Goal: Information Seeking & Learning: Learn about a topic

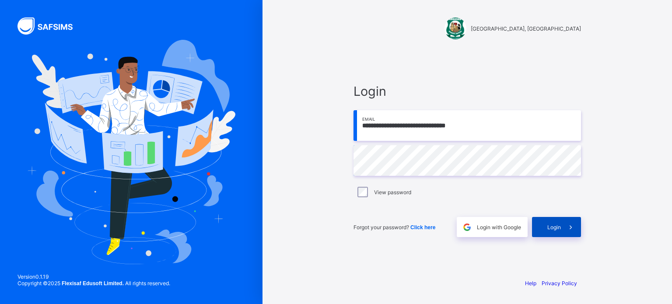
click at [558, 221] on div "Login" at bounding box center [556, 227] width 49 height 20
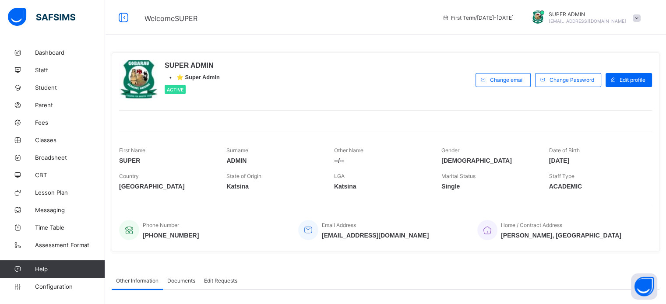
scroll to position [132, 0]
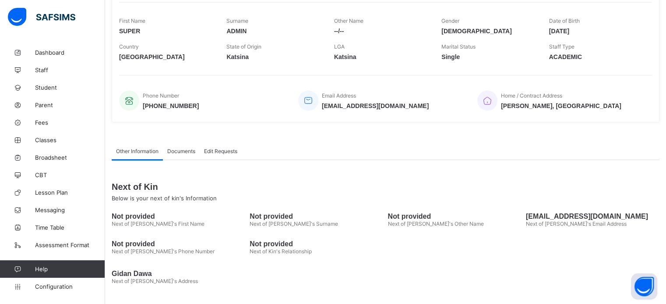
click at [659, 56] on div "SUPER ADMIN • ⭐ Super Admin Active Change email Change Password Edit profile Fi…" at bounding box center [386, 23] width 548 height 200
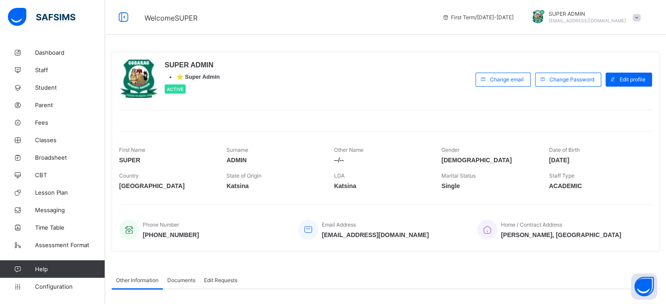
scroll to position [0, 0]
click at [63, 290] on link "Configuration" at bounding box center [52, 287] width 105 height 18
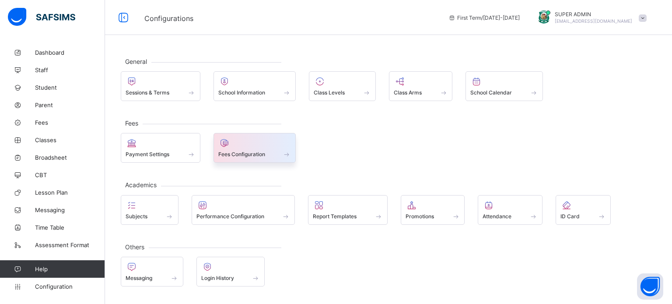
click at [254, 144] on div at bounding box center [254, 143] width 73 height 11
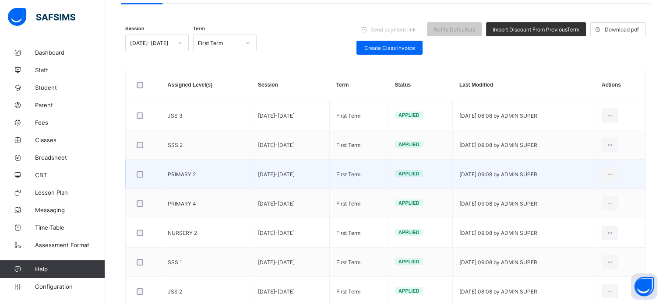
scroll to position [98, 0]
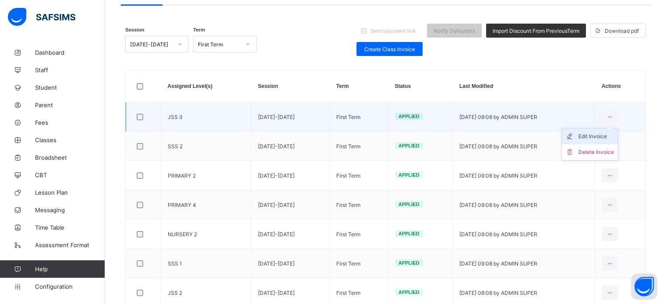
click at [592, 138] on div "Edit Invoice" at bounding box center [595, 136] width 35 height 9
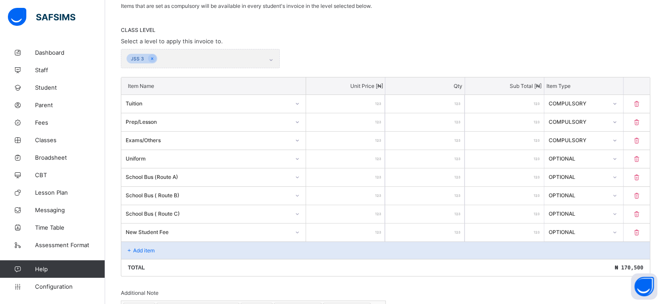
scroll to position [142, 0]
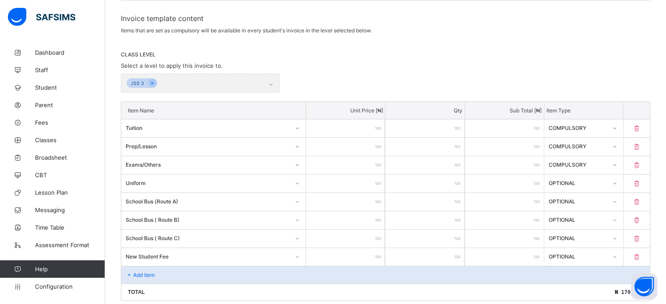
click at [367, 125] on input "*****" at bounding box center [345, 129] width 79 height 18
drag, startPoint x: 364, startPoint y: 127, endPoint x: 369, endPoint y: 127, distance: 4.8
click at [368, 127] on input "*****" at bounding box center [345, 129] width 79 height 18
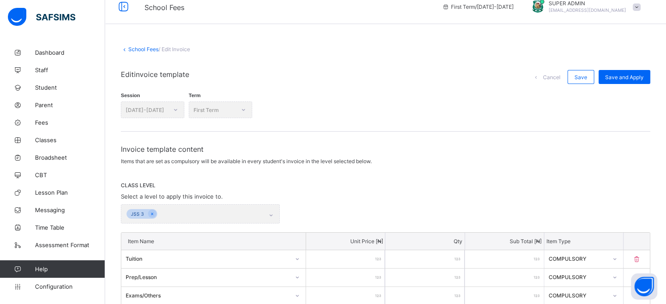
scroll to position [0, 0]
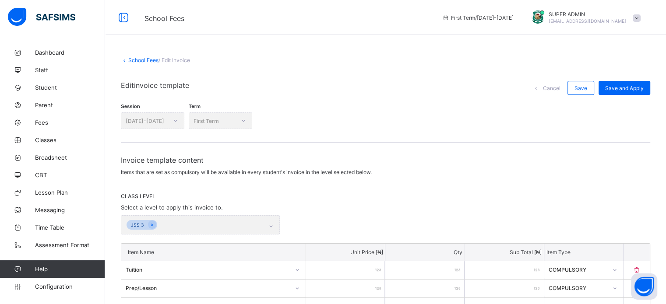
click at [141, 58] on link "School Fees" at bounding box center [143, 60] width 30 height 7
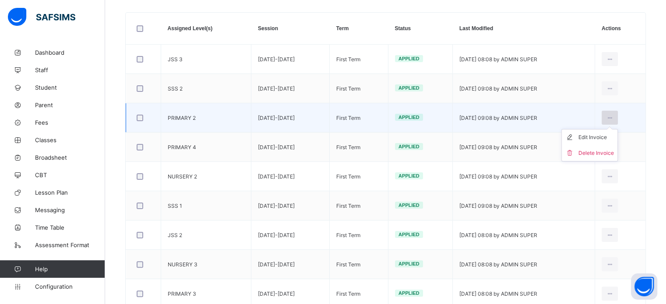
scroll to position [175, 0]
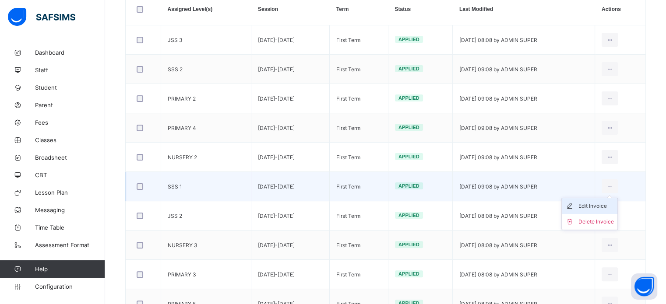
click at [597, 208] on div "Edit Invoice" at bounding box center [595, 206] width 35 height 9
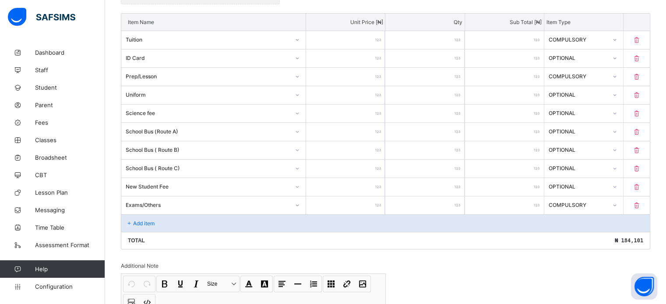
scroll to position [209, 0]
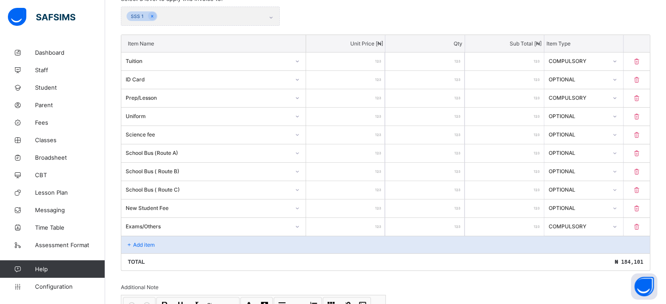
click at [382, 97] on div "****" at bounding box center [345, 98] width 79 height 18
click at [374, 98] on input "****" at bounding box center [345, 98] width 79 height 18
type input "*"
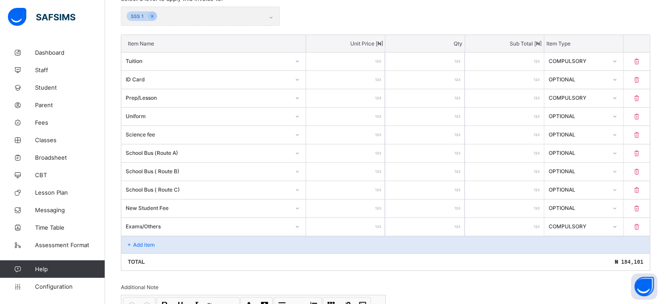
type input "*"
type input "**"
type input "***"
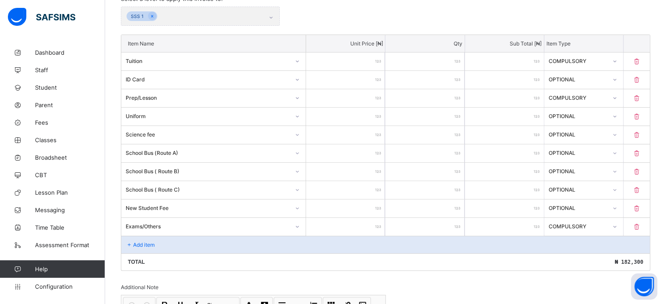
type input "****"
click at [411, 94] on input "*" at bounding box center [424, 98] width 79 height 18
click at [411, 131] on input "*" at bounding box center [424, 135] width 79 height 18
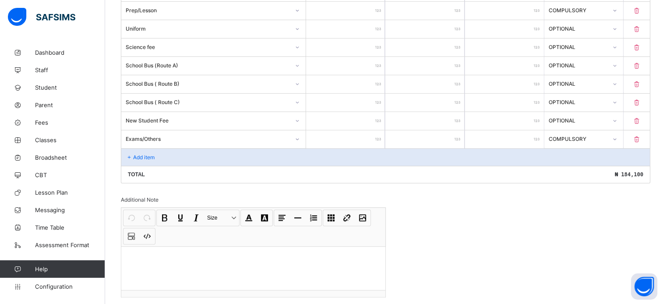
scroll to position [253, 0]
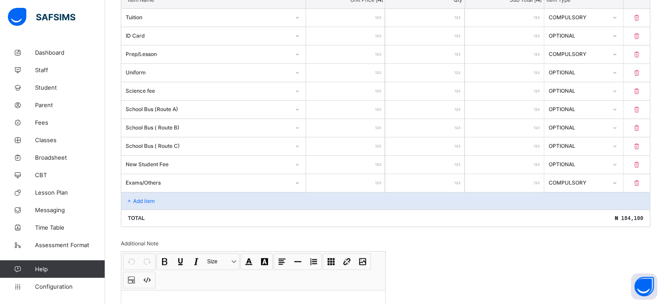
click at [464, 92] on div "*" at bounding box center [424, 91] width 79 height 18
click at [463, 91] on div "*" at bounding box center [424, 91] width 79 height 18
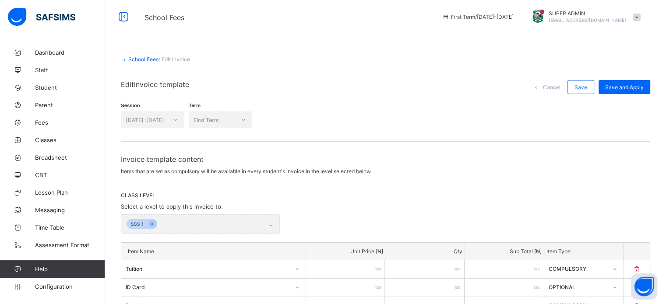
scroll to position [0, 0]
click at [139, 60] on link "School Fees" at bounding box center [143, 60] width 30 height 7
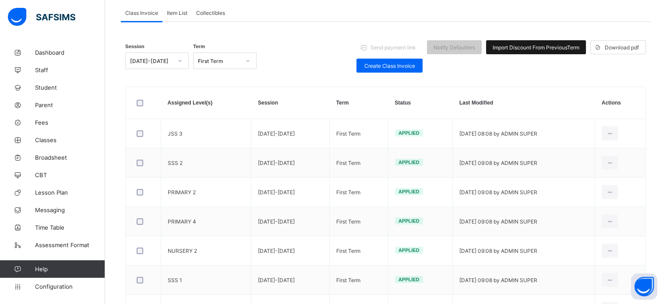
scroll to position [44, 0]
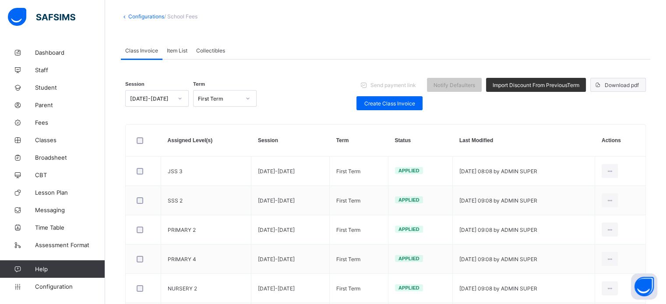
click at [626, 87] on span "Download pdf" at bounding box center [622, 85] width 34 height 7
click at [42, 122] on span "Fees" at bounding box center [70, 122] width 70 height 7
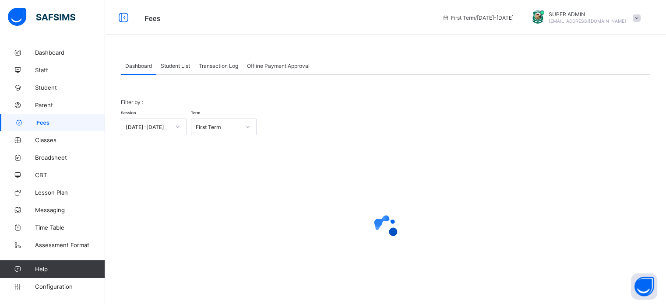
click at [179, 65] on span "Student List" at bounding box center [175, 66] width 29 height 7
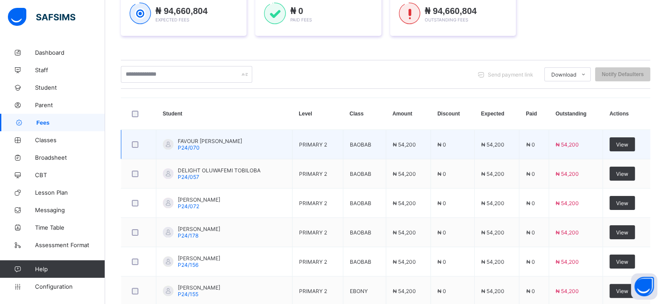
scroll to position [175, 0]
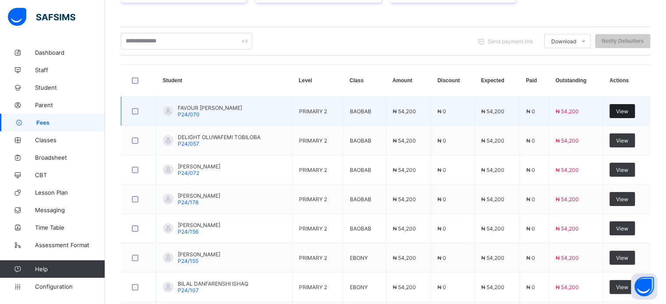
click at [628, 108] on span "View" at bounding box center [622, 111] width 12 height 7
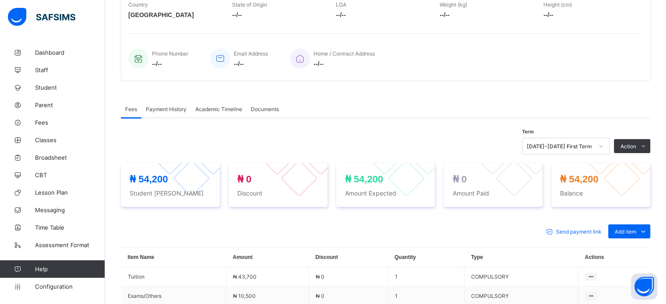
scroll to position [175, 0]
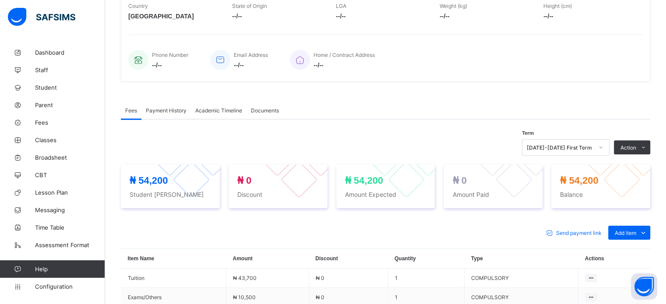
click at [166, 112] on span "Payment History" at bounding box center [166, 110] width 41 height 7
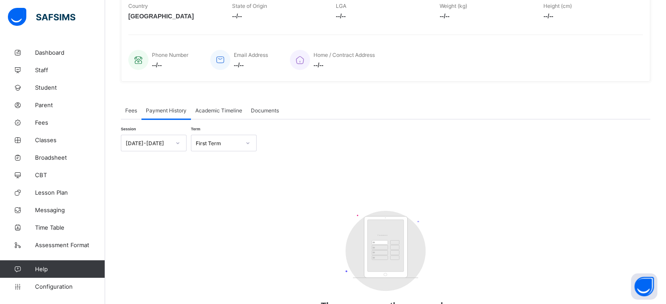
click at [210, 113] on span "Academic Timeline" at bounding box center [218, 110] width 47 height 7
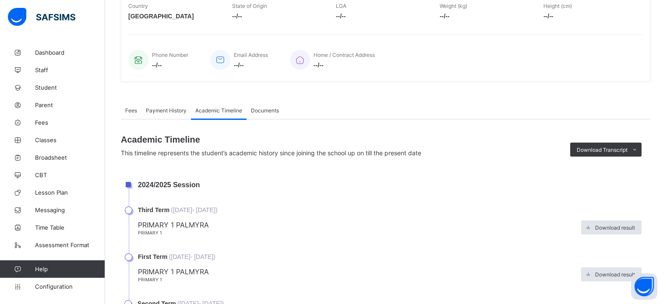
click at [273, 111] on span "Documents" at bounding box center [265, 110] width 28 height 7
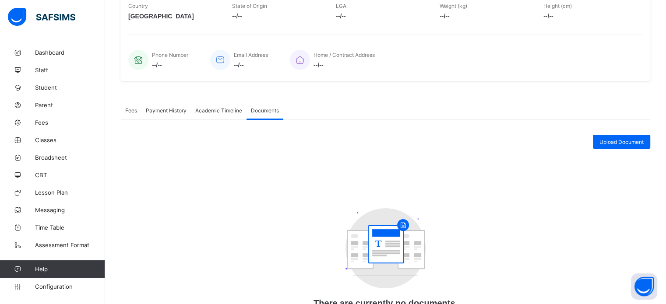
click at [205, 115] on div "Academic Timeline" at bounding box center [219, 111] width 56 height 18
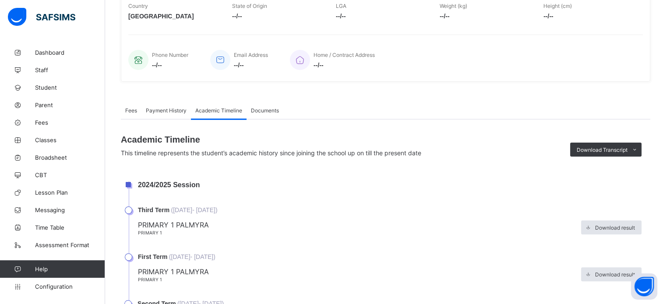
click at [172, 113] on span "Payment History" at bounding box center [166, 110] width 41 height 7
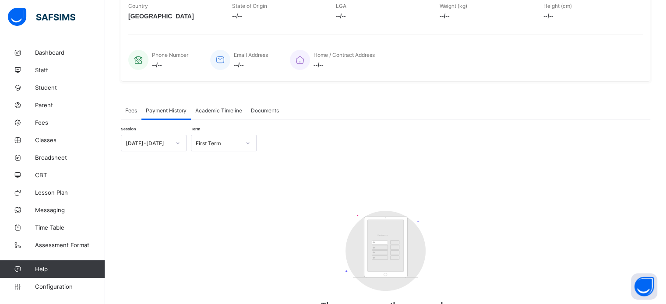
click at [135, 106] on div "Fees" at bounding box center [131, 111] width 21 height 18
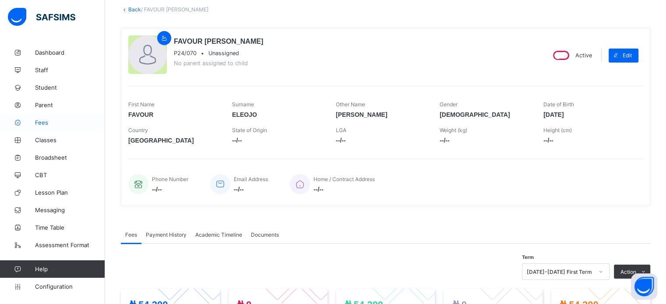
scroll to position [8, 0]
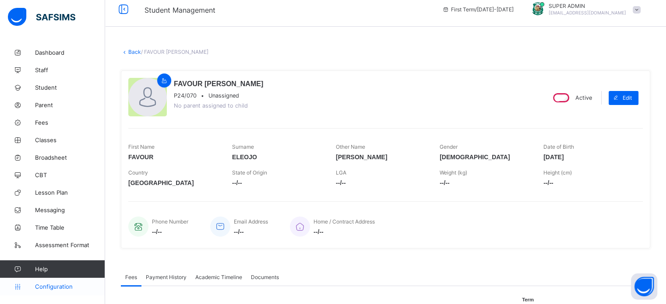
click at [56, 283] on link "Configuration" at bounding box center [52, 287] width 105 height 18
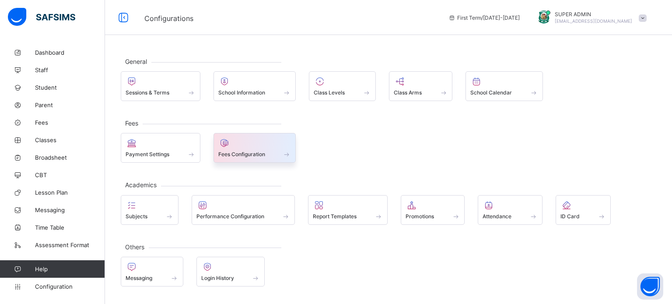
click at [246, 154] on span "Fees Configuration" at bounding box center [241, 154] width 47 height 7
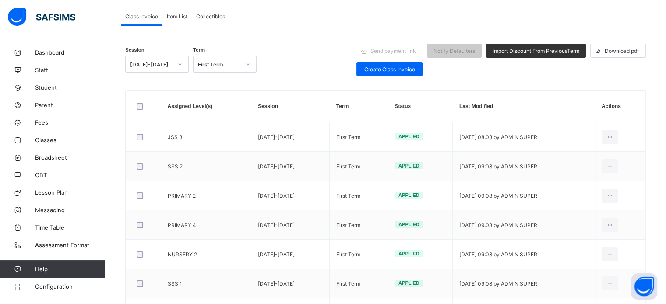
scroll to position [54, 0]
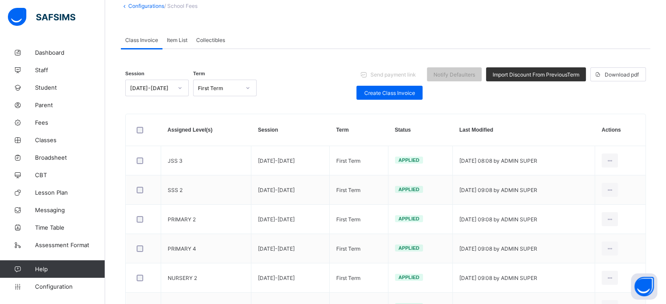
click at [218, 37] on span "Collectibles" at bounding box center [210, 40] width 29 height 7
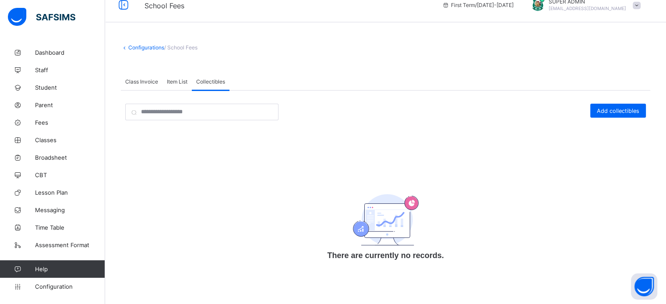
click at [173, 79] on span "Item List" at bounding box center [177, 81] width 21 height 7
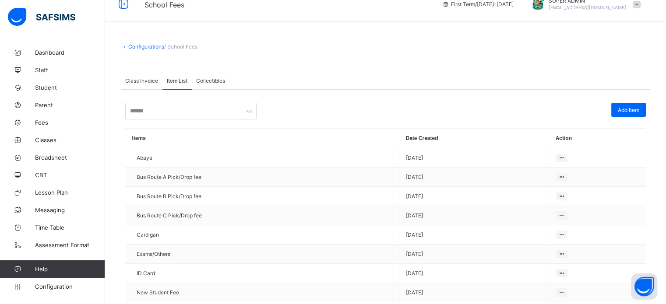
scroll to position [54, 0]
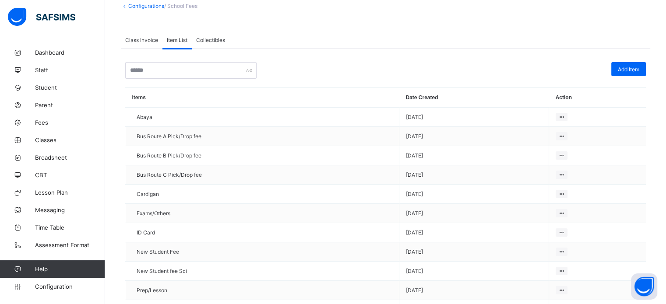
click at [136, 38] on span "Class Invoice" at bounding box center [141, 40] width 33 height 7
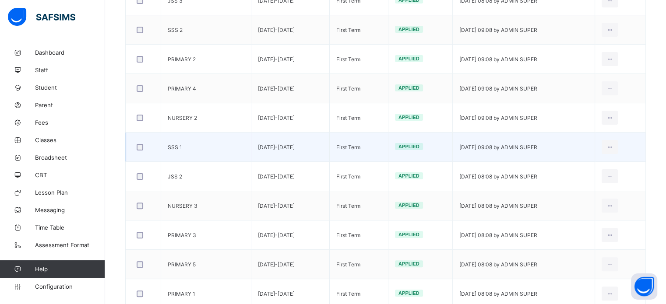
scroll to position [229, 0]
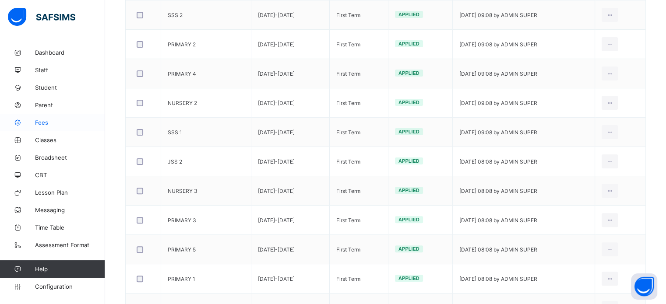
click at [41, 123] on span "Fees" at bounding box center [70, 122] width 70 height 7
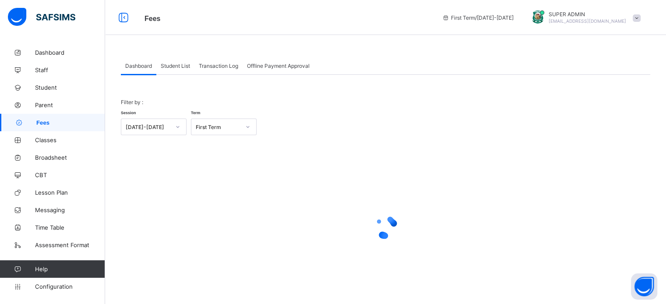
click at [171, 64] on span "Student List" at bounding box center [175, 66] width 29 height 7
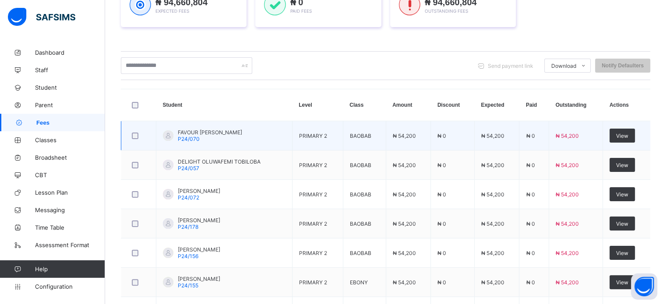
scroll to position [175, 0]
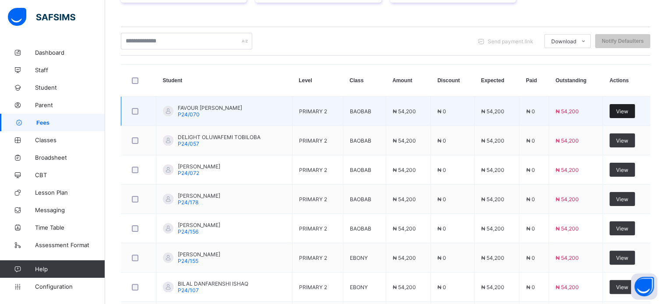
click at [635, 106] on div "View" at bounding box center [621, 111] width 25 height 14
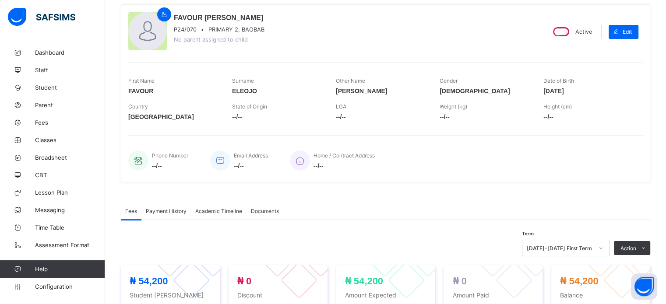
scroll to position [88, 0]
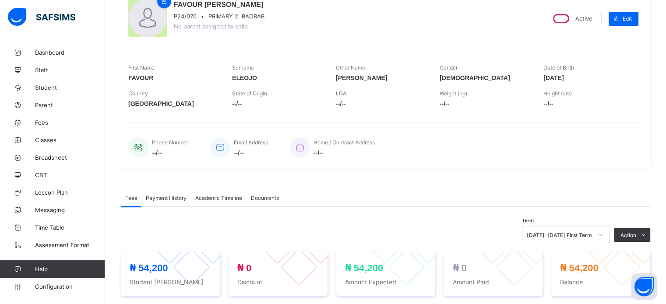
click at [164, 199] on span "Payment History" at bounding box center [166, 198] width 41 height 7
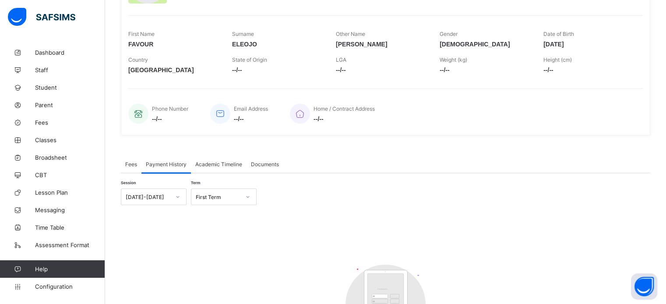
scroll to position [175, 0]
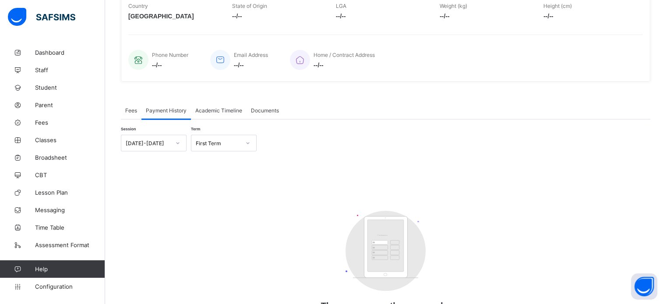
click at [132, 108] on span "Fees" at bounding box center [131, 110] width 12 height 7
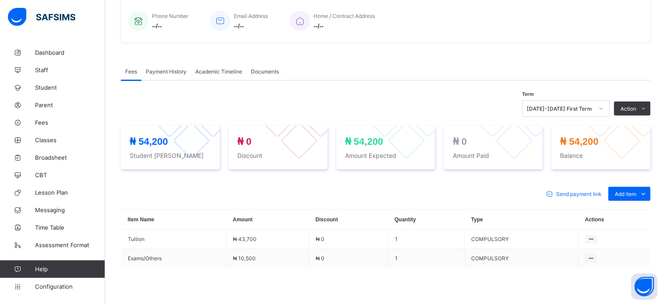
scroll to position [271, 0]
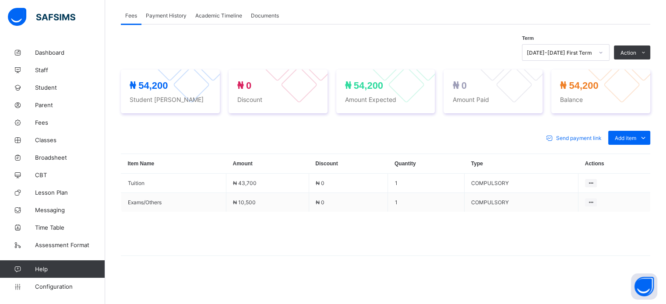
click at [176, 14] on span "Payment History" at bounding box center [166, 15] width 41 height 7
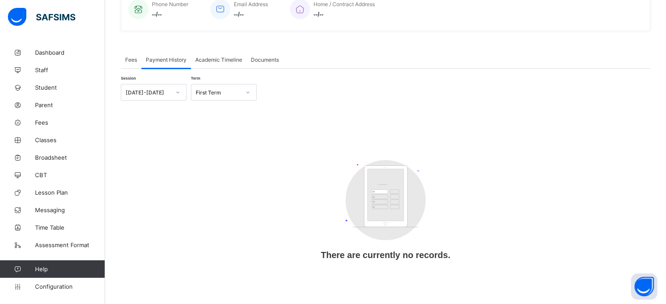
click at [211, 89] on div "First Term" at bounding box center [218, 92] width 45 height 7
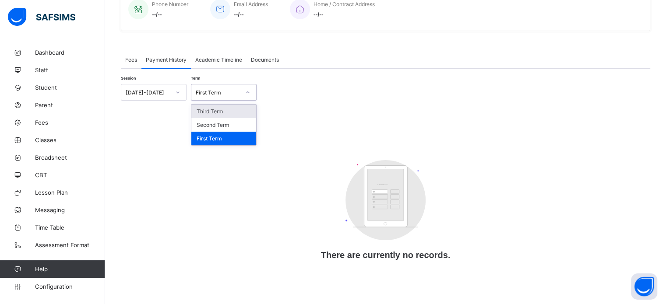
click at [161, 84] on div "[DATE]-[DATE]" at bounding box center [154, 92] width 66 height 17
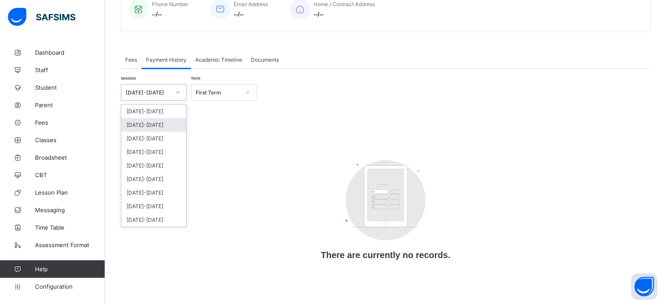
click at [158, 121] on div "[DATE]-[DATE]" at bounding box center [153, 125] width 65 height 14
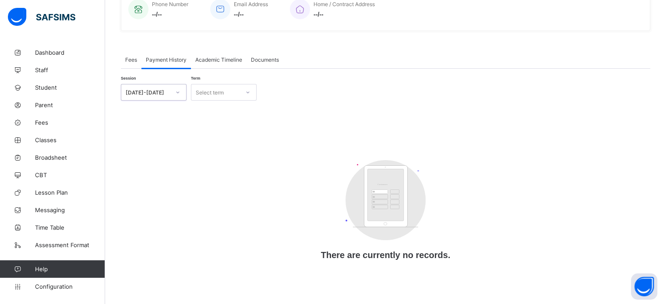
click at [231, 92] on div "Select term" at bounding box center [215, 92] width 48 height 12
click at [220, 139] on div "Third Term" at bounding box center [223, 139] width 65 height 14
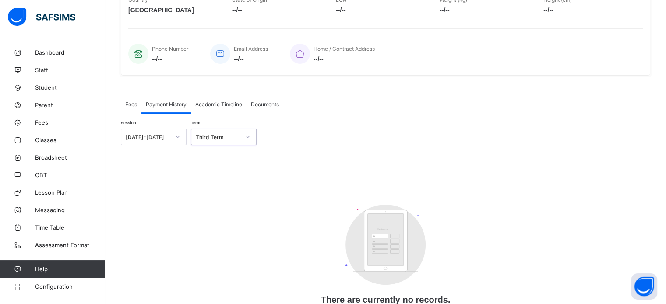
scroll to position [184, 0]
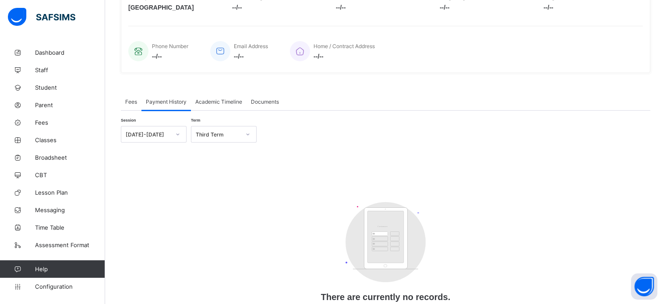
click at [223, 101] on span "Academic Timeline" at bounding box center [218, 101] width 47 height 7
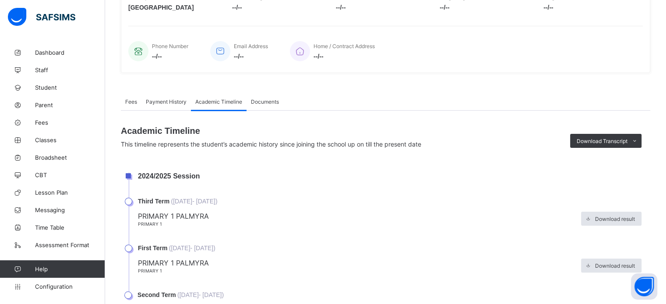
click at [176, 105] on span "Payment History" at bounding box center [166, 101] width 41 height 7
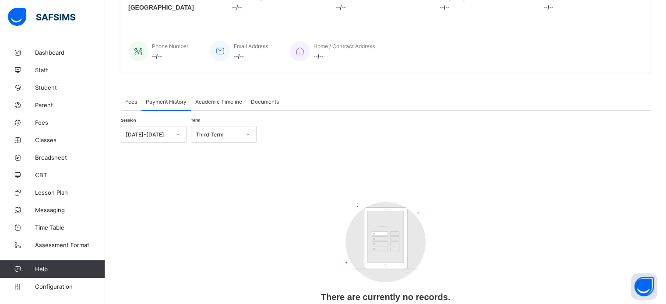
click at [126, 103] on span "Fees" at bounding box center [131, 101] width 12 height 7
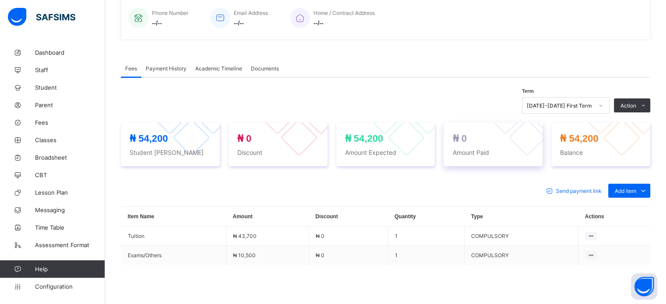
scroll to position [271, 0]
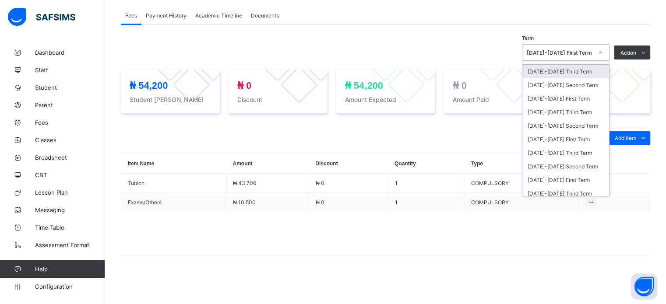
click at [576, 51] on div "[DATE]-[DATE] First Term" at bounding box center [560, 52] width 67 height 7
click at [566, 115] on div "[DATE]-[DATE] Third Term" at bounding box center [565, 112] width 87 height 14
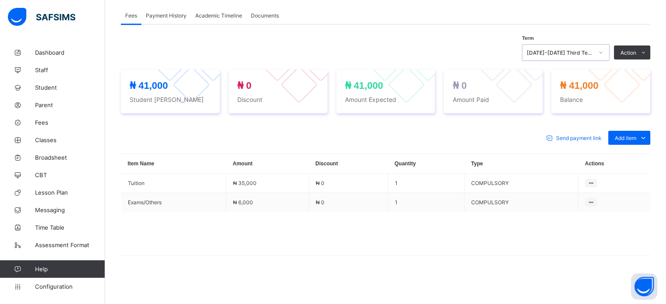
click at [171, 14] on span "Payment History" at bounding box center [166, 15] width 41 height 7
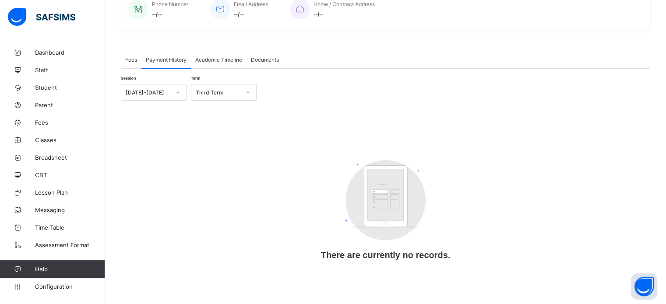
click at [171, 14] on span "--/--" at bounding box center [170, 14] width 36 height 7
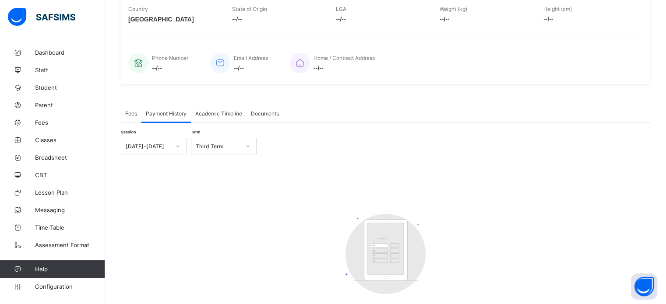
scroll to position [96, 0]
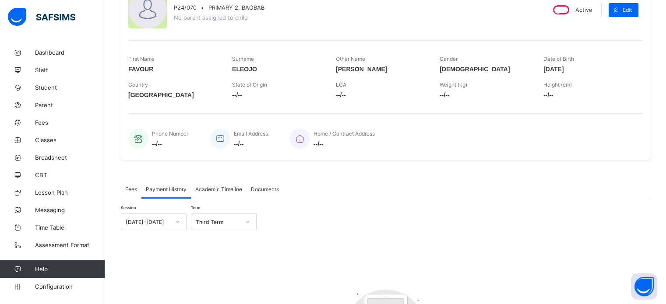
click at [129, 189] on span "Fees" at bounding box center [131, 189] width 12 height 7
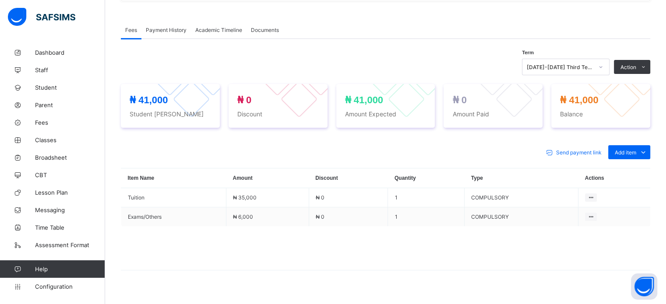
scroll to position [271, 0]
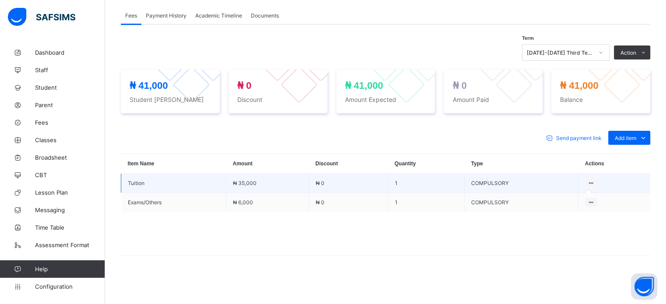
click at [594, 183] on icon at bounding box center [590, 183] width 7 height 7
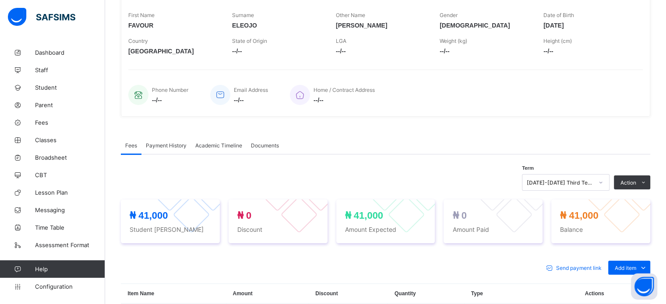
scroll to position [140, 0]
click at [179, 147] on span "Payment History" at bounding box center [166, 146] width 41 height 7
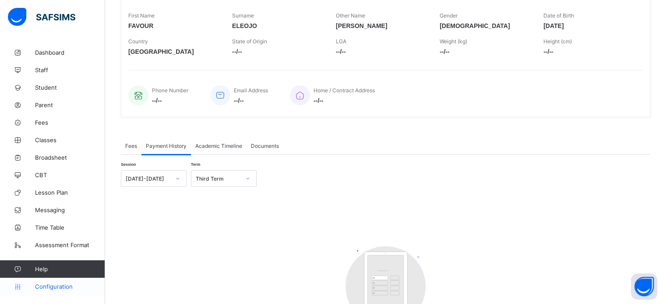
click at [46, 290] on span "Configuration" at bounding box center [70, 286] width 70 height 7
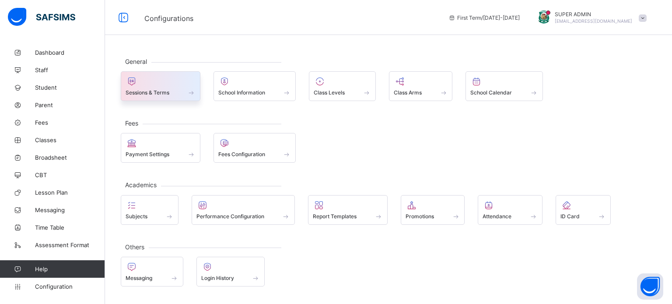
click at [163, 82] on div at bounding box center [161, 81] width 70 height 11
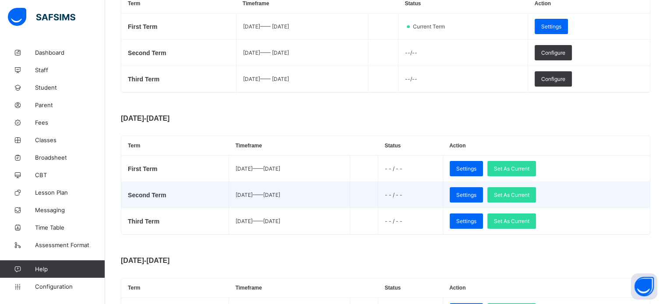
scroll to position [175, 0]
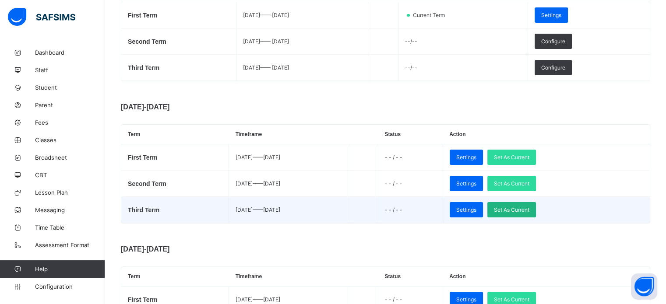
click at [529, 211] on span "Set As Current" at bounding box center [511, 210] width 35 height 7
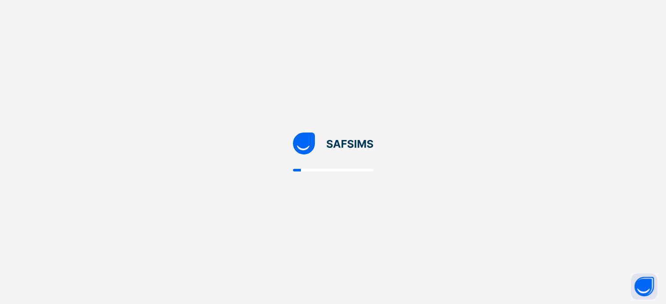
scroll to position [0, 0]
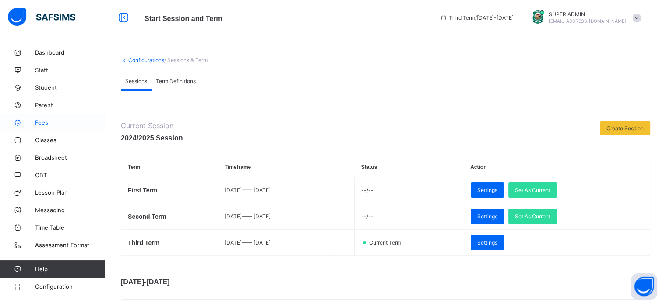
click at [44, 123] on span "Fees" at bounding box center [70, 122] width 70 height 7
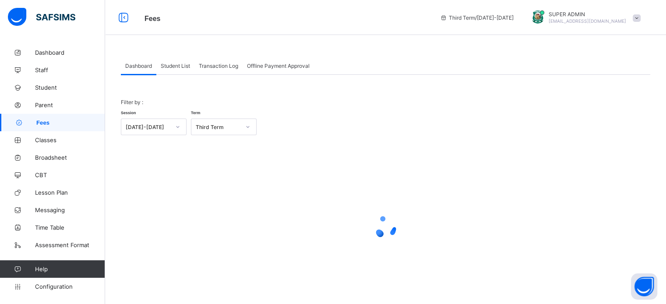
click at [186, 63] on span "Student List" at bounding box center [175, 66] width 29 height 7
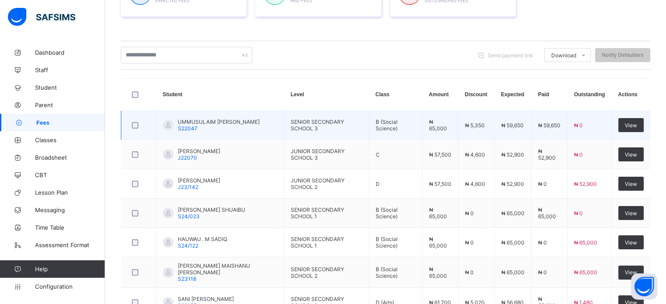
scroll to position [175, 0]
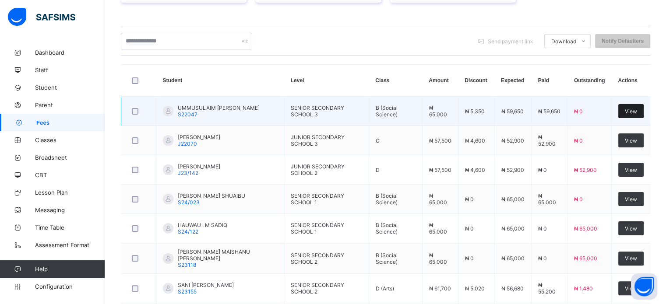
click at [637, 109] on span "View" at bounding box center [631, 111] width 12 height 7
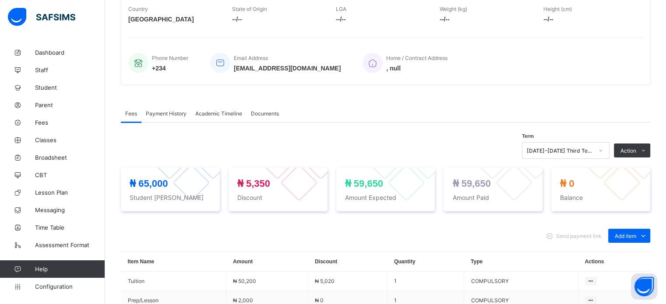
scroll to position [175, 0]
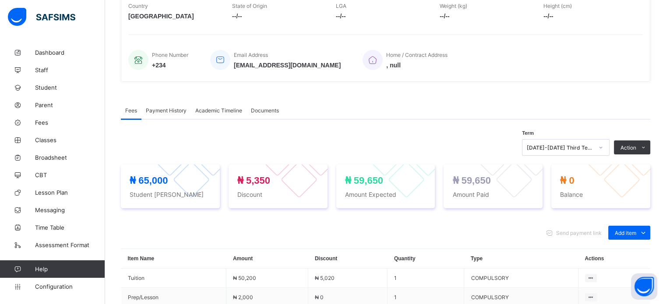
click at [168, 109] on span "Payment History" at bounding box center [166, 110] width 41 height 7
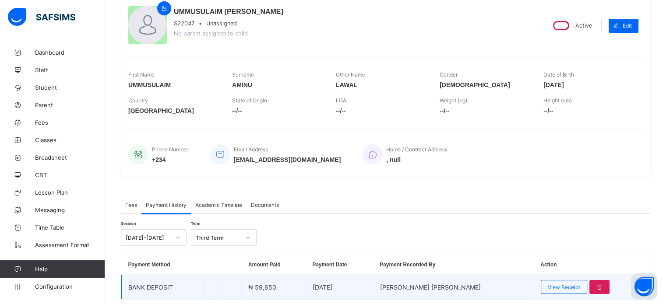
scroll to position [112, 0]
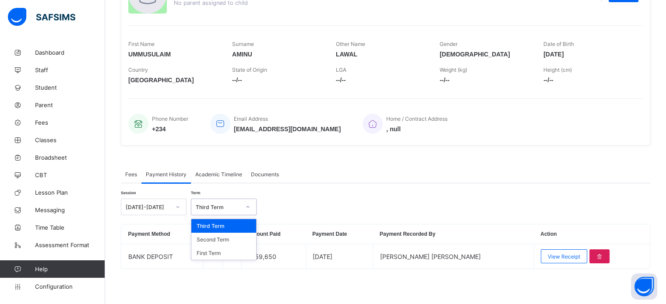
click at [233, 207] on div "Third Term" at bounding box center [218, 207] width 45 height 7
click at [229, 238] on div "Second Term" at bounding box center [223, 240] width 65 height 14
click at [243, 204] on div at bounding box center [247, 207] width 15 height 14
click at [231, 227] on div "Third Term" at bounding box center [223, 226] width 65 height 14
click at [137, 173] on div "Fees" at bounding box center [131, 174] width 21 height 18
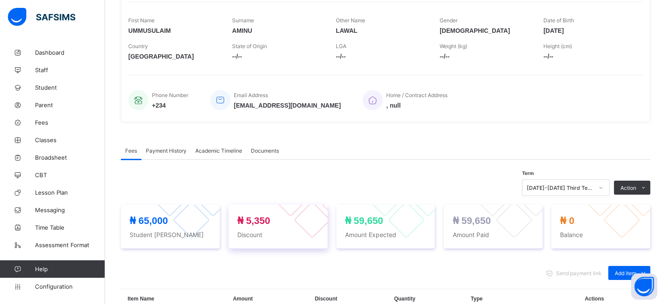
scroll to position [243, 0]
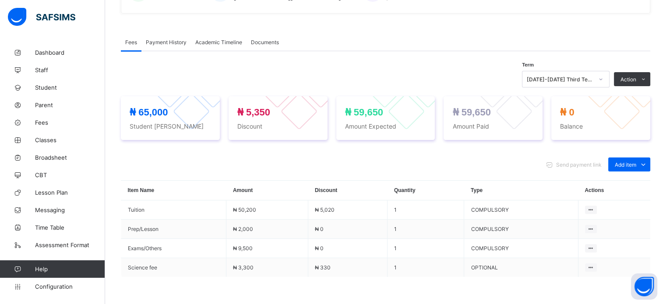
click at [169, 43] on span "Payment History" at bounding box center [166, 42] width 41 height 7
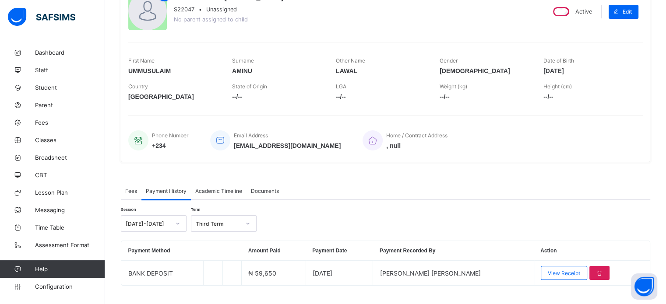
scroll to position [112, 0]
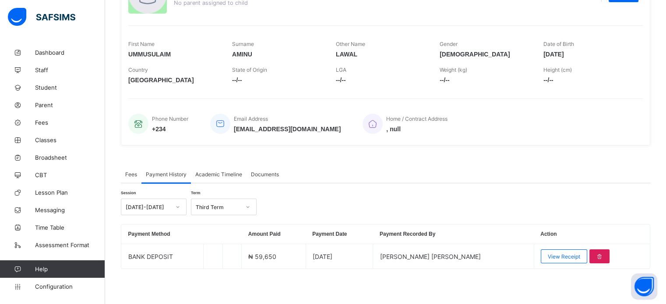
click at [212, 175] on span "Academic Timeline" at bounding box center [218, 174] width 47 height 7
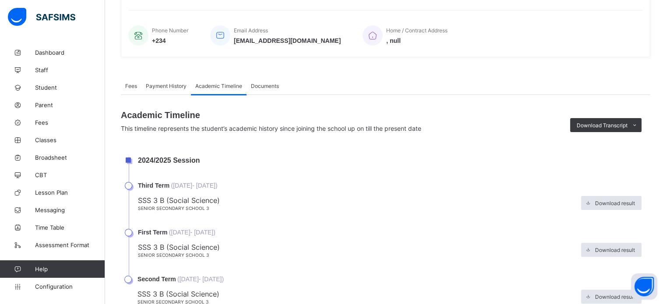
click at [158, 92] on div "Payment History" at bounding box center [165, 86] width 49 height 18
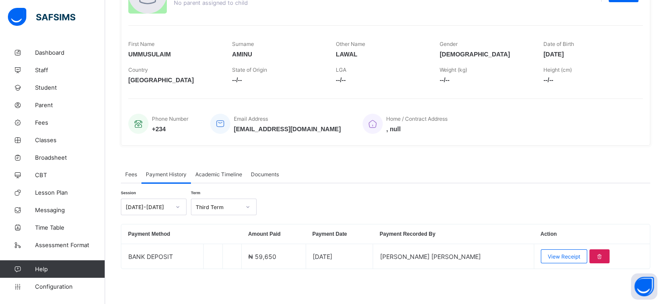
click at [129, 176] on span "Fees" at bounding box center [131, 174] width 12 height 7
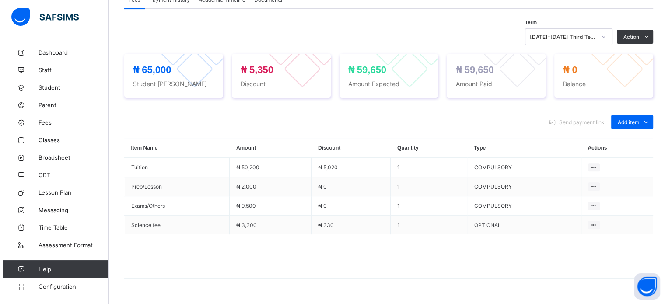
scroll to position [287, 0]
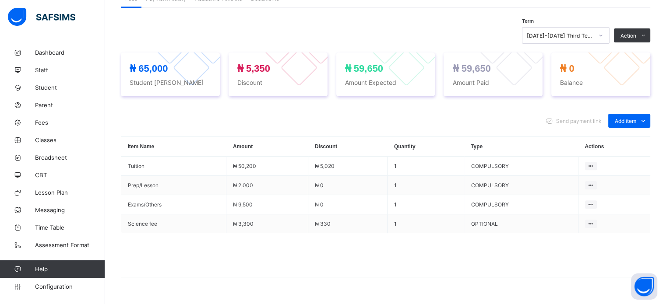
click at [0, 0] on div "Special bill" at bounding box center [0, 0] width 0 height 0
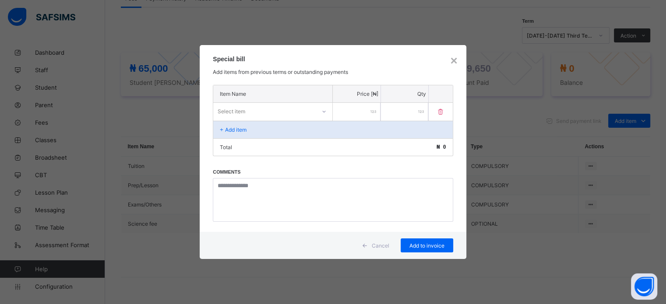
click at [278, 132] on div "Add item" at bounding box center [332, 130] width 239 height 18
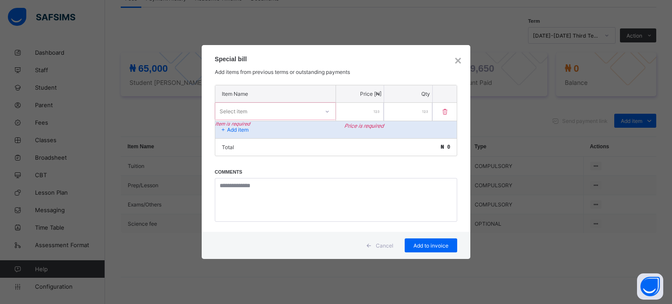
click at [268, 112] on div "Select item" at bounding box center [267, 111] width 104 height 12
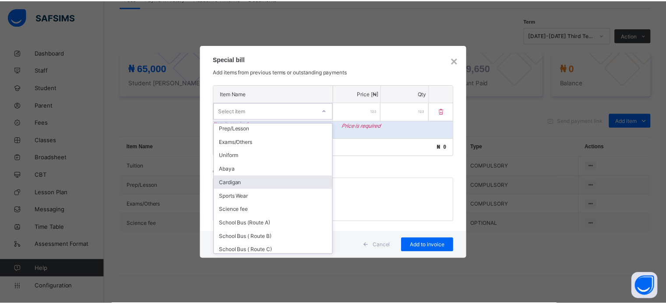
scroll to position [44, 0]
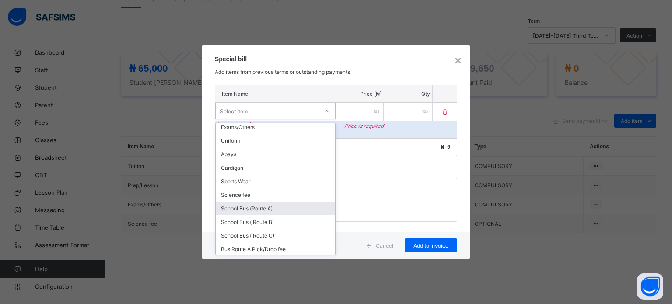
click at [229, 207] on div "School Bus (Route A)" at bounding box center [276, 209] width 120 height 14
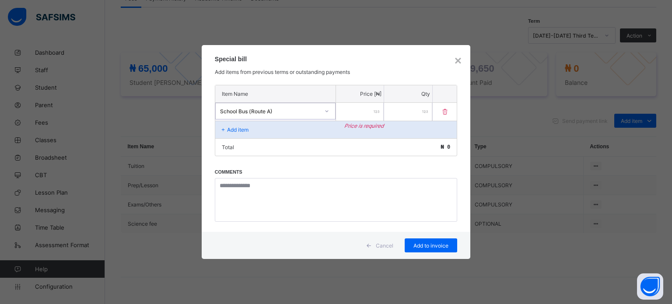
click at [364, 108] on input "number" at bounding box center [360, 112] width 48 height 18
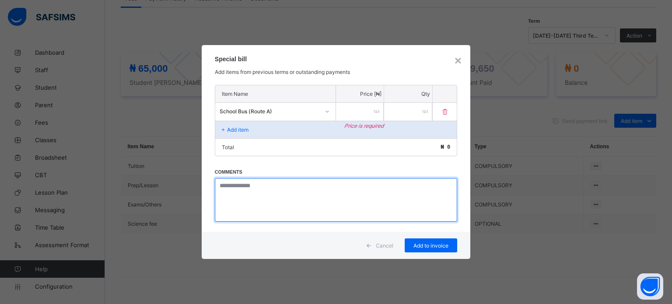
click at [237, 197] on textarea at bounding box center [336, 200] width 243 height 44
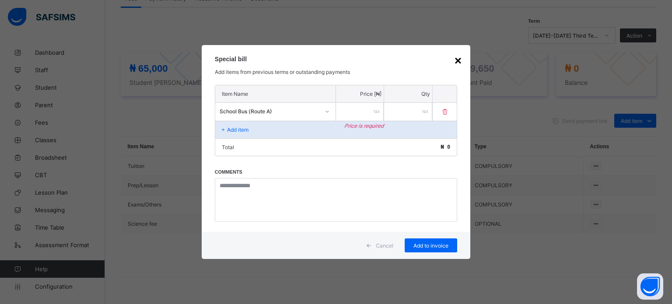
click at [459, 63] on div "×" at bounding box center [458, 61] width 7 height 14
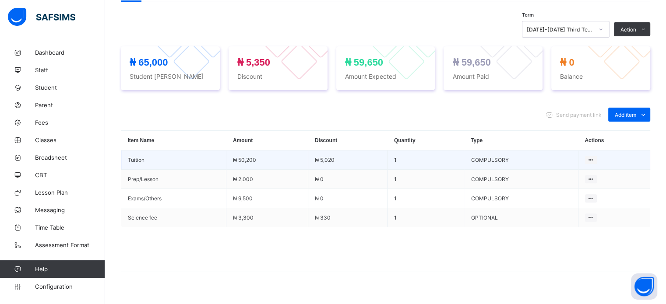
scroll to position [309, 0]
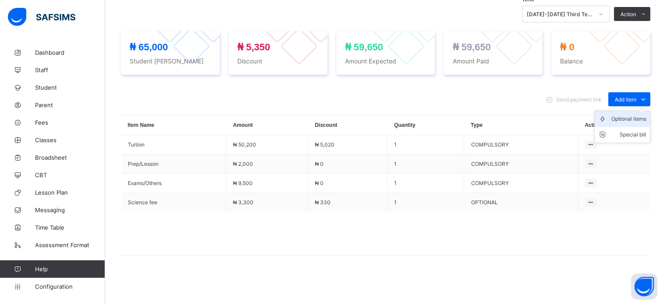
click at [630, 118] on div "Optional items" at bounding box center [628, 119] width 35 height 9
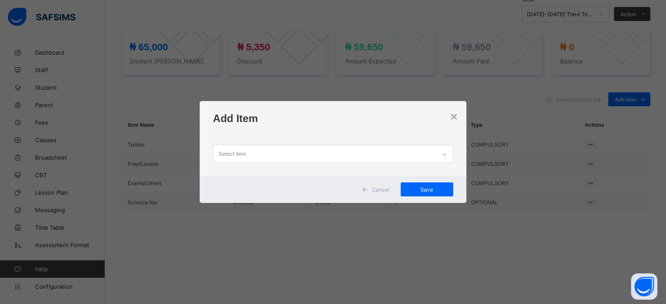
click at [365, 154] on div "Select item" at bounding box center [324, 153] width 222 height 17
click at [348, 82] on div "× Add Item Select item Cancel Save" at bounding box center [333, 152] width 666 height 304
click at [389, 187] on span "Cancel" at bounding box center [381, 189] width 18 height 7
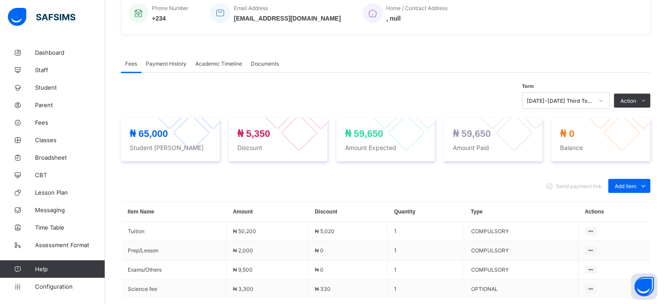
scroll to position [47, 0]
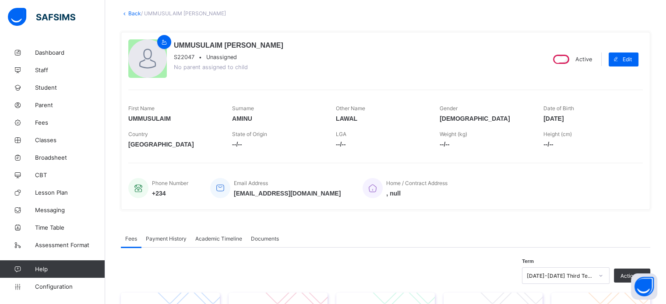
click at [131, 10] on link "Back" at bounding box center [134, 13] width 13 height 7
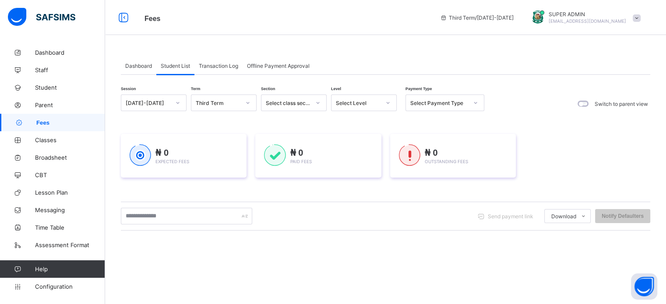
click at [469, 102] on div at bounding box center [475, 103] width 15 height 14
click at [449, 119] on div "Full" at bounding box center [445, 122] width 78 height 14
click at [449, 119] on div "Session [DATE]-[DATE] Term Third Term Section Select class section Level Select…" at bounding box center [385, 250] width 529 height 310
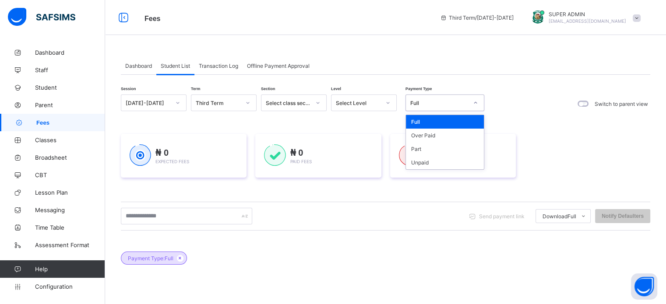
click at [460, 102] on div "Full" at bounding box center [439, 103] width 58 height 7
click at [449, 139] on div "Over Paid" at bounding box center [445, 136] width 78 height 14
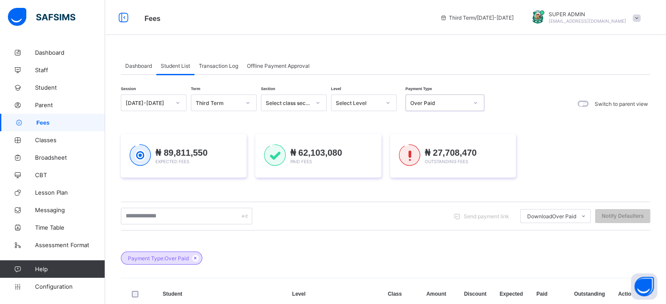
scroll to position [88, 0]
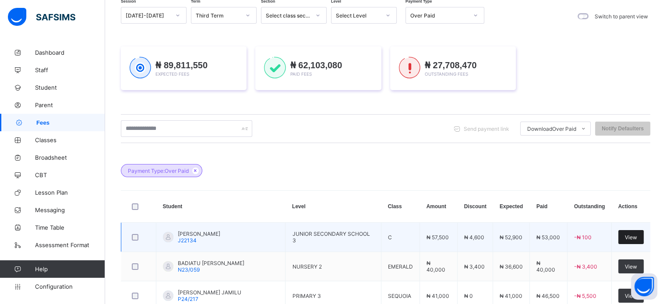
click at [643, 236] on div "View" at bounding box center [630, 237] width 25 height 14
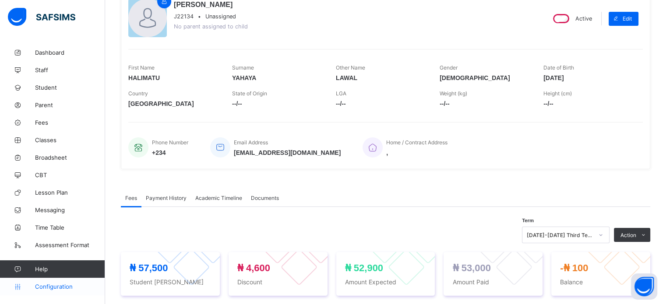
click at [52, 287] on span "Configuration" at bounding box center [70, 286] width 70 height 7
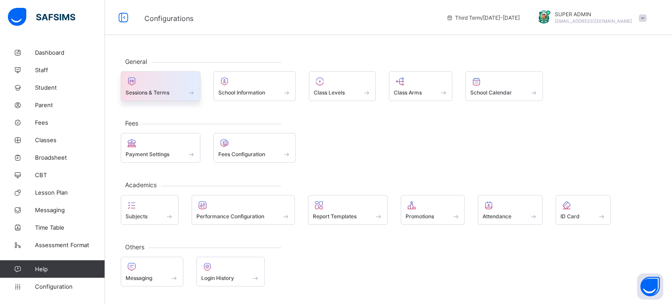
click at [153, 89] on span "Sessions & Terms" at bounding box center [148, 92] width 44 height 7
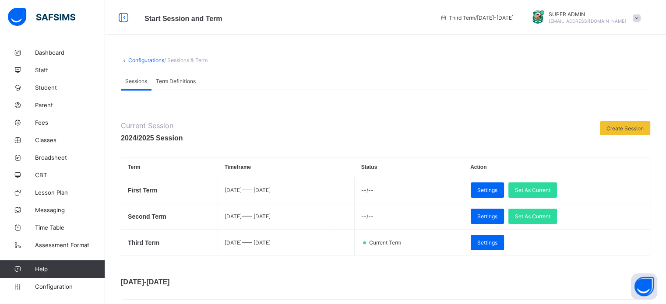
scroll to position [175, 0]
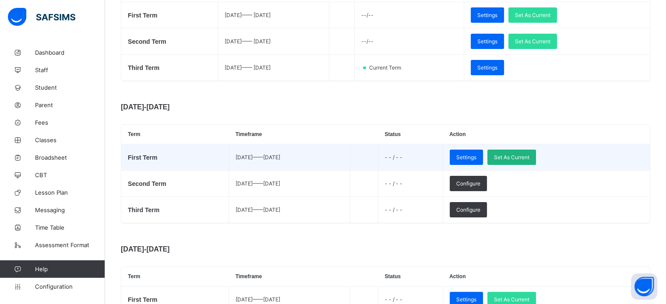
click at [529, 161] on span "Set As Current" at bounding box center [511, 157] width 35 height 7
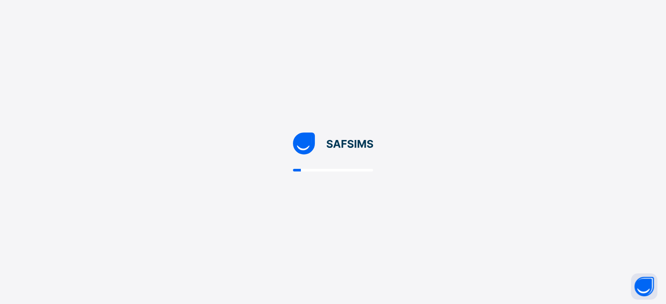
scroll to position [0, 0]
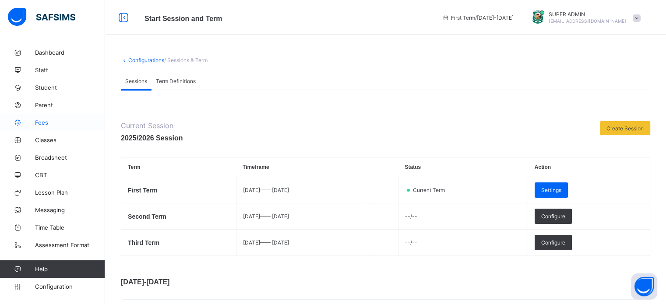
click at [40, 124] on span "Fees" at bounding box center [70, 122] width 70 height 7
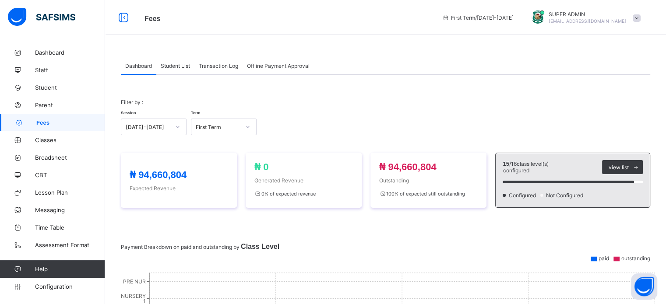
click at [178, 66] on span "Student List" at bounding box center [175, 66] width 29 height 7
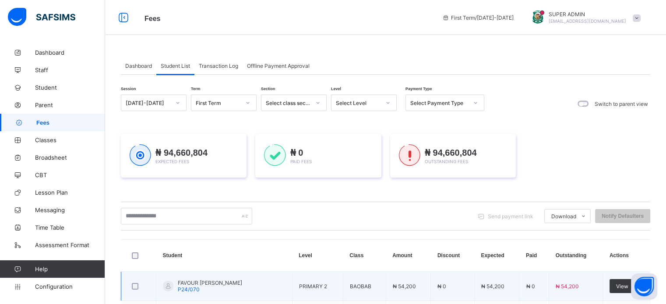
scroll to position [219, 0]
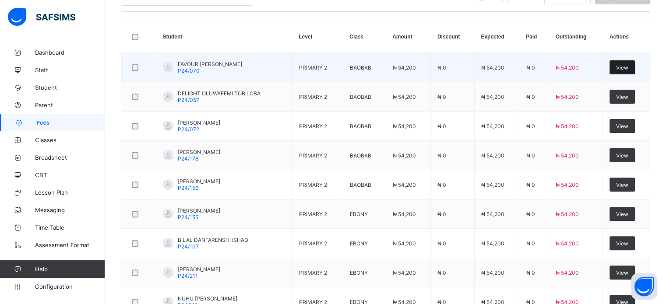
click at [628, 64] on span "View" at bounding box center [622, 67] width 12 height 7
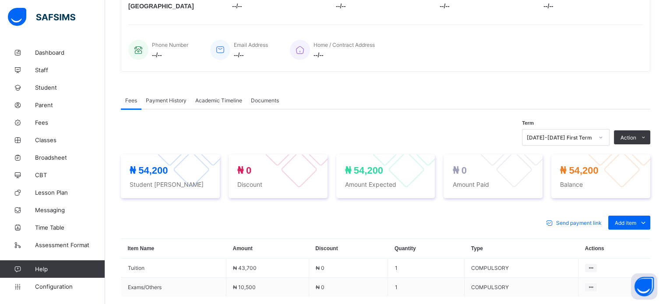
scroll to position [131, 0]
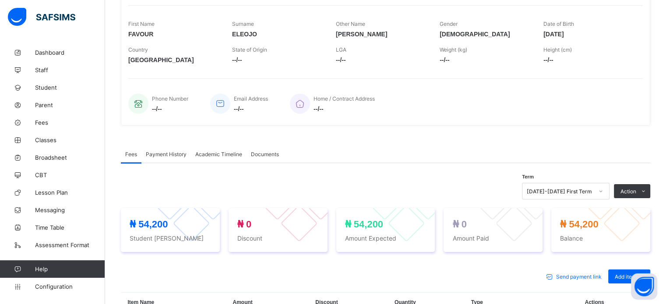
click at [602, 190] on div "[DATE]-[DATE] First Term" at bounding box center [566, 191] width 88 height 17
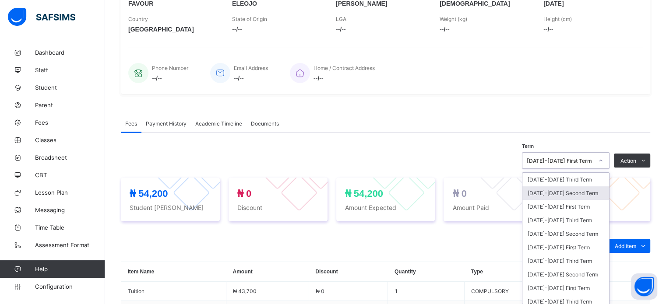
scroll to position [166, 0]
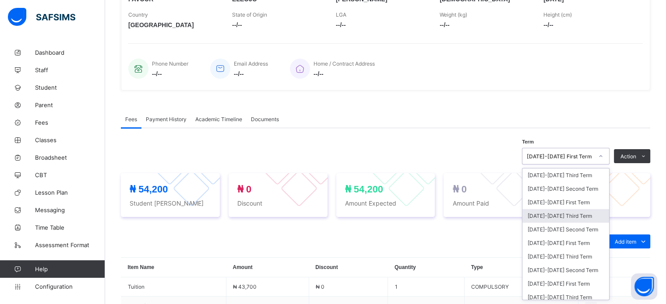
click at [583, 218] on div "[DATE]-[DATE] Third Term" at bounding box center [565, 216] width 87 height 14
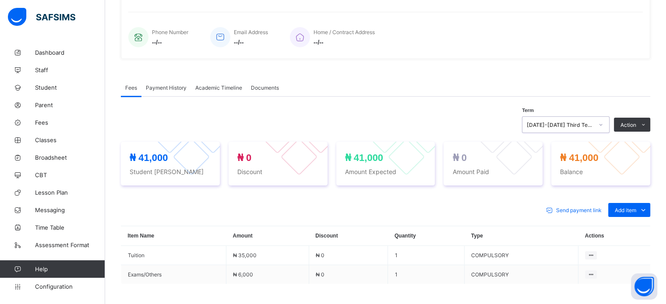
scroll to position [271, 0]
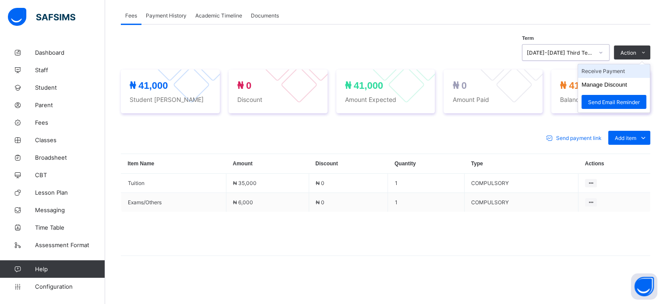
click at [621, 73] on li "Receive Payment" at bounding box center [614, 71] width 72 height 14
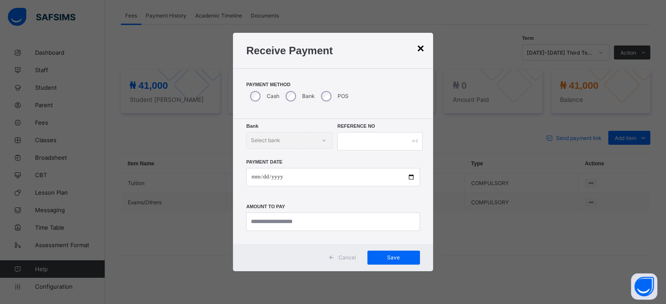
click at [424, 50] on div "×" at bounding box center [420, 49] width 7 height 14
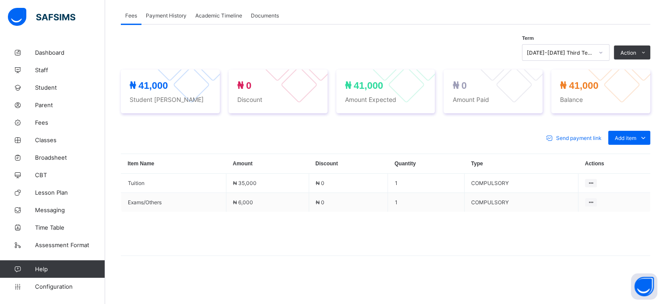
click at [562, 53] on div "[DATE]-[DATE] Third Term" at bounding box center [560, 52] width 67 height 7
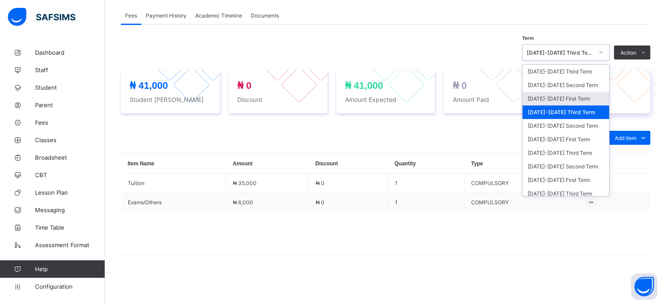
click at [574, 96] on div "[DATE]-[DATE] First Term" at bounding box center [565, 99] width 87 height 14
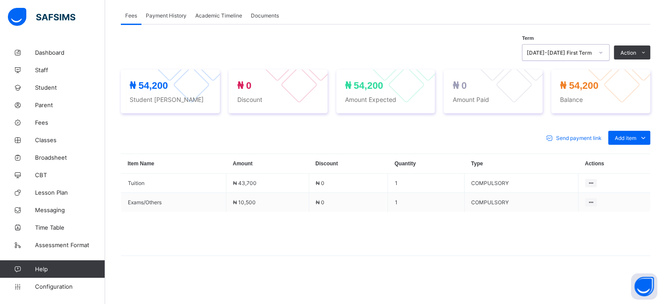
click at [0, 0] on li "Receive Payment" at bounding box center [0, 0] width 0 height 0
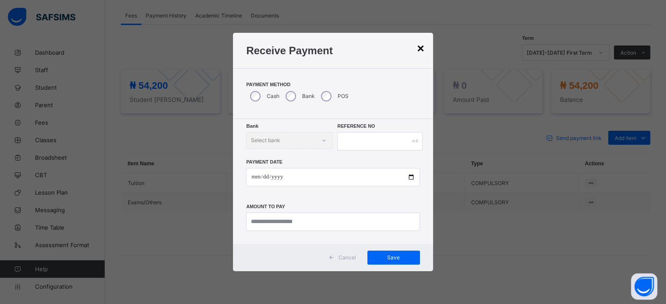
click at [419, 52] on div "×" at bounding box center [420, 49] width 7 height 14
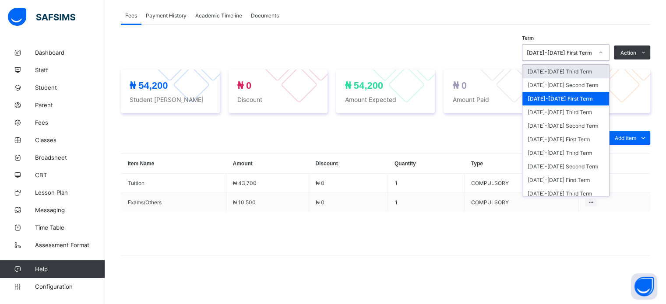
click at [592, 57] on div "[DATE]-[DATE] First Term" at bounding box center [557, 52] width 70 height 12
click at [163, 18] on div "Payment History" at bounding box center [165, 16] width 49 height 18
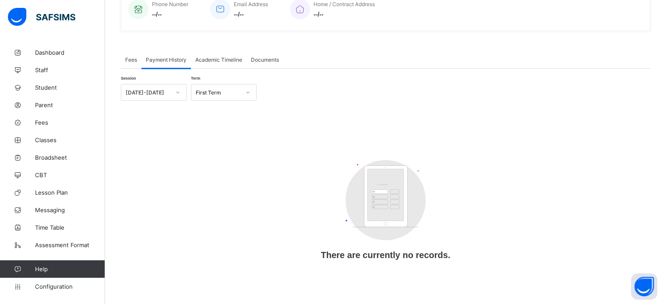
scroll to position [228, 0]
click at [224, 89] on div "First Term" at bounding box center [218, 92] width 45 height 7
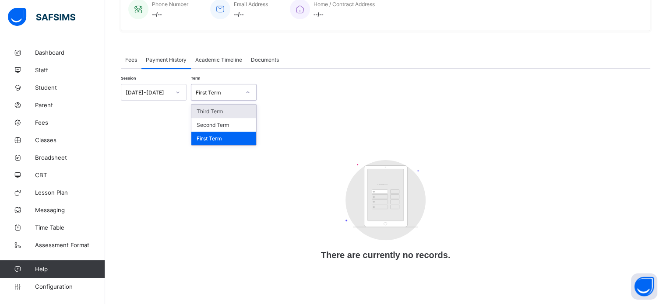
click at [223, 114] on div "Third Term" at bounding box center [223, 112] width 65 height 14
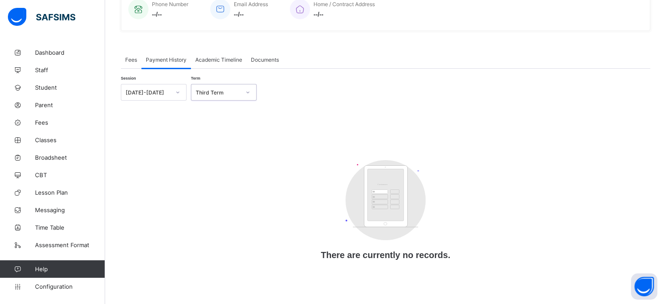
click at [243, 89] on div at bounding box center [247, 92] width 15 height 14
click at [238, 118] on div "Second Term" at bounding box center [223, 125] width 65 height 14
click at [235, 93] on div "Second Term" at bounding box center [218, 92] width 45 height 7
click at [224, 134] on div "First Term" at bounding box center [223, 139] width 65 height 14
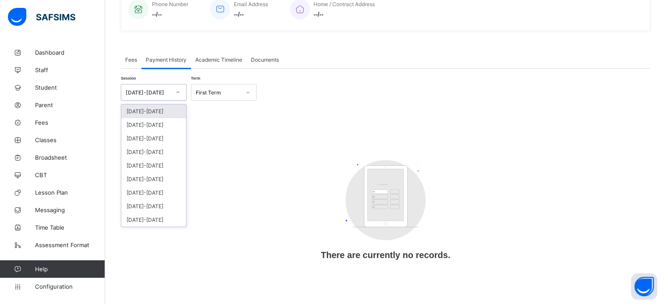
click at [174, 85] on div at bounding box center [177, 92] width 15 height 14
click at [161, 124] on div "[DATE]-[DATE]" at bounding box center [153, 125] width 65 height 14
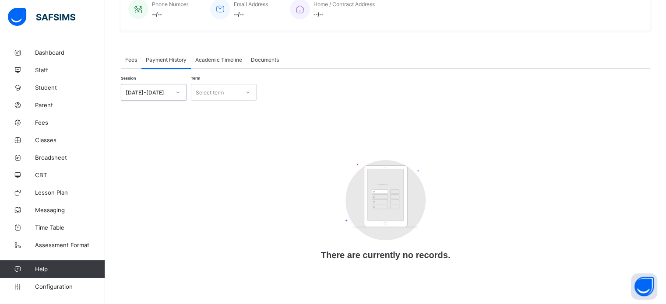
click at [214, 56] on span "Academic Timeline" at bounding box center [218, 59] width 47 height 7
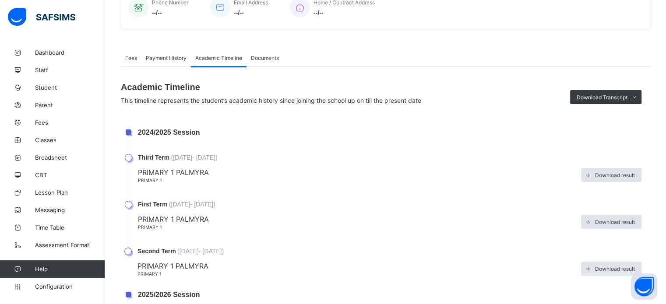
click at [157, 60] on span "Payment History" at bounding box center [166, 58] width 41 height 7
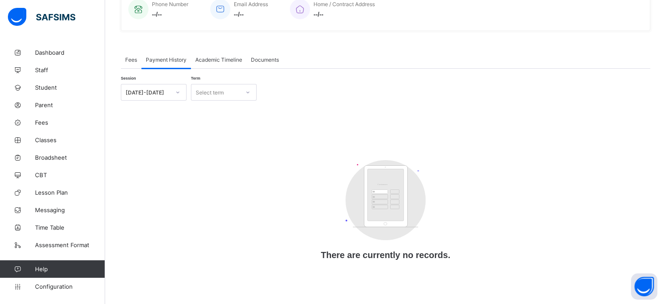
click at [132, 56] on span "Fees" at bounding box center [131, 59] width 12 height 7
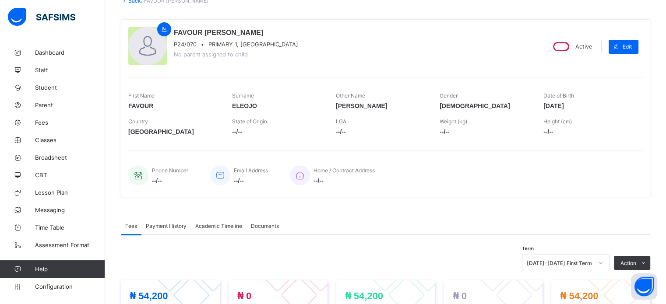
scroll to position [53, 0]
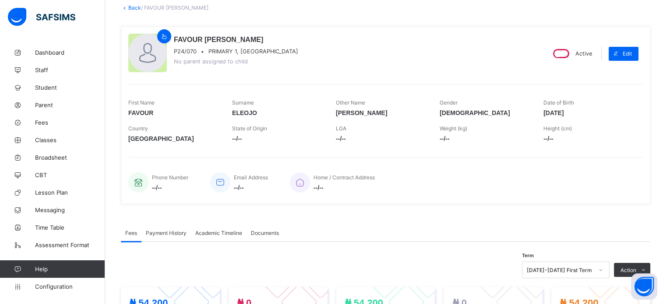
click at [134, 7] on link "Back" at bounding box center [134, 7] width 13 height 7
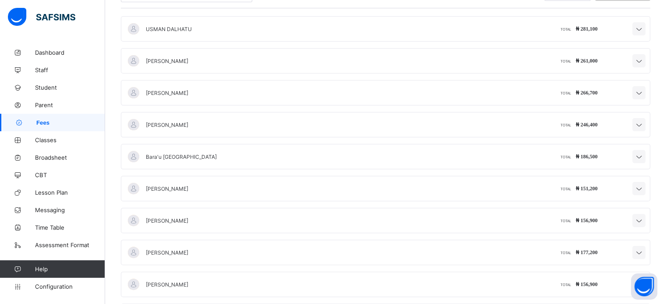
scroll to position [175, 0]
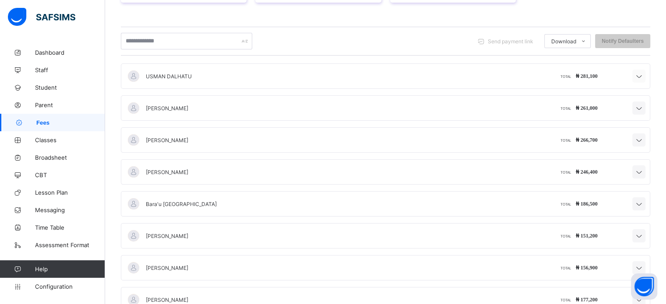
click at [644, 76] on icon at bounding box center [638, 76] width 11 height 9
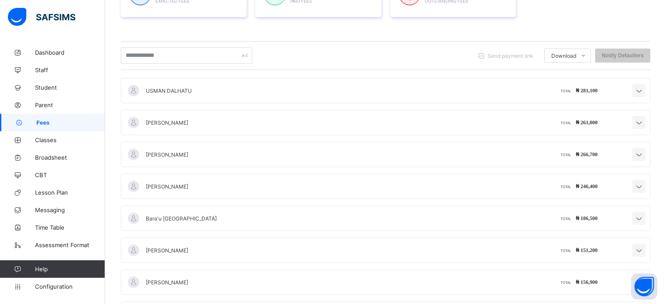
click at [644, 91] on icon at bounding box center [638, 91] width 11 height 9
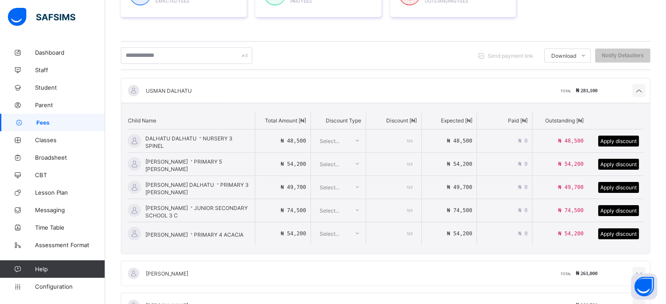
click at [357, 140] on div at bounding box center [357, 141] width 15 height 14
click at [357, 140] on icon at bounding box center [356, 140] width 5 height 9
click at [644, 91] on icon at bounding box center [638, 91] width 11 height 9
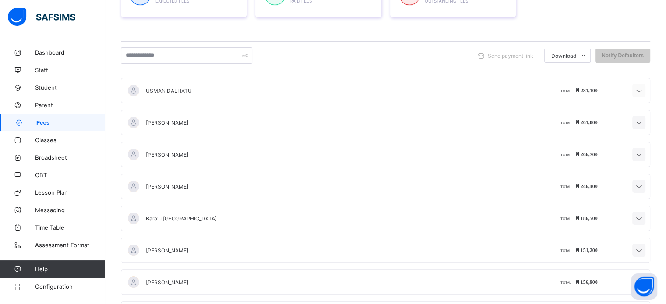
click at [644, 91] on icon at bounding box center [638, 91] width 11 height 9
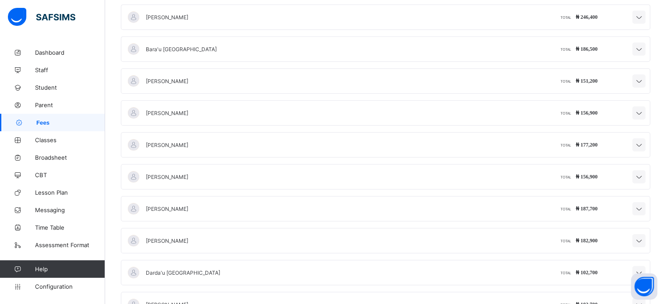
scroll to position [215, 0]
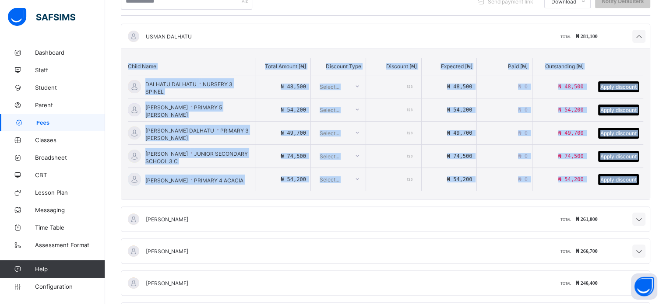
click at [612, 60] on div "Child Name Total Amount [ ₦ ] Discount Type Discount [ ₦ ] Expected [ ₦ ] Paid …" at bounding box center [385, 66] width 515 height 17
click at [644, 38] on icon at bounding box center [638, 36] width 11 height 9
click at [615, 207] on div "[PERSON_NAME] TOTAL ₦ 261,000" at bounding box center [385, 219] width 528 height 25
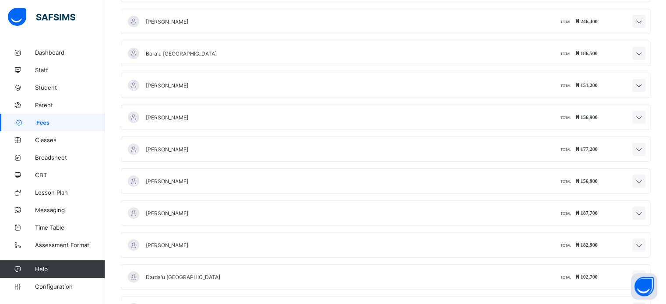
scroll to position [346, 0]
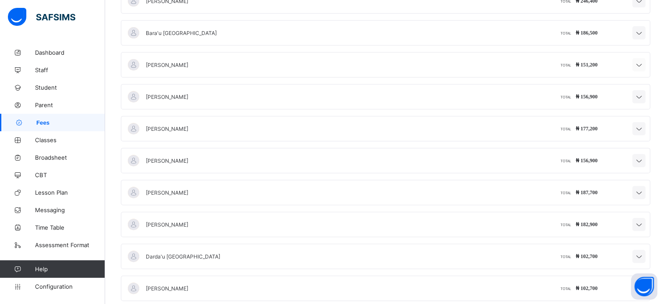
click at [644, 64] on icon at bounding box center [638, 65] width 11 height 9
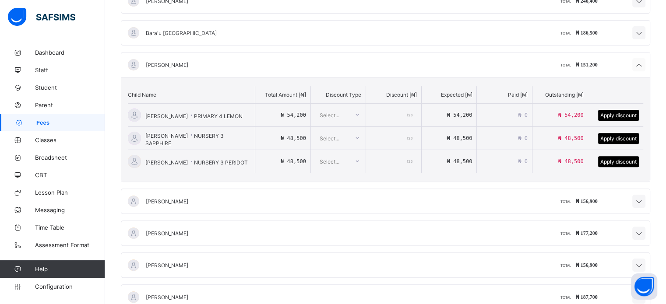
click at [643, 65] on icon at bounding box center [638, 65] width 11 height 9
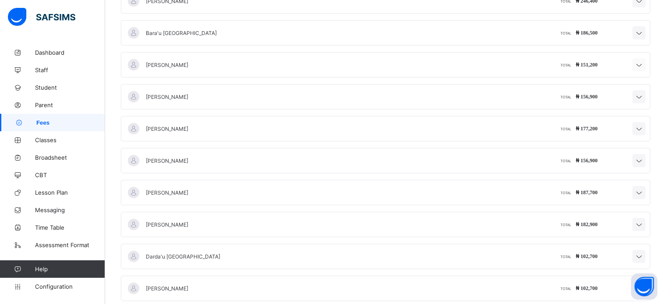
click at [643, 65] on icon at bounding box center [638, 65] width 11 height 9
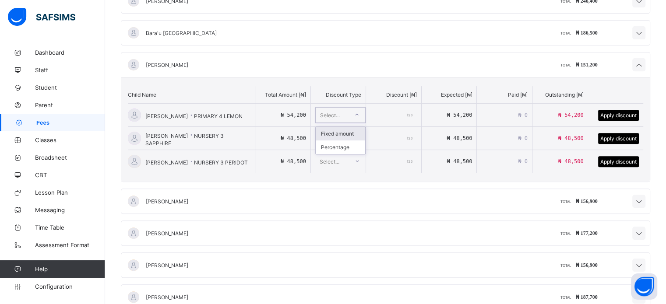
click at [359, 114] on icon at bounding box center [356, 114] width 5 height 9
click at [641, 61] on icon at bounding box center [638, 65] width 11 height 9
click at [644, 64] on icon at bounding box center [638, 65] width 11 height 9
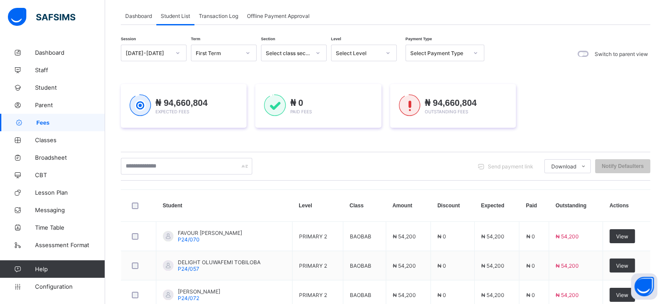
scroll to position [0, 0]
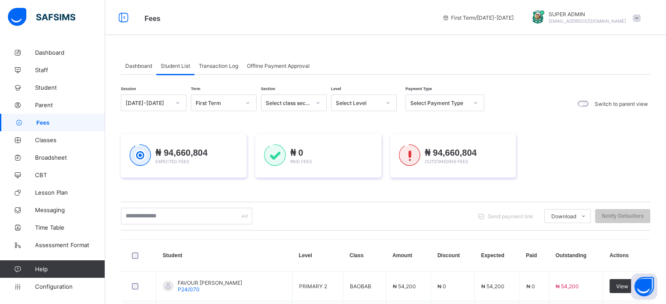
click at [273, 65] on span "Offline Payment Approval" at bounding box center [278, 66] width 63 height 7
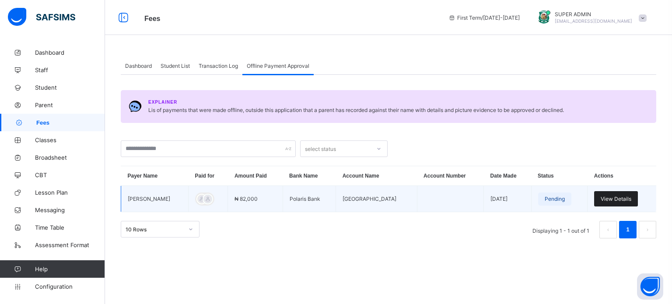
click at [620, 202] on span "View Details" at bounding box center [616, 199] width 31 height 7
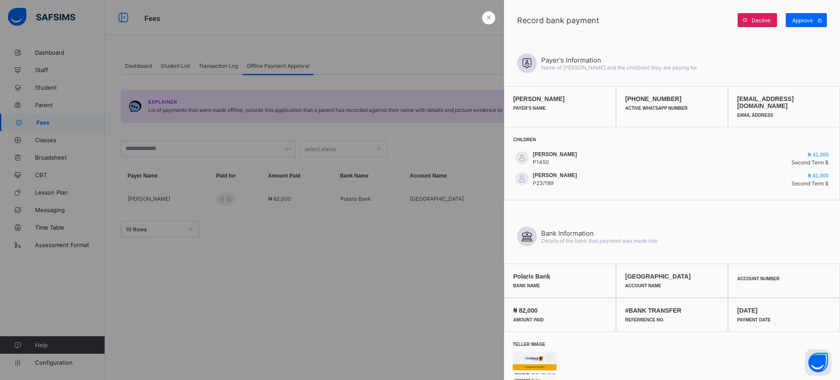
click at [388, 222] on div at bounding box center [420, 190] width 840 height 380
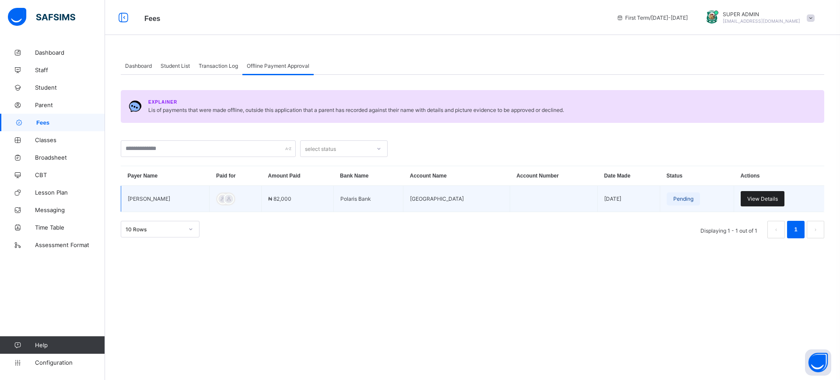
click at [672, 193] on div "View Details" at bounding box center [763, 198] width 44 height 15
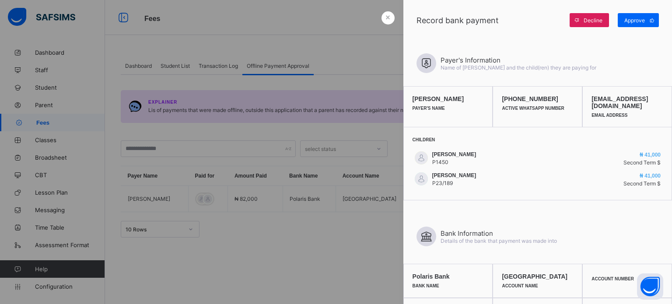
click at [302, 140] on div at bounding box center [336, 152] width 672 height 304
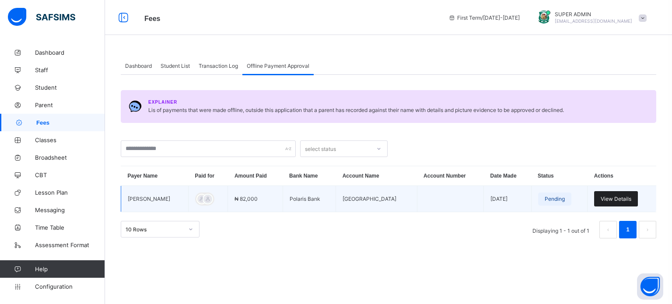
click at [616, 194] on div "View Details" at bounding box center [616, 198] width 44 height 15
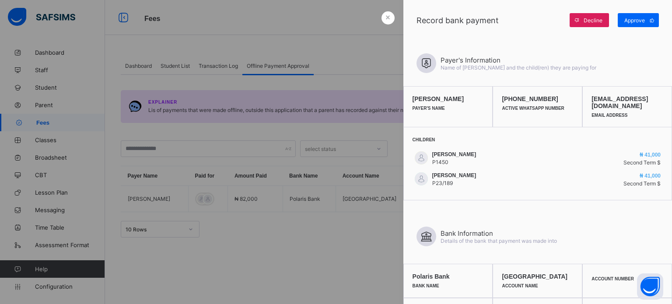
click at [390, 13] on span "×" at bounding box center [388, 17] width 5 height 9
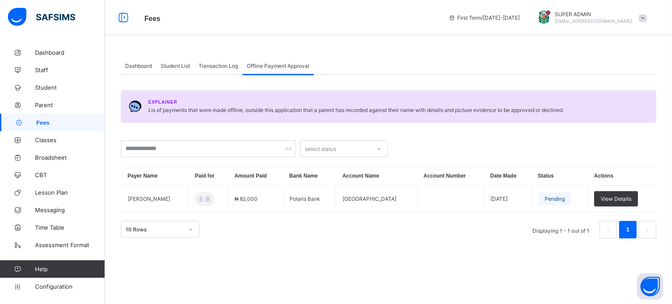
click at [223, 67] on span "Transaction Log" at bounding box center [218, 66] width 39 height 7
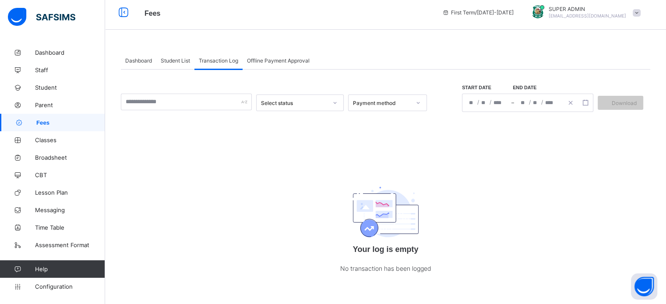
scroll to position [7, 0]
click at [400, 96] on div "Payment method" at bounding box center [378, 102] width 61 height 12
drag, startPoint x: 515, startPoint y: 176, endPoint x: 475, endPoint y: 160, distance: 42.4
click at [515, 176] on div "Select status Payment method Start date End date / / – / / Download Your log is…" at bounding box center [385, 180] width 529 height 222
drag, startPoint x: 171, startPoint y: 62, endPoint x: 352, endPoint y: 117, distance: 188.9
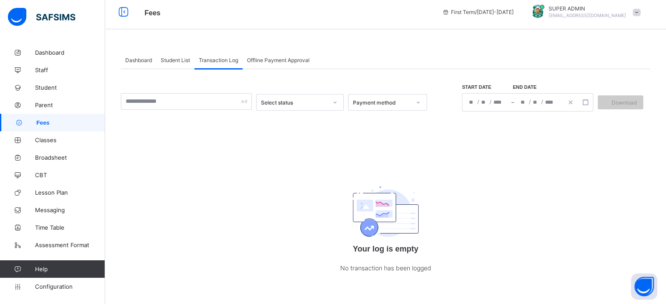
click at [171, 62] on span "Student List" at bounding box center [175, 60] width 29 height 7
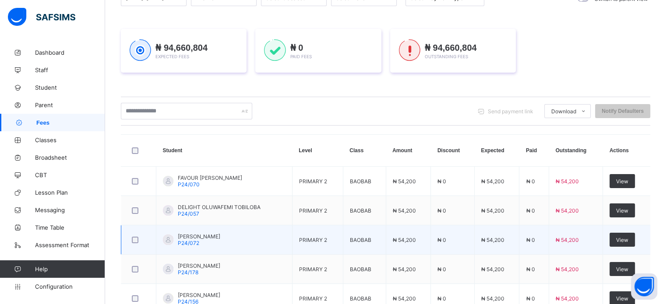
scroll to position [138, 0]
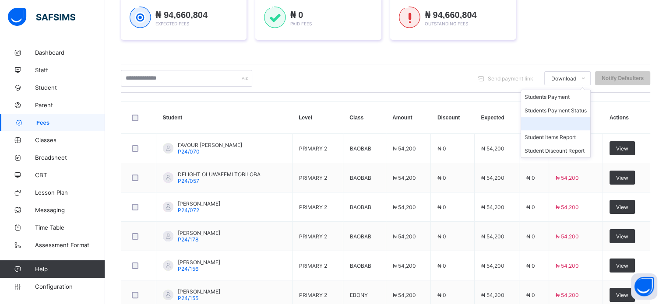
click at [556, 125] on li at bounding box center [555, 123] width 69 height 13
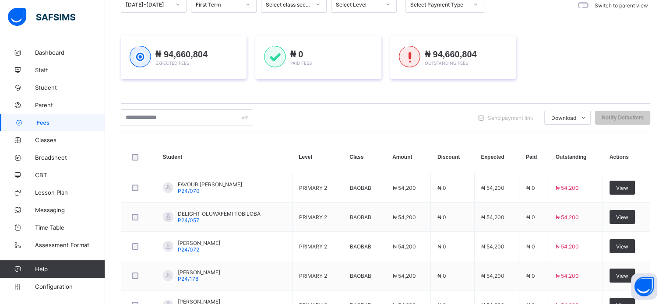
scroll to position [44, 0]
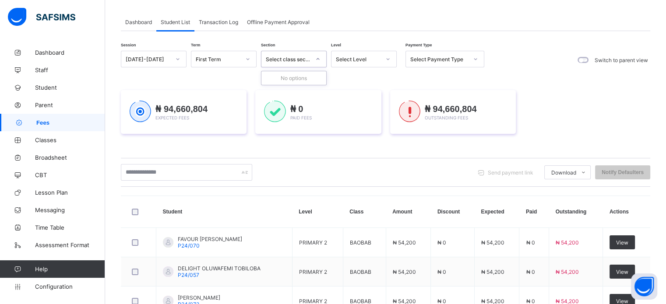
click at [295, 58] on div "Select class section" at bounding box center [288, 59] width 45 height 7
click at [298, 59] on div "Select class section" at bounding box center [288, 59] width 45 height 7
click at [298, 58] on div "Select class section" at bounding box center [288, 59] width 45 height 7
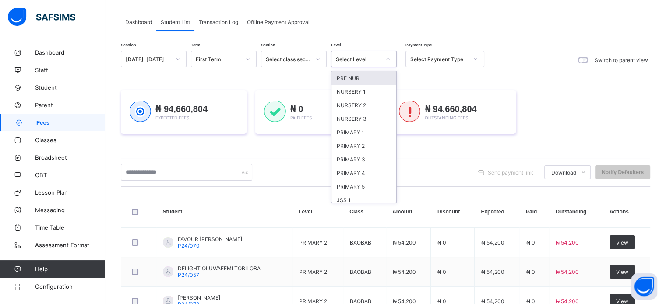
click at [361, 56] on div "Select Level" at bounding box center [358, 59] width 45 height 7
click at [359, 81] on div "PRE NUR" at bounding box center [363, 78] width 65 height 14
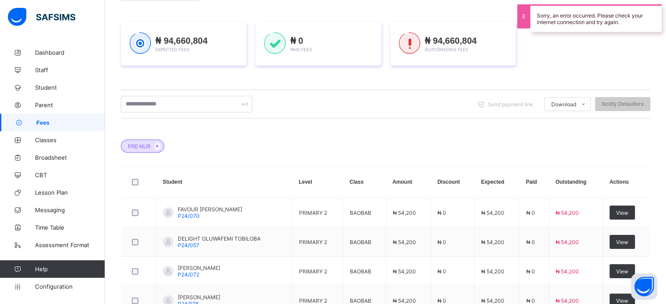
scroll to position [0, 0]
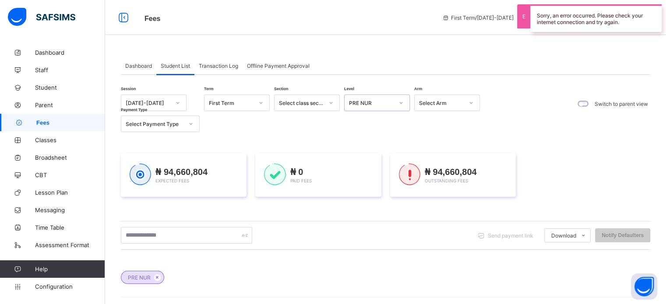
click at [385, 98] on div "PRE NUR" at bounding box center [368, 103] width 48 height 12
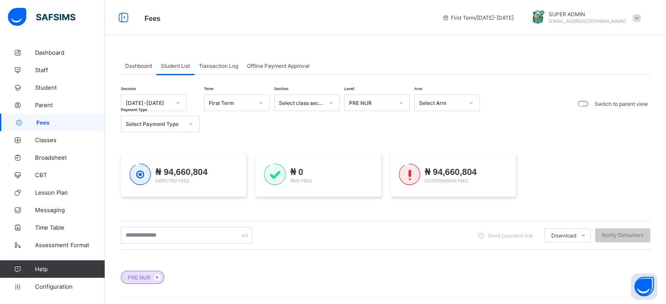
click at [481, 129] on div "Session [DATE]-[DATE] Term First Term Section Select class section Level PRE NU…" at bounding box center [302, 114] width 363 height 38
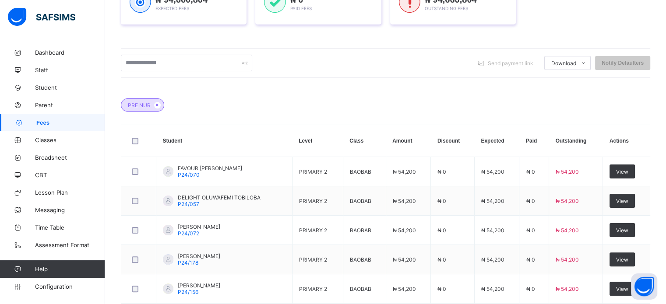
scroll to position [88, 0]
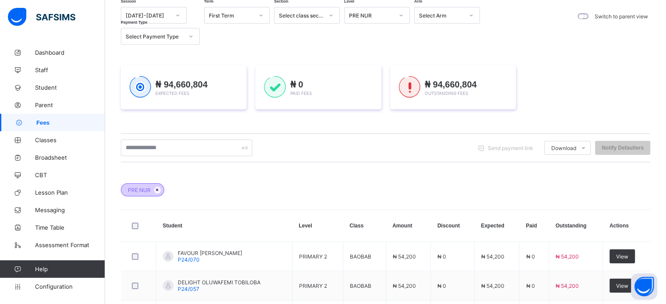
click at [156, 189] on icon at bounding box center [157, 189] width 7 height 5
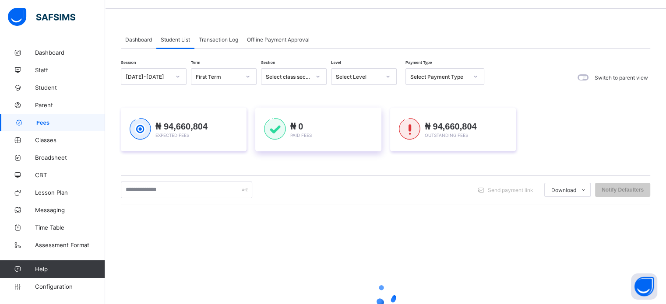
scroll to position [0, 0]
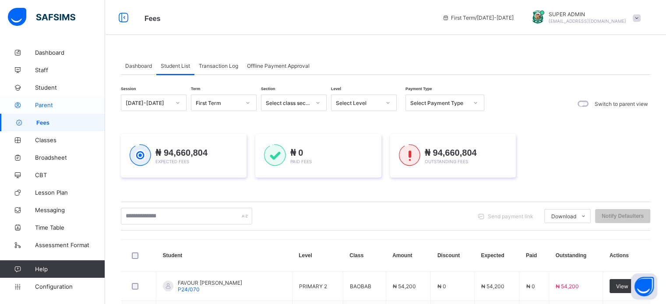
click at [43, 103] on span "Parent" at bounding box center [70, 105] width 70 height 7
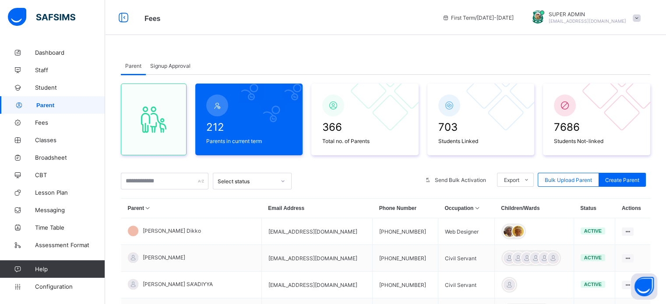
click at [169, 68] on span "Signup Approval" at bounding box center [170, 66] width 40 height 7
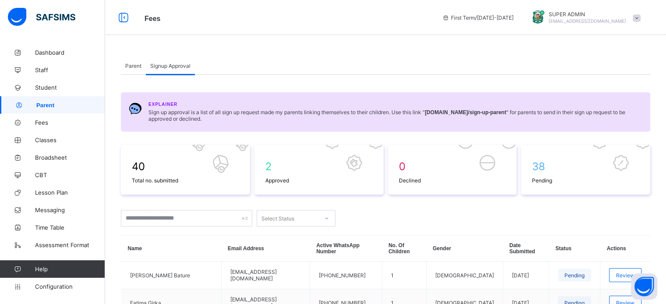
click at [430, 111] on b "gobarau.safsims.com /sign-up-parent" at bounding box center [465, 112] width 81 height 6
click at [532, 117] on span "Sign up approval is a list of all sign up request made my parents linking thems…" at bounding box center [395, 115] width 494 height 13
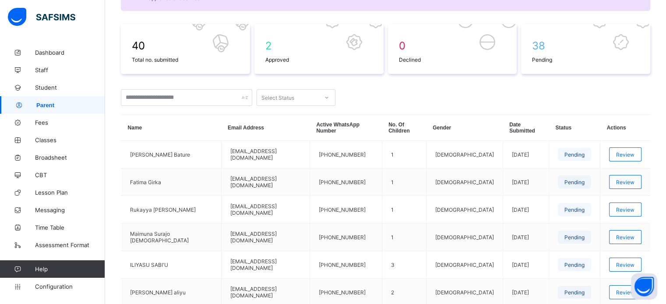
scroll to position [109, 0]
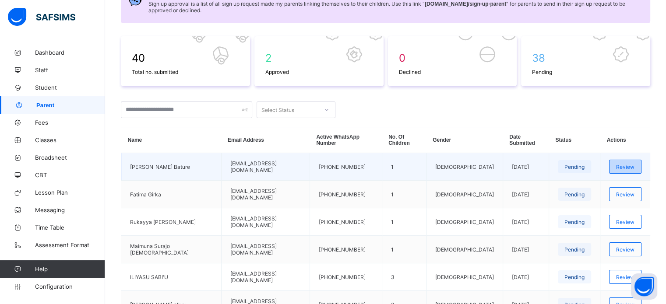
click at [623, 164] on span "Review" at bounding box center [625, 167] width 18 height 7
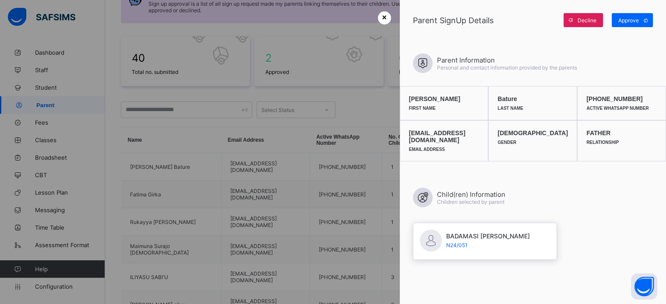
click at [382, 15] on span "×" at bounding box center [384, 17] width 5 height 9
click at [382, 15] on div "Explainer Sign up approval is a list of all sign up request made my parents lin…" at bounding box center [385, 3] width 529 height 39
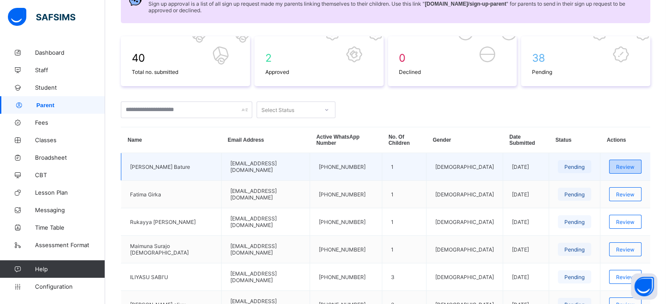
click at [636, 166] on div "Review" at bounding box center [625, 167] width 32 height 14
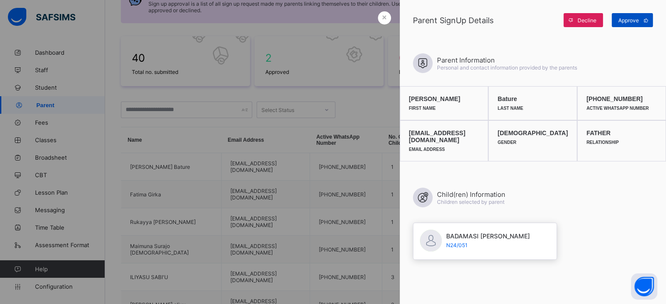
click at [632, 21] on span "Approve" at bounding box center [628, 20] width 21 height 7
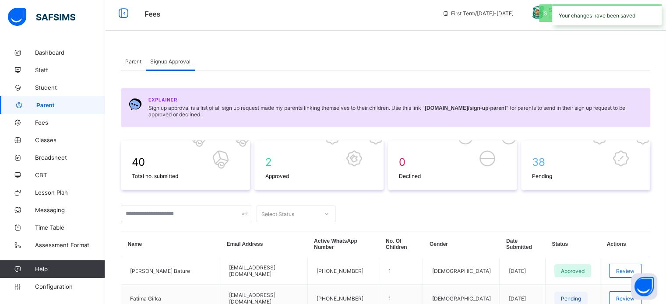
scroll to position [0, 0]
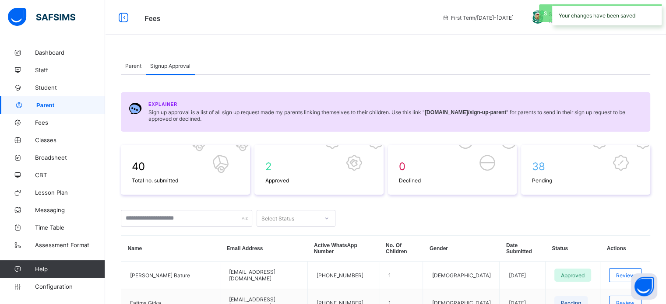
click at [133, 63] on span "Parent" at bounding box center [133, 66] width 16 height 7
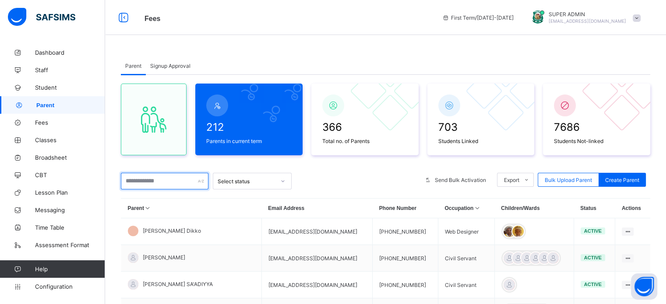
click at [169, 176] on input "text" at bounding box center [165, 181] width 88 height 17
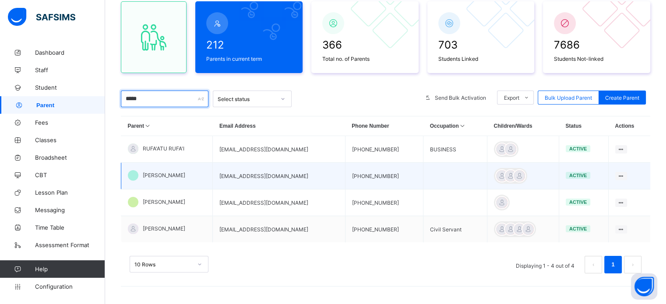
scroll to position [82, 0]
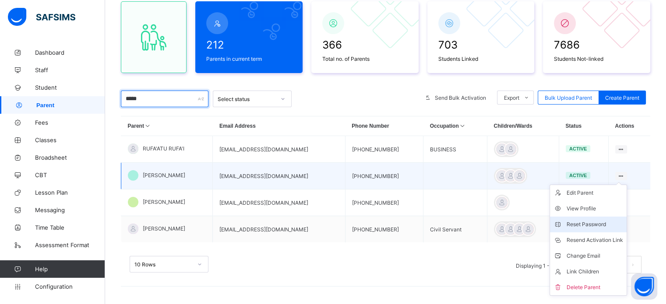
type input "*****"
click at [587, 223] on div "Reset Password" at bounding box center [594, 224] width 56 height 9
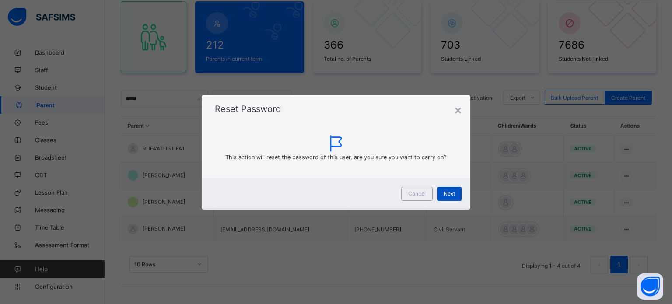
click at [450, 194] on span "Next" at bounding box center [449, 193] width 11 height 7
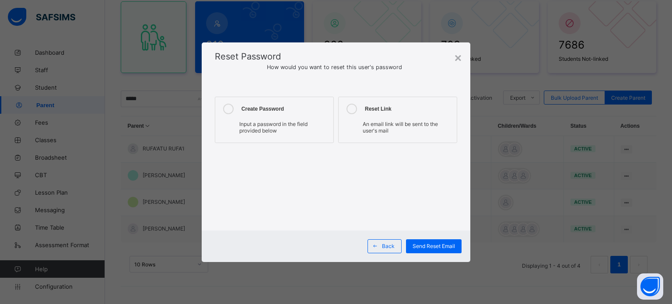
click at [234, 109] on div at bounding box center [229, 109] width 18 height 11
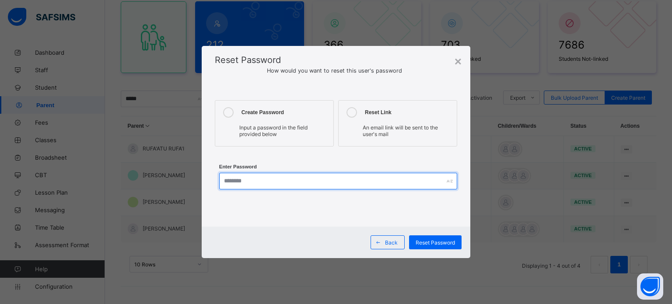
click at [265, 187] on input "text" at bounding box center [338, 181] width 238 height 17
type input "**********"
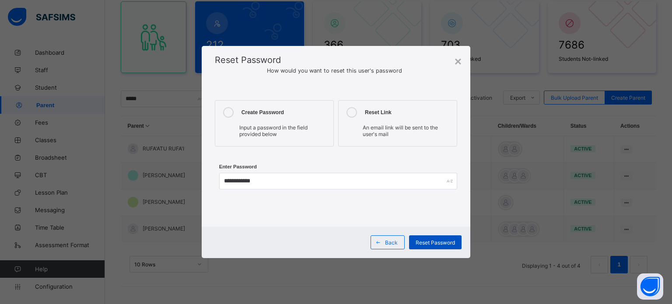
click at [442, 241] on span "Reset Password" at bounding box center [435, 242] width 39 height 7
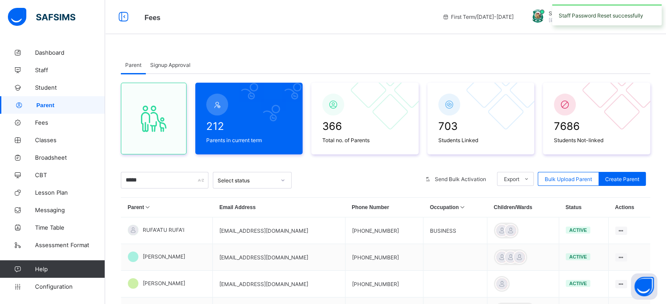
scroll to position [0, 0]
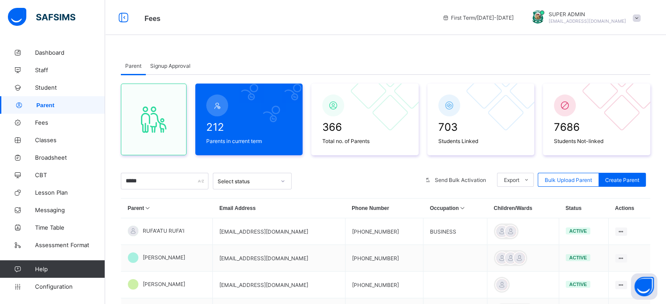
click at [170, 66] on span "Signup Approval" at bounding box center [170, 66] width 40 height 7
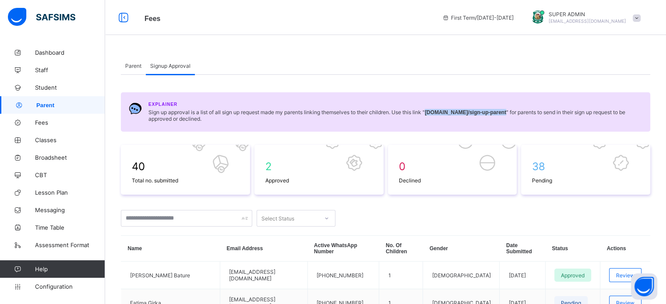
drag, startPoint x: 431, startPoint y: 112, endPoint x: 530, endPoint y: 115, distance: 99.0
click at [506, 115] on b "gobarau.safsims.com /sign-up-parent" at bounding box center [465, 112] width 81 height 6
copy b "gobarau.safsims.com /sign-up-parent"
click at [179, 71] on div "Signup Approval" at bounding box center [170, 66] width 49 height 18
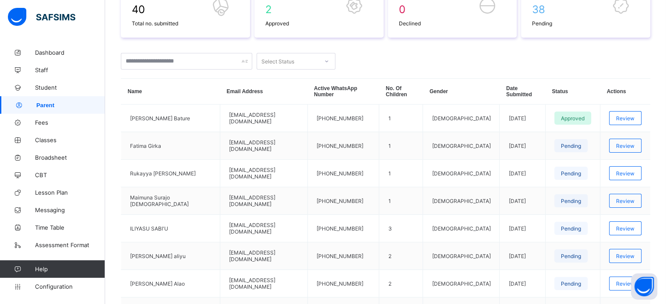
scroll to position [175, 0]
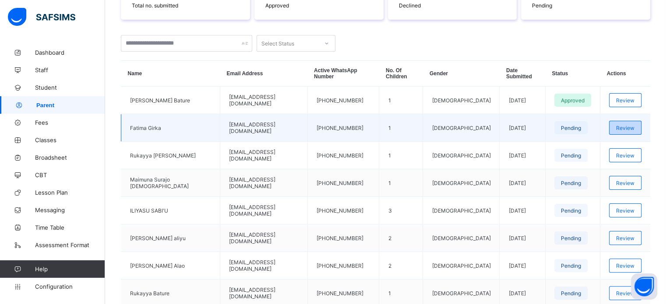
click at [622, 125] on span "Review" at bounding box center [625, 128] width 18 height 7
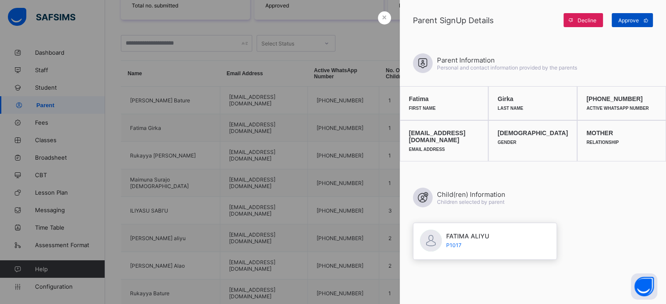
click at [633, 22] on span "Approve" at bounding box center [628, 20] width 21 height 7
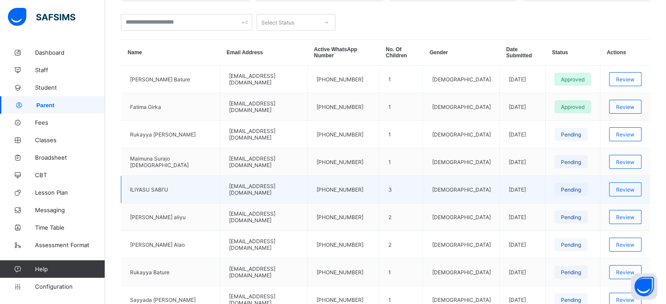
scroll to position [21, 0]
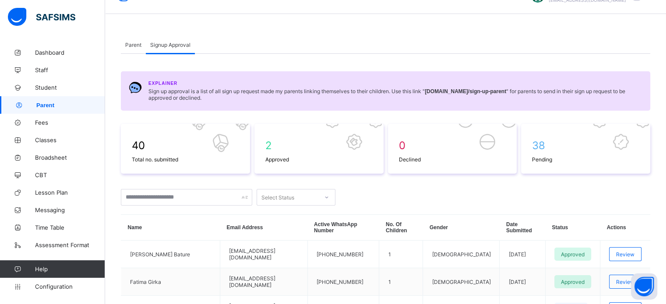
click at [133, 44] on span "Parent" at bounding box center [133, 45] width 16 height 7
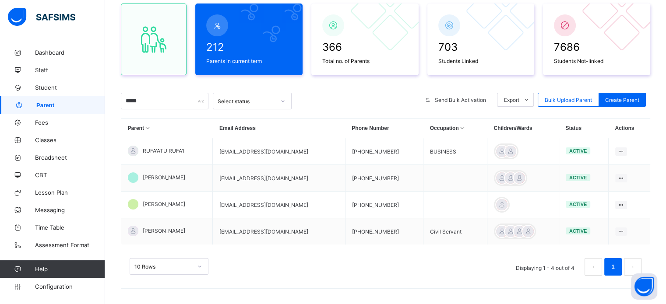
scroll to position [82, 0]
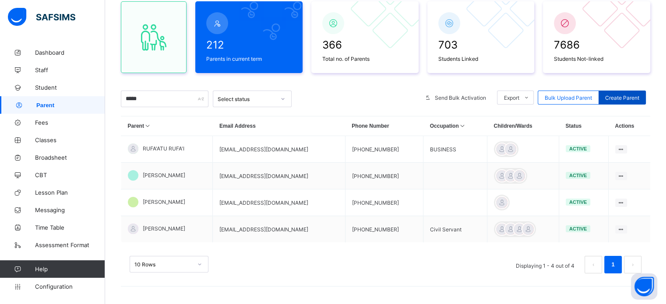
click at [634, 99] on span "Create Parent" at bounding box center [622, 98] width 34 height 7
select select "**"
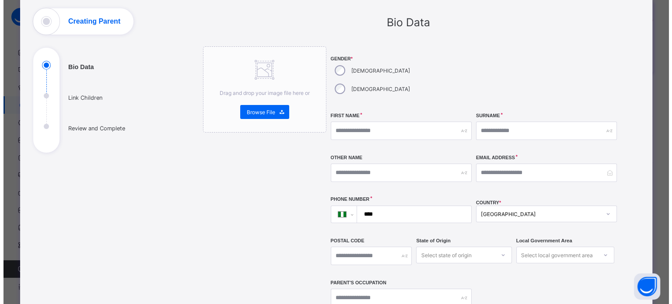
scroll to position [44, 0]
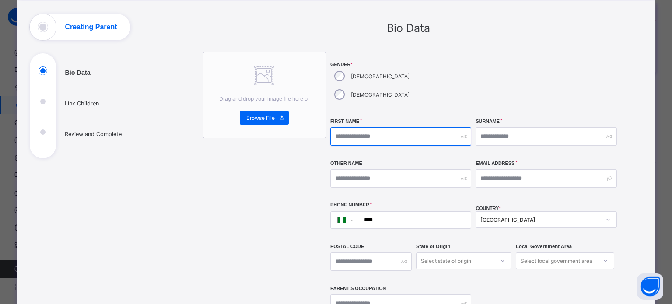
click at [367, 127] on input "text" at bounding box center [400, 136] width 141 height 18
click at [525, 127] on input "text" at bounding box center [546, 136] width 141 height 18
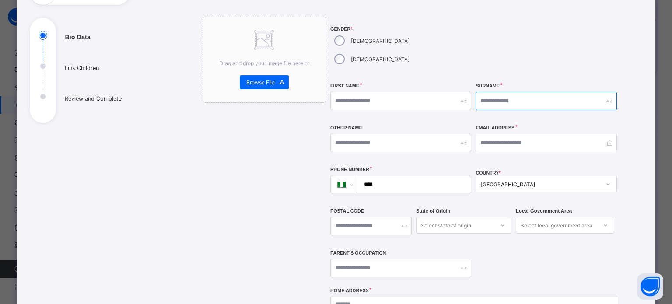
scroll to position [131, 0]
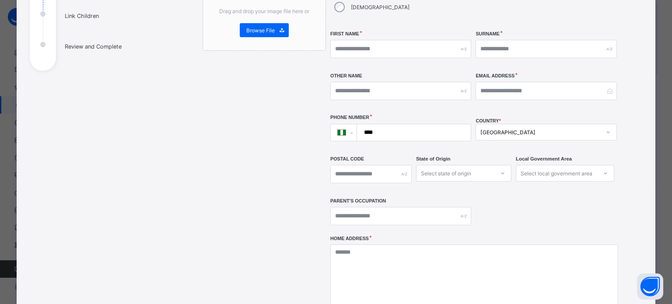
click at [382, 124] on input "****" at bounding box center [412, 132] width 107 height 17
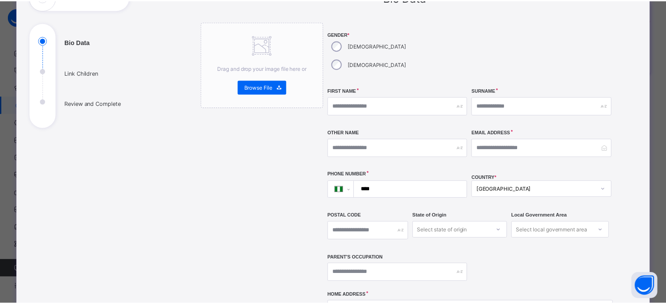
scroll to position [0, 0]
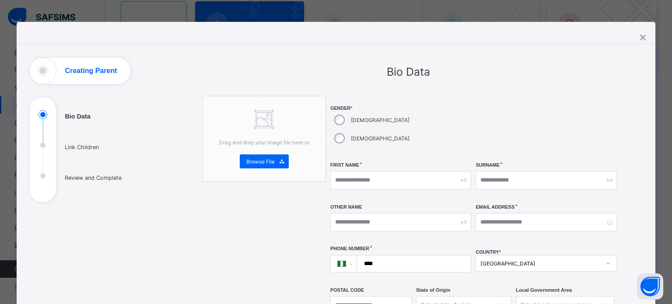
click at [641, 38] on div "×" at bounding box center [643, 38] width 7 height 14
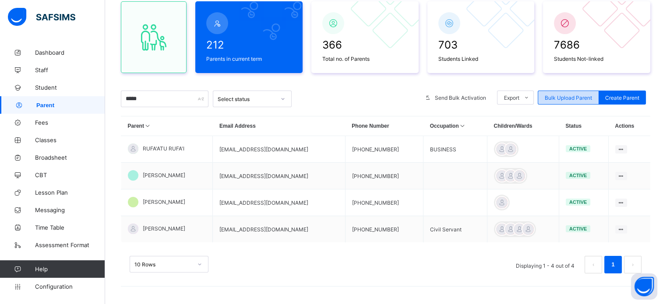
click at [565, 98] on span "Bulk Upload Parent" at bounding box center [568, 98] width 47 height 7
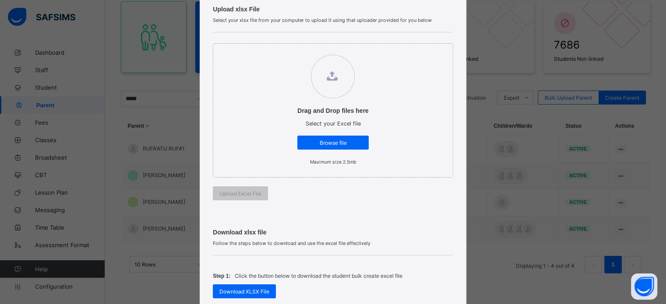
scroll to position [219, 0]
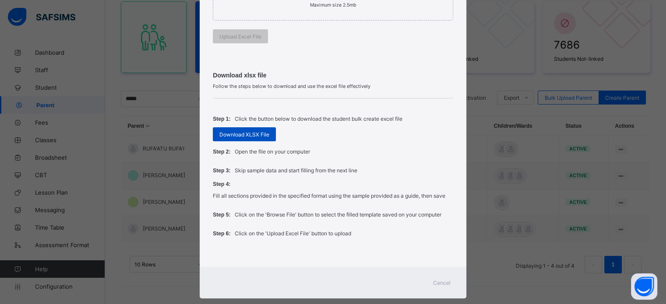
click at [246, 134] on span "Download XLSX File" at bounding box center [244, 134] width 50 height 7
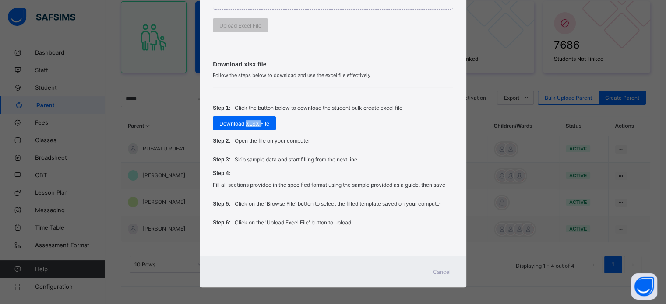
scroll to position [236, 0]
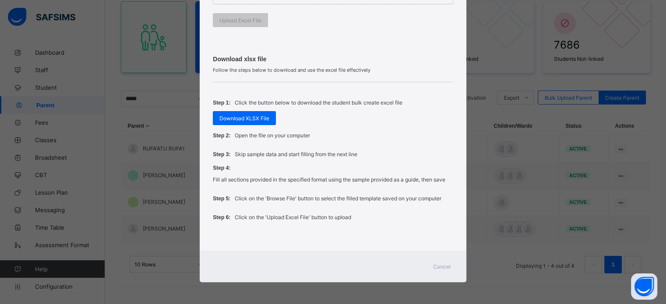
click at [446, 269] on span "Cancel" at bounding box center [442, 267] width 18 height 7
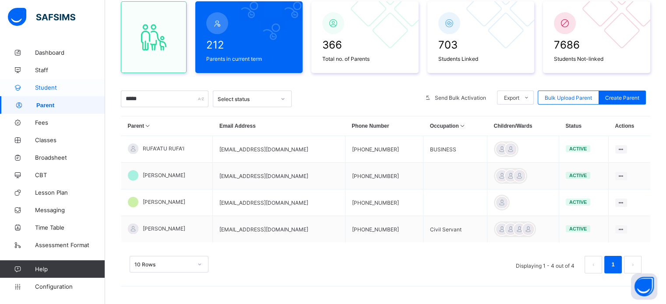
click at [49, 88] on span "Student" at bounding box center [70, 87] width 70 height 7
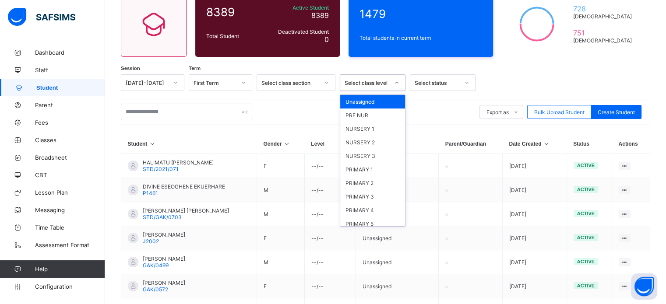
click at [374, 77] on div "Select class level" at bounding box center [364, 83] width 48 height 12
click at [364, 118] on div "PRE NUR" at bounding box center [372, 116] width 65 height 14
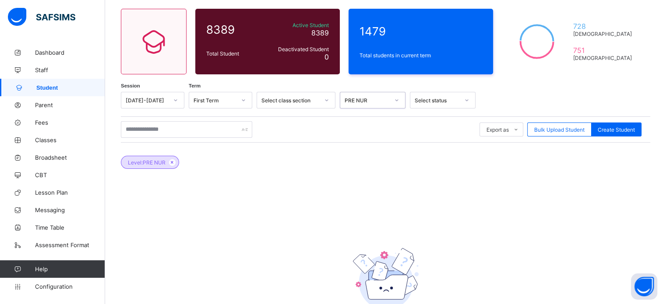
scroll to position [82, 0]
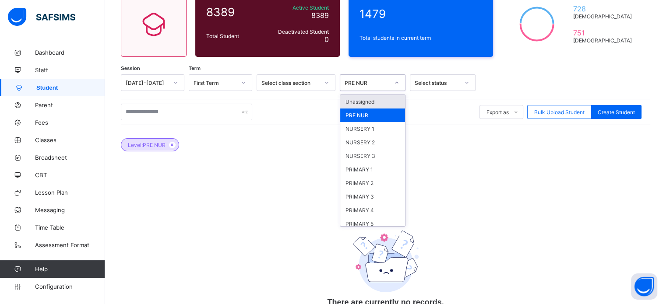
click at [383, 82] on div "PRE NUR" at bounding box center [366, 83] width 45 height 7
click at [366, 131] on div "NURSERY 1" at bounding box center [372, 129] width 65 height 14
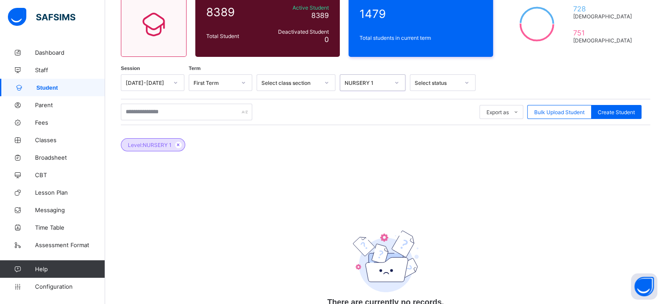
click at [383, 82] on div "NURSERY 1" at bounding box center [366, 83] width 45 height 7
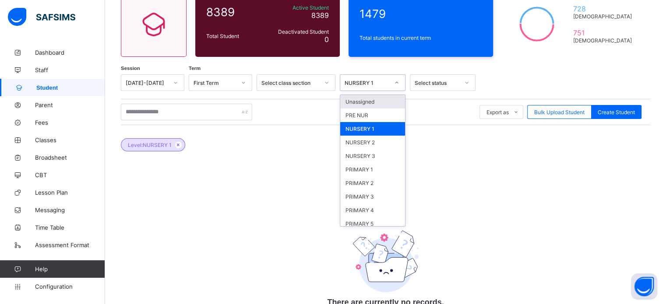
click at [381, 83] on div "NURSERY 1" at bounding box center [366, 83] width 45 height 7
click at [368, 144] on div "NURSERY 2" at bounding box center [372, 143] width 65 height 14
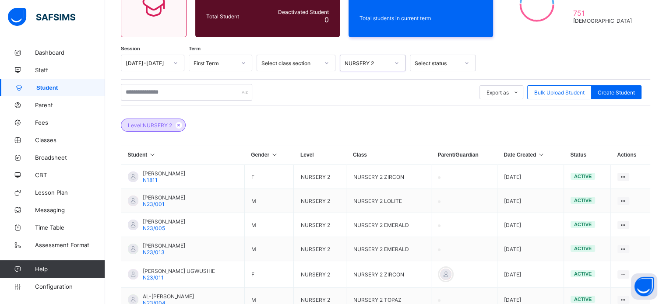
scroll to position [39, 0]
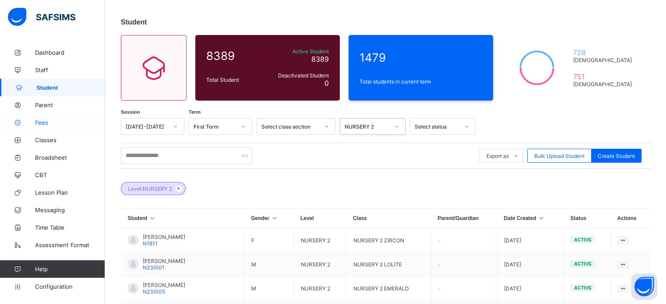
click at [47, 124] on span "Fees" at bounding box center [70, 122] width 70 height 7
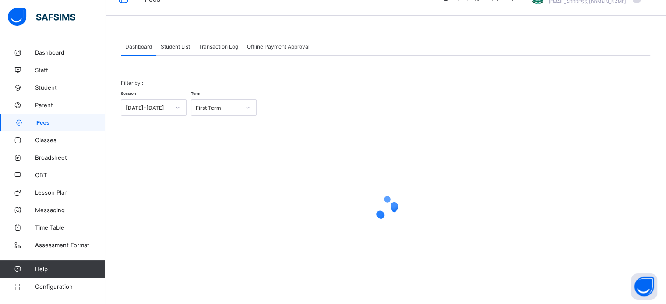
scroll to position [19, 0]
click at [214, 48] on span "Transaction Log" at bounding box center [218, 46] width 39 height 7
click at [214, 48] on div "Dashboard Student List Transaction Log Offline Payment Approval Dashboard More …" at bounding box center [385, 165] width 561 height 280
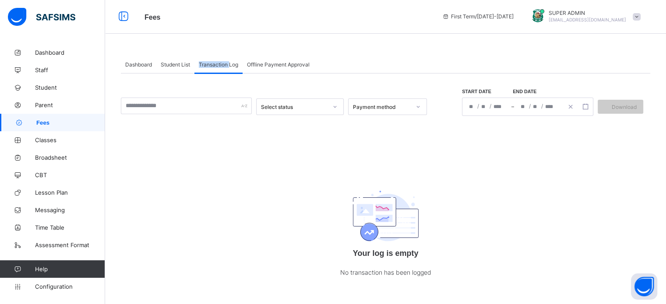
scroll to position [0, 0]
click at [467, 278] on p "No transaction has been logged" at bounding box center [385, 273] width 175 height 11
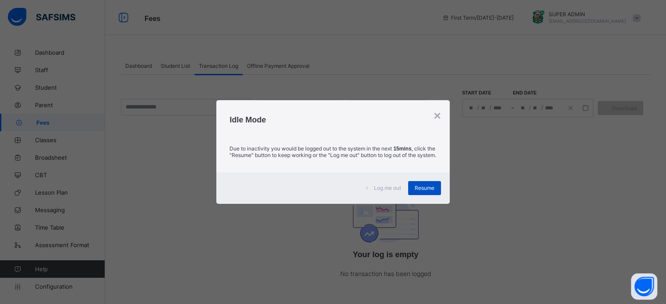
click at [426, 191] on span "Resume" at bounding box center [425, 188] width 20 height 7
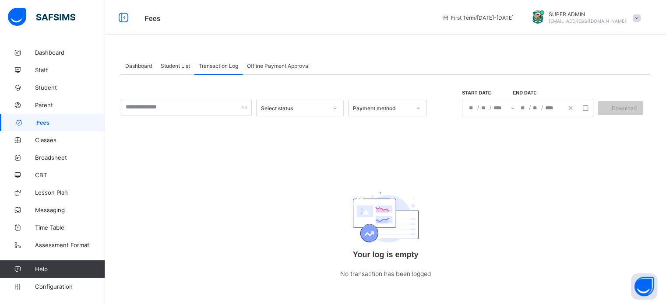
drag, startPoint x: 43, startPoint y: 122, endPoint x: 81, endPoint y: 127, distance: 38.0
click at [43, 122] on span "Fees" at bounding box center [70, 123] width 69 height 7
click at [46, 120] on span "Fees" at bounding box center [70, 123] width 69 height 7
drag, startPoint x: 177, startPoint y: 63, endPoint x: 483, endPoint y: 147, distance: 317.3
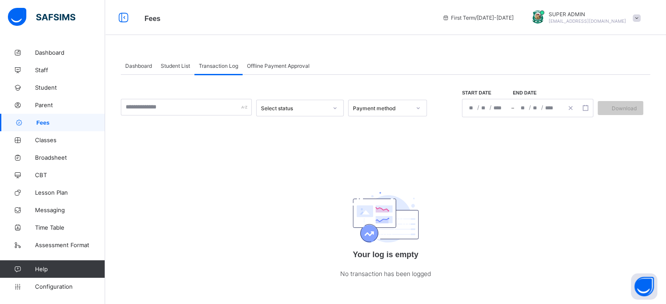
click at [177, 63] on span "Student List" at bounding box center [175, 66] width 29 height 7
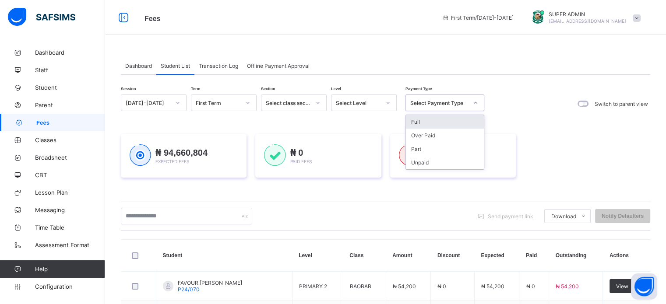
click at [450, 104] on div "Select Payment Type" at bounding box center [439, 103] width 58 height 7
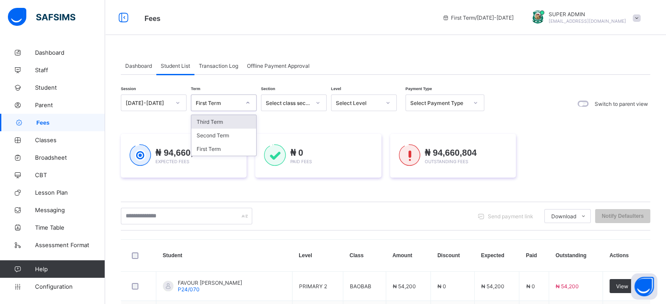
click at [231, 103] on div "First Term" at bounding box center [218, 103] width 45 height 7
drag, startPoint x: 219, startPoint y: 150, endPoint x: 238, endPoint y: 145, distance: 19.9
click at [218, 149] on div "First Term" at bounding box center [223, 149] width 65 height 14
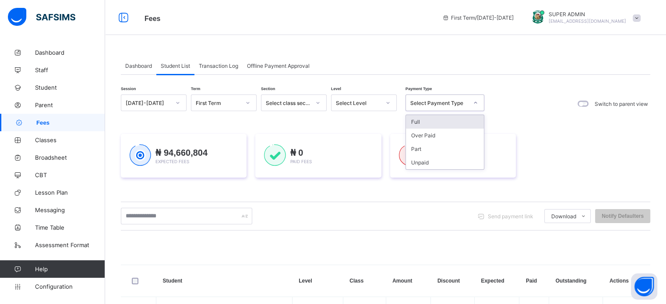
click at [467, 103] on div at bounding box center [475, 103] width 17 height 16
click at [607, 166] on div "₦ 94,660,804 Expected Fees ₦ 0 Paid Fees ₦ 94,660,804 Outstanding Fees" at bounding box center [385, 156] width 529 height 44
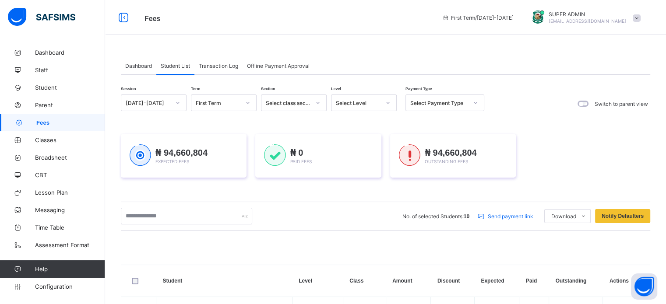
click at [288, 66] on span "Offline Payment Approval" at bounding box center [278, 66] width 63 height 7
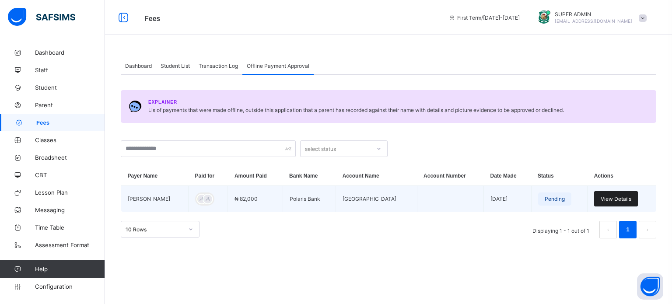
click at [621, 199] on span "View Details" at bounding box center [616, 199] width 31 height 7
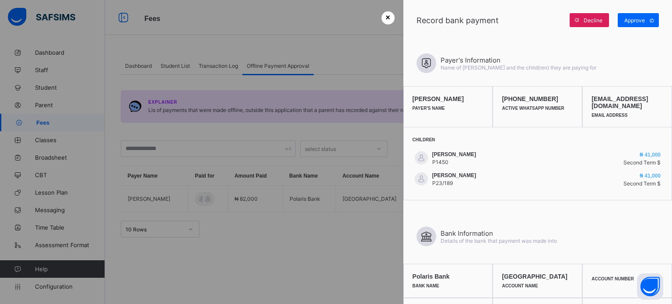
click at [386, 21] on span "×" at bounding box center [388, 17] width 5 height 9
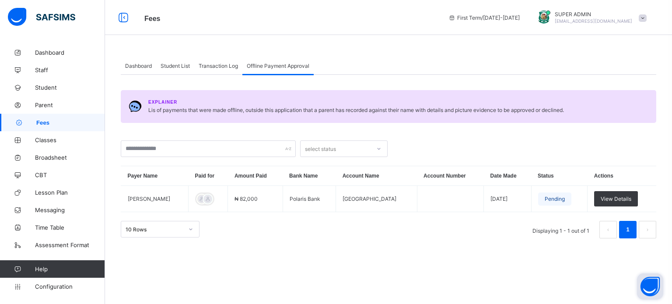
click at [651, 288] on button "Open asap" at bounding box center [650, 287] width 26 height 26
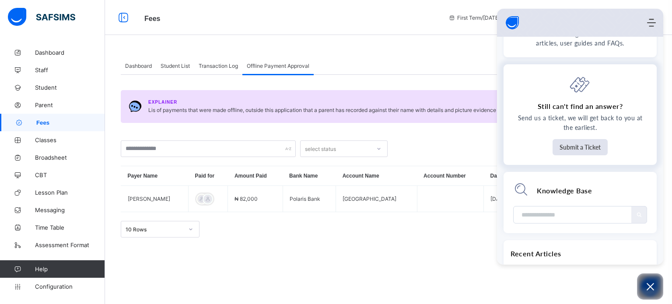
scroll to position [88, 0]
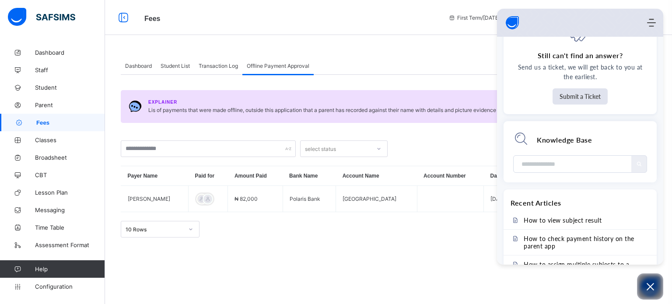
click at [453, 52] on div "Dashboard Student List Transaction Log Offline Payment Approval Offline Payment…" at bounding box center [388, 148] width 567 height 208
click at [653, 294] on button "Open asap" at bounding box center [650, 287] width 26 height 26
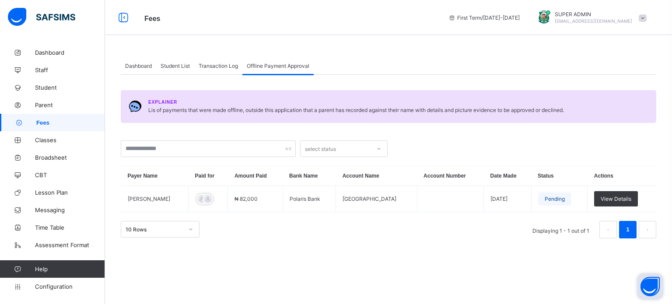
click at [657, 289] on button "Open asap" at bounding box center [650, 287] width 26 height 26
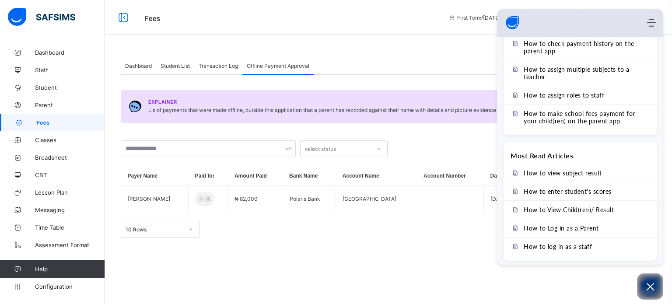
scroll to position [0, 0]
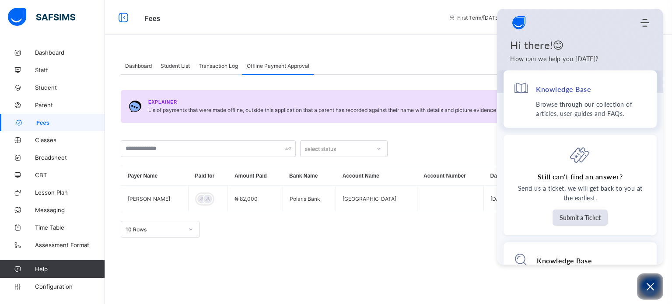
click at [569, 88] on h4 "Knowledge Base" at bounding box center [563, 88] width 55 height 9
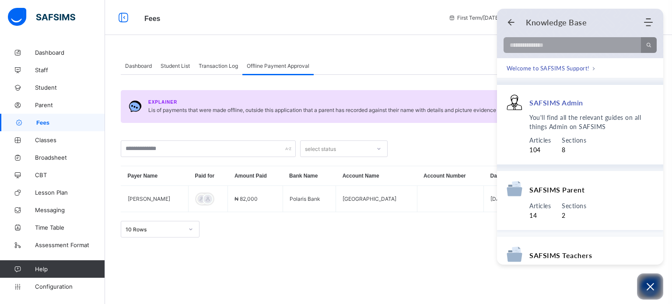
click at [543, 103] on span "SAFSIMS Admin" at bounding box center [557, 102] width 54 height 9
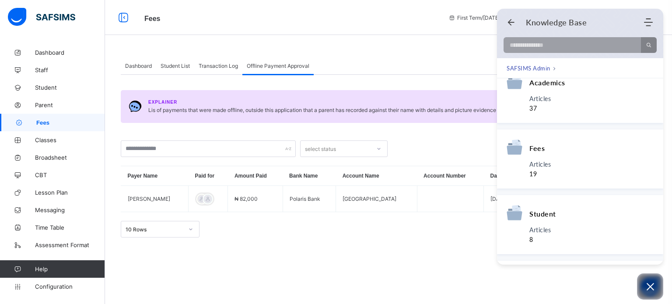
scroll to position [175, 0]
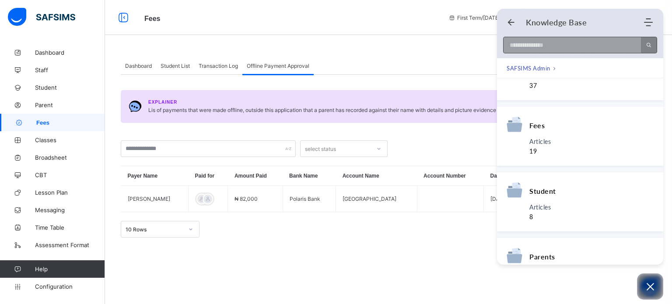
click at [523, 45] on input at bounding box center [570, 45] width 132 height 16
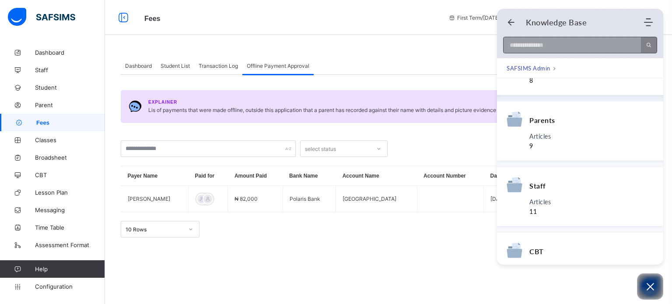
scroll to position [346, 0]
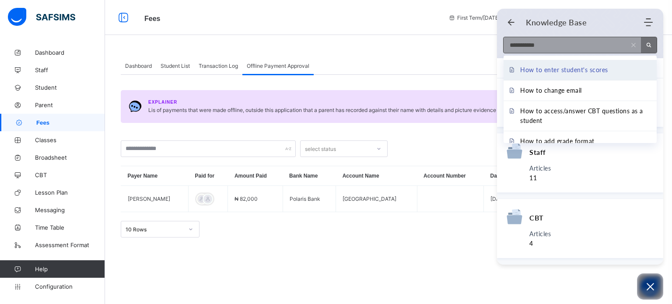
type input "**********"
click at [596, 74] on span "How to enter student's scores" at bounding box center [564, 70] width 88 height 10
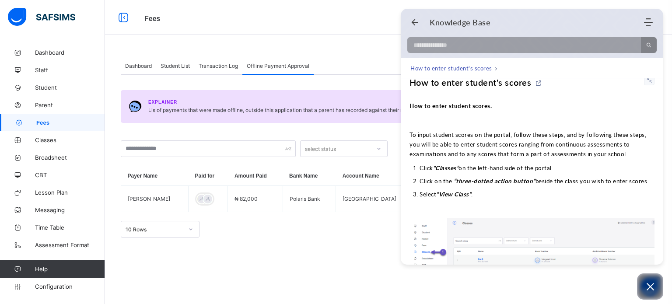
scroll to position [0, 0]
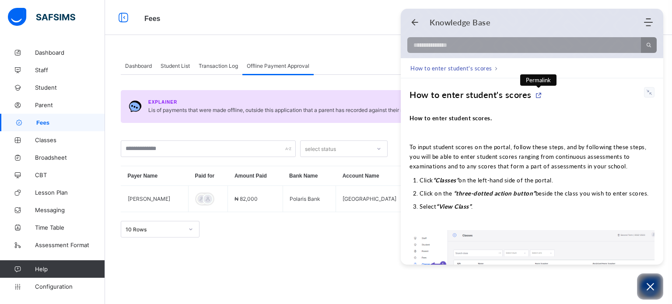
click at [539, 94] on icon at bounding box center [538, 95] width 7 height 7
click at [418, 20] on icon "Back" at bounding box center [415, 22] width 9 height 9
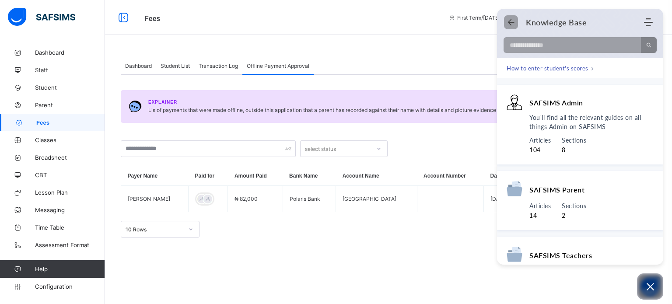
click at [510, 21] on use "Back" at bounding box center [511, 22] width 7 height 7
click at [510, 21] on div "Knowledge Base Home Knowledge Base Submit Ticket" at bounding box center [580, 22] width 166 height 17
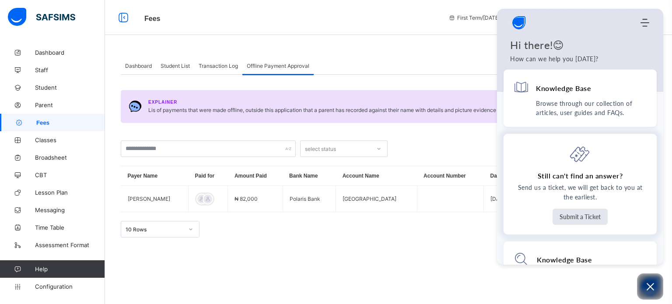
click at [578, 220] on button "Submit a Ticket" at bounding box center [580, 217] width 55 height 16
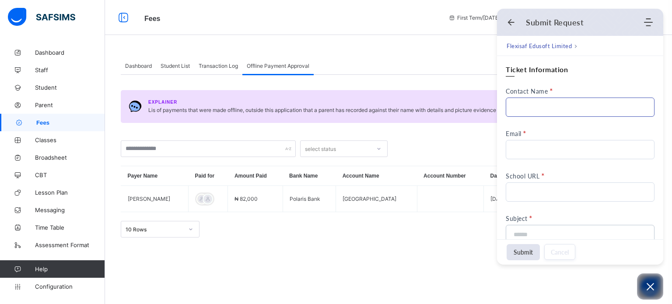
click at [530, 105] on input "Contact Name" at bounding box center [580, 107] width 149 height 19
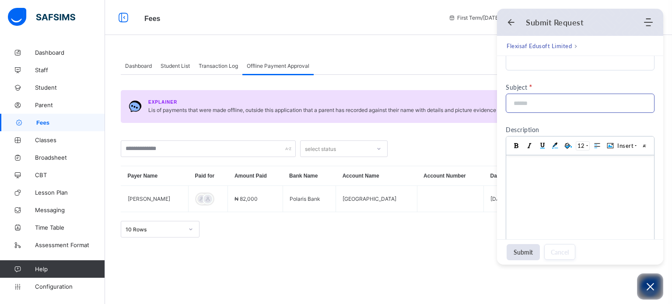
click at [541, 101] on input at bounding box center [578, 103] width 130 height 18
click html
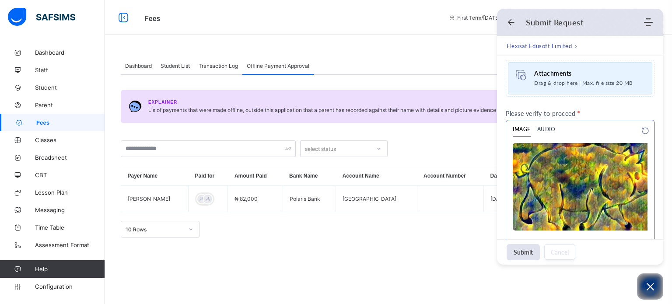
scroll to position [450, 0]
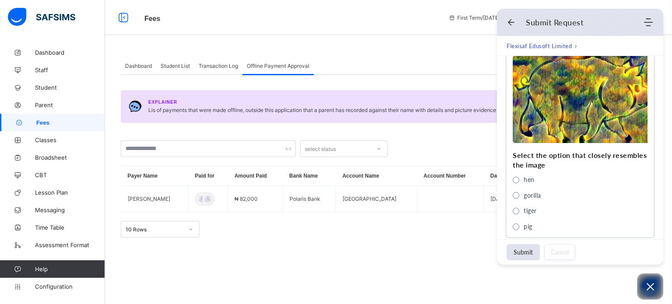
click at [508, 17] on div "Submit Request Home Knowledge Base Submit Ticket" at bounding box center [580, 22] width 166 height 17
click at [504, 20] on div "Submit Request Home Knowledge Base Submit Ticket" at bounding box center [580, 22] width 166 height 17
click at [513, 21] on icon "Back" at bounding box center [511, 22] width 9 height 9
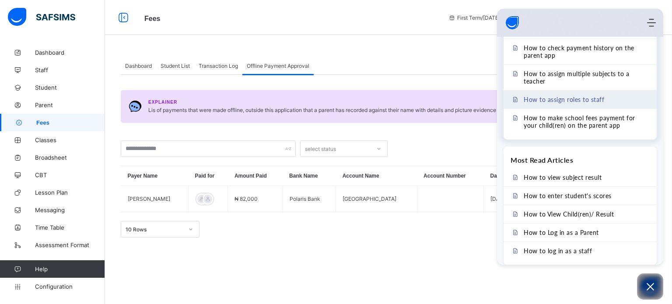
scroll to position [283, 0]
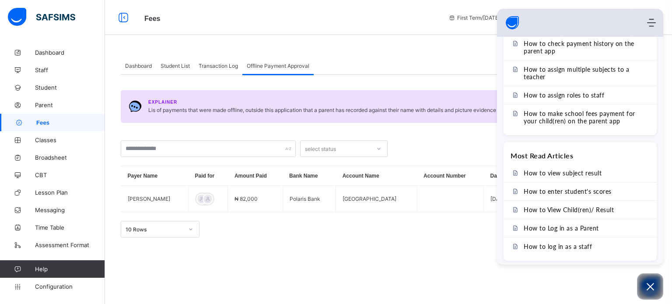
click at [438, 51] on div "Dashboard Student List Transaction Log Offline Payment Approval Offline Payment…" at bounding box center [388, 148] width 567 height 208
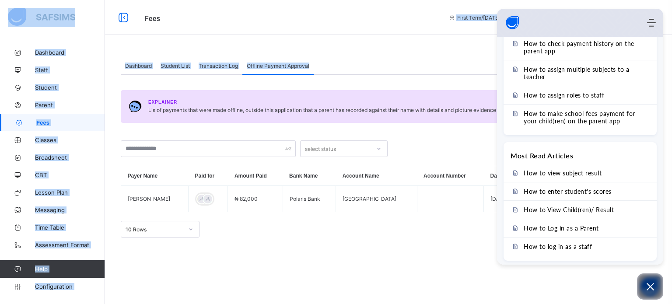
click at [421, 36] on div "Fees First Term / 2025-2026 SUPER ADMIN gobarau.academysafsims@gmail.com Dashbo…" at bounding box center [336, 152] width 672 height 304
click at [650, 285] on icon "Open asap" at bounding box center [650, 286] width 11 height 11
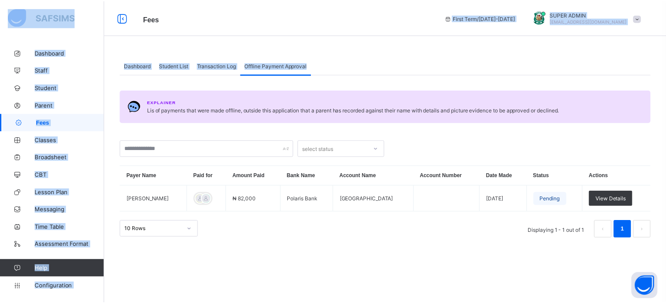
scroll to position [0, 0]
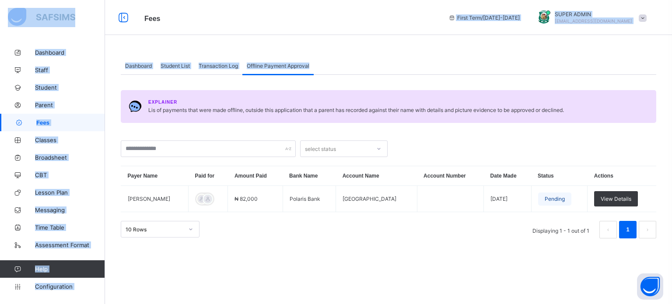
click at [209, 35] on div "Dashboard Student List Transaction Log Offline Payment Approval Offline Payment…" at bounding box center [388, 152] width 567 height 304
click at [328, 58] on div "Dashboard Student List Transaction Log Offline Payment Approval" at bounding box center [389, 66] width 536 height 18
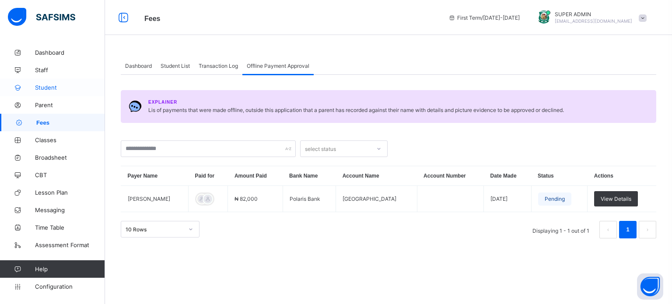
click at [42, 89] on span "Student" at bounding box center [70, 87] width 70 height 7
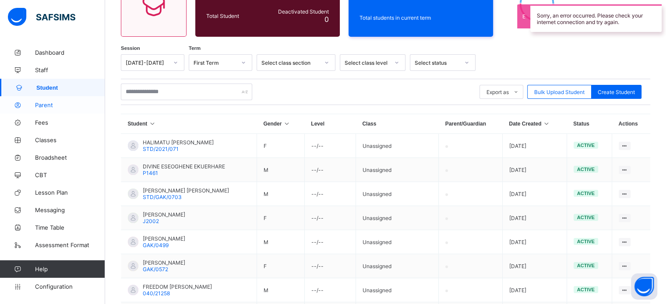
scroll to position [88, 0]
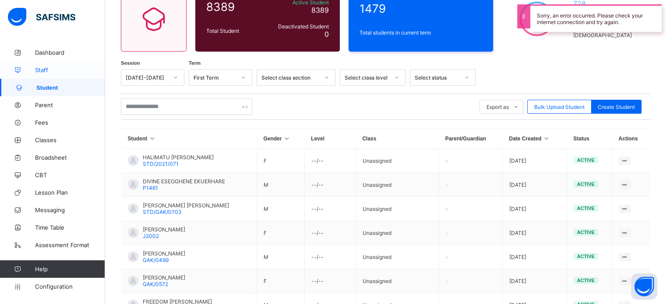
click at [39, 71] on span "Staff" at bounding box center [70, 70] width 70 height 7
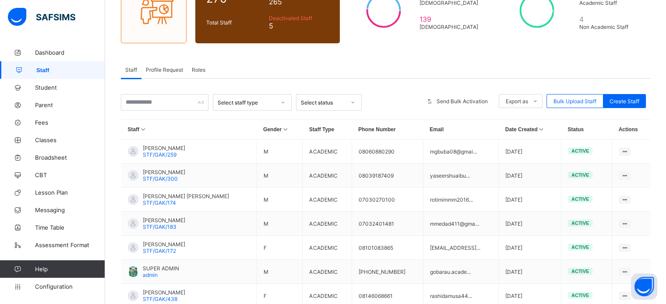
scroll to position [131, 0]
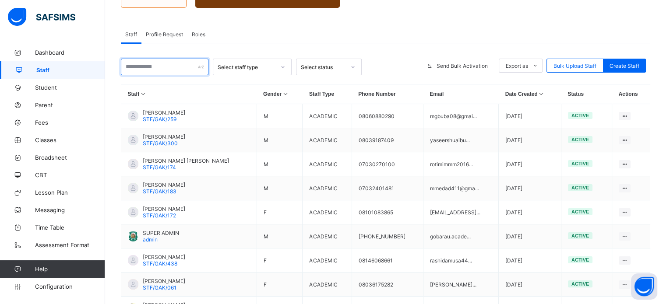
drag, startPoint x: 152, startPoint y: 67, endPoint x: 123, endPoint y: 73, distance: 29.4
click at [152, 67] on input "text" at bounding box center [165, 67] width 88 height 17
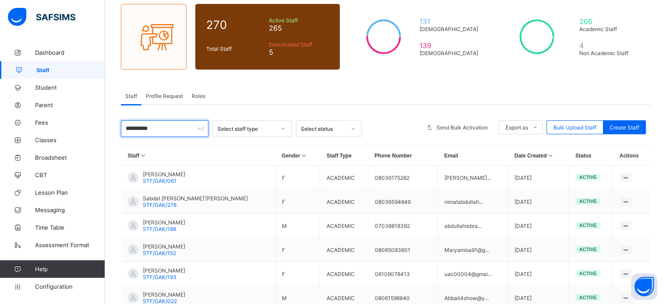
scroll to position [7, 0]
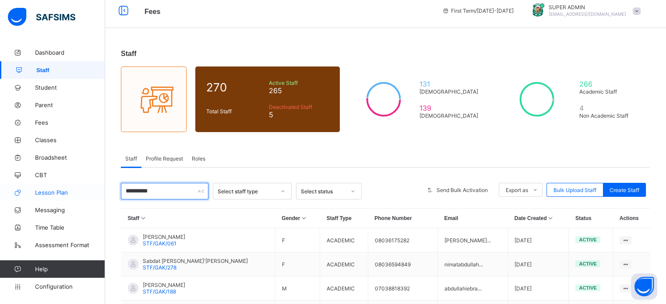
drag, startPoint x: 157, startPoint y: 190, endPoint x: 100, endPoint y: 190, distance: 56.9
click at [102, 190] on div "**********" at bounding box center [333, 257] width 666 height 529
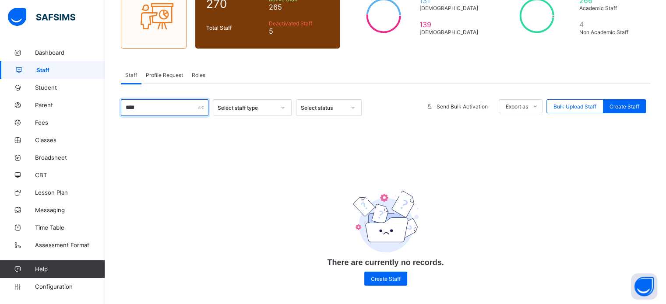
scroll to position [95, 0]
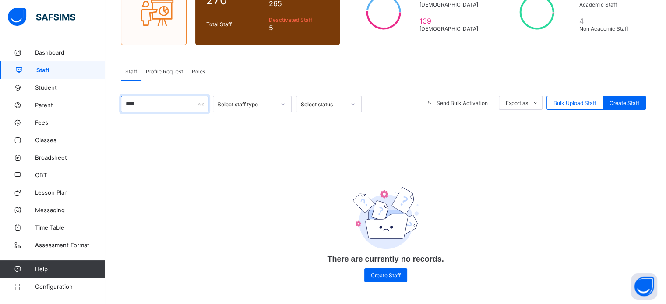
click at [178, 99] on input "****" at bounding box center [165, 104] width 88 height 17
type input "*"
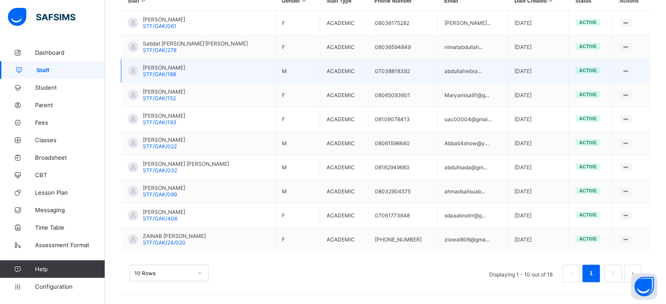
scroll to position [226, 0]
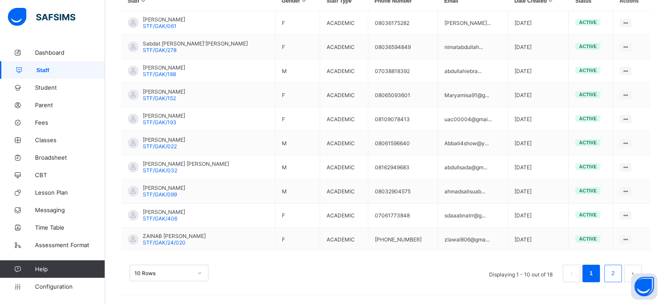
type input "**********"
click at [615, 272] on link "2" at bounding box center [612, 273] width 8 height 11
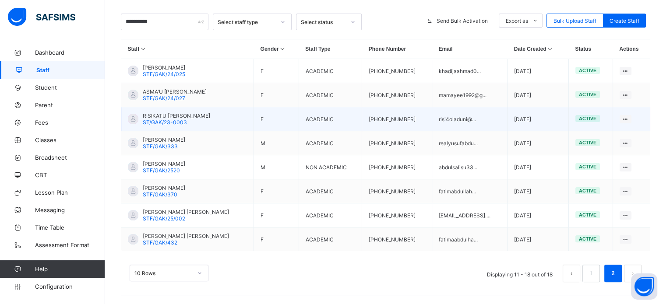
scroll to position [178, 0]
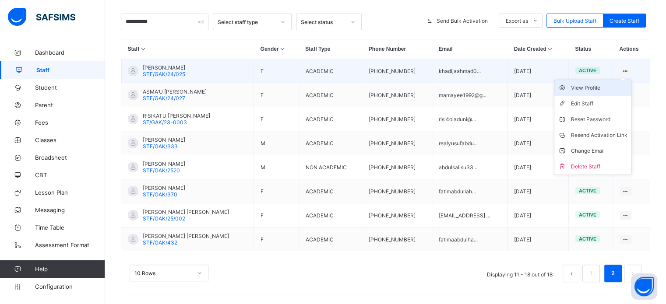
click at [587, 88] on div "View Profile" at bounding box center [599, 88] width 56 height 9
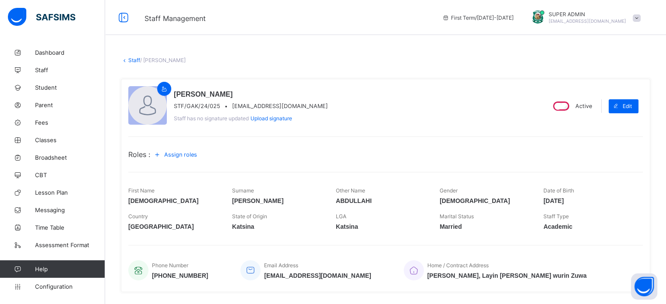
click at [178, 155] on span "Assign roles" at bounding box center [180, 154] width 33 height 7
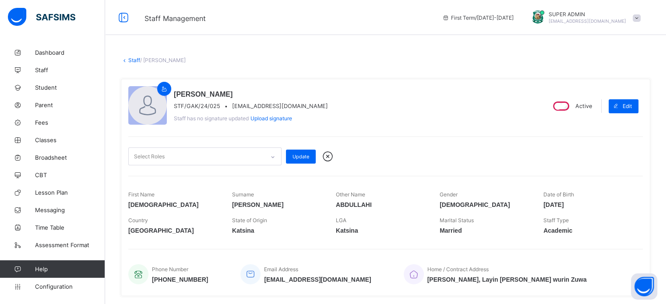
click at [209, 156] on div "Select Roles" at bounding box center [197, 156] width 136 height 17
click at [408, 98] on div "HADIZA ABDULLAHI AHMAD STF/GAK/24/025 • khadijaahmad052@gmail.com Staff has no …" at bounding box center [332, 106] width 409 height 40
click at [246, 162] on div "Select Roles" at bounding box center [197, 156] width 136 height 17
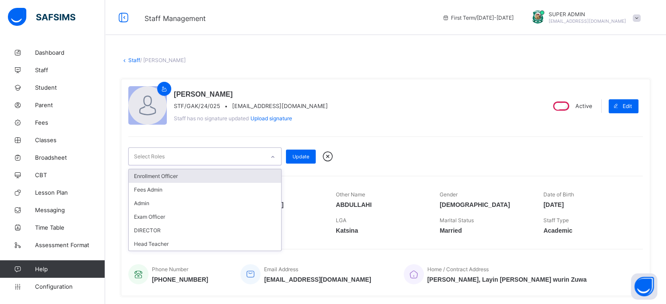
click at [195, 178] on div "Enrollment Officer" at bounding box center [205, 176] width 152 height 14
click at [371, 144] on div "option Enrollment Officer, selected. option Fees Admin focused, 2 of 6. 5 resul…" at bounding box center [385, 152] width 514 height 30
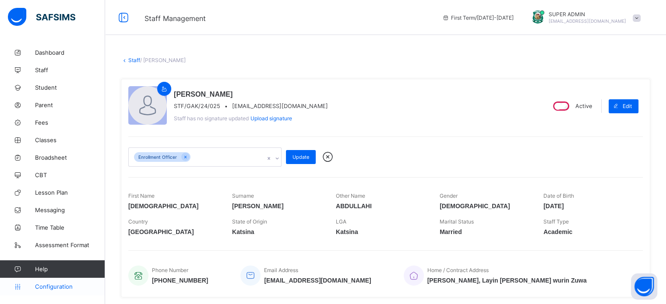
click at [53, 290] on span "Configuration" at bounding box center [70, 286] width 70 height 7
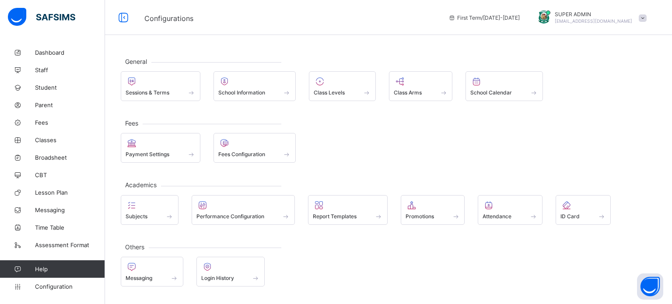
click at [114, 92] on div "General Sessions & Terms School Information Class Levels Class Arms School Cale…" at bounding box center [388, 172] width 567 height 256
click at [134, 94] on span "Sessions & Terms" at bounding box center [148, 92] width 44 height 7
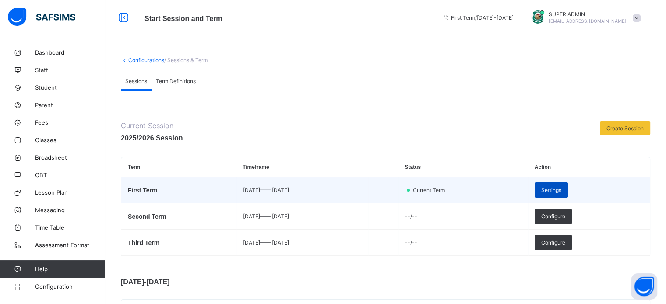
click at [568, 183] on div "Settings" at bounding box center [550, 190] width 33 height 15
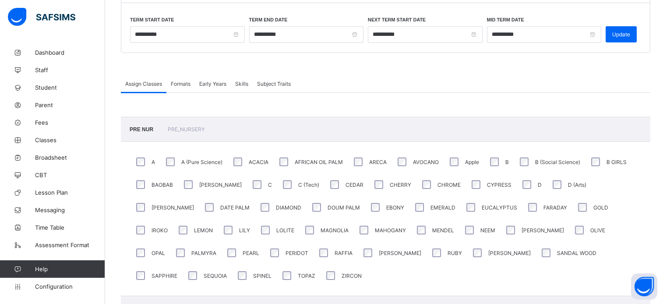
scroll to position [44, 0]
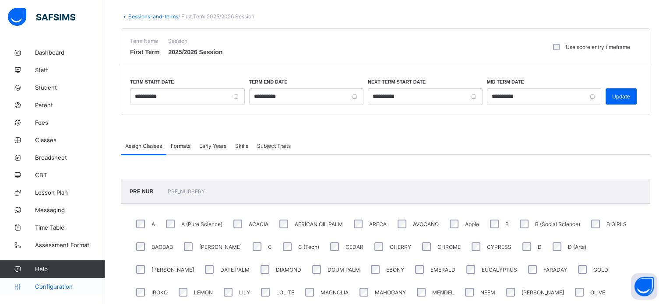
click at [59, 291] on link "Configuration" at bounding box center [52, 287] width 105 height 18
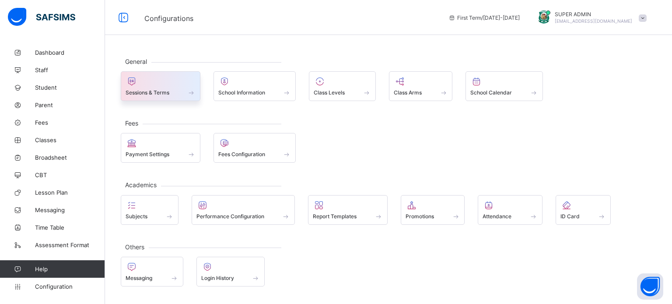
click at [170, 84] on div at bounding box center [161, 81] width 70 height 11
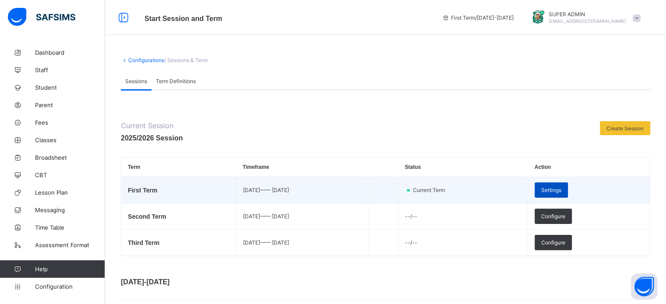
click at [568, 194] on div "Settings" at bounding box center [550, 190] width 33 height 15
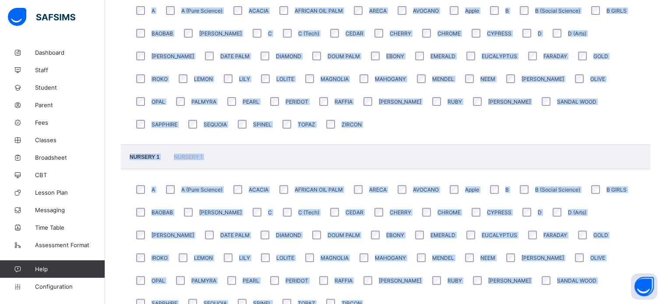
scroll to position [276, 0]
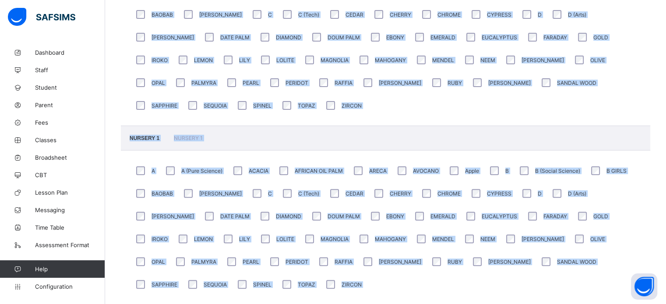
click at [383, 123] on div "A A (Pure Science) ACACIA AFRICAN OIL PALM ARECA AVOCANO Apple B B (Social Scie…" at bounding box center [385, 49] width 529 height 154
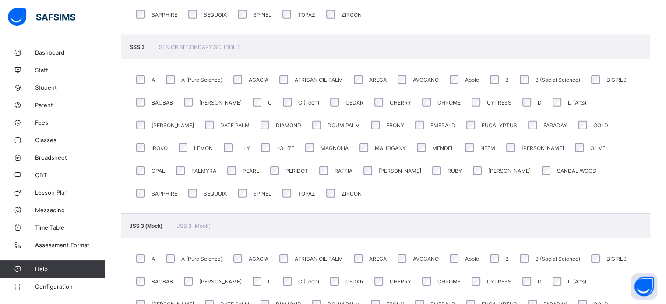
scroll to position [2771, 0]
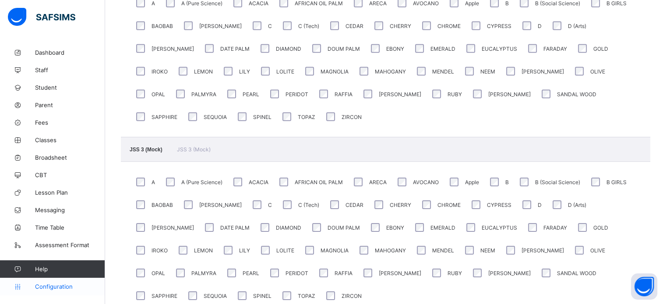
click at [78, 287] on span "Configuration" at bounding box center [70, 286] width 70 height 7
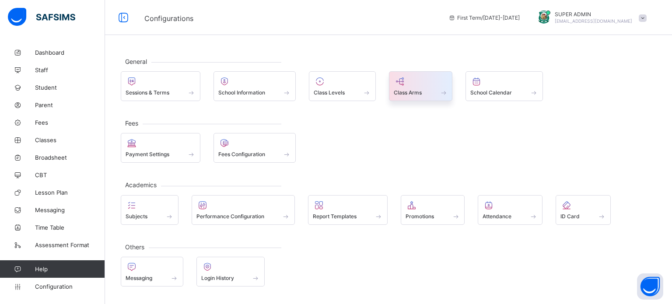
click at [404, 88] on span at bounding box center [421, 88] width 54 height 2
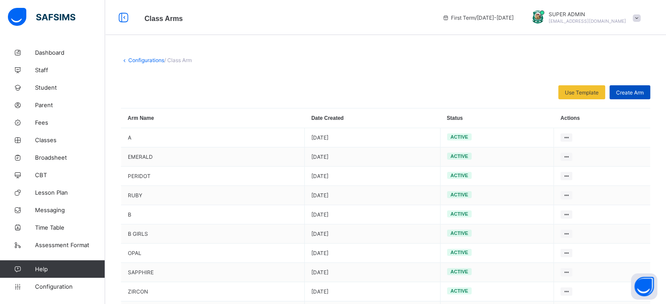
click at [627, 92] on span "Create Arm" at bounding box center [630, 92] width 28 height 7
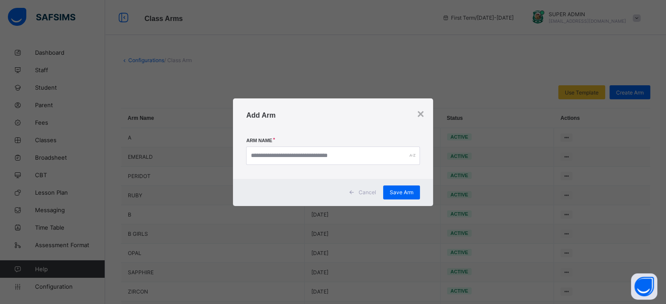
click at [364, 190] on span "Cancel" at bounding box center [368, 192] width 18 height 7
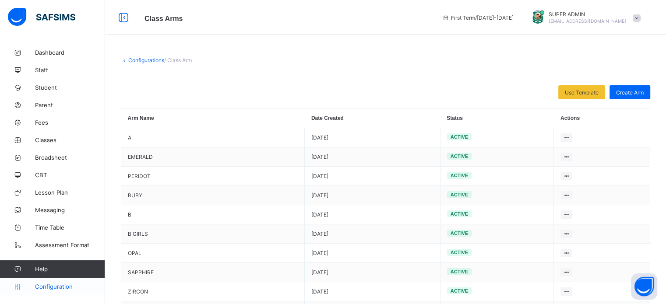
click at [53, 287] on span "Configuration" at bounding box center [70, 286] width 70 height 7
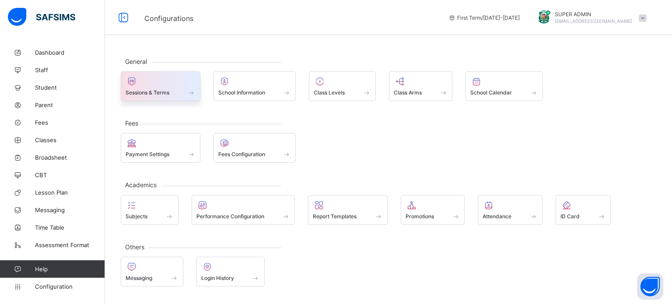
click at [159, 89] on span "Sessions & Terms" at bounding box center [148, 92] width 44 height 7
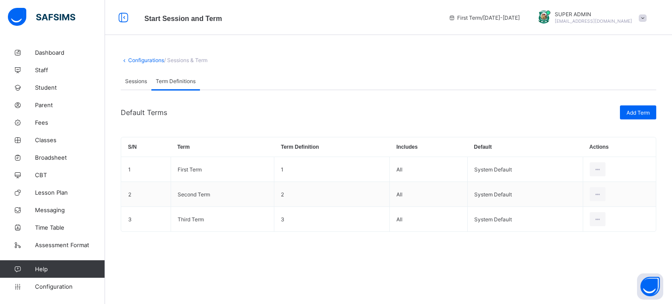
click at [134, 59] on link "Configurations" at bounding box center [146, 60] width 36 height 7
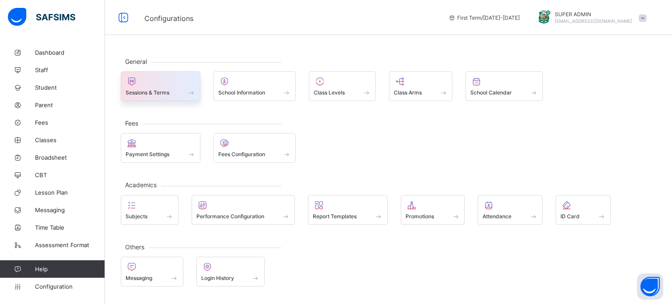
click at [146, 90] on span "Sessions & Terms" at bounding box center [148, 92] width 44 height 7
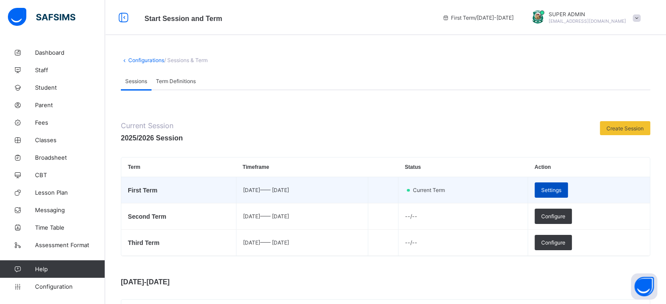
click at [561, 192] on span "Settings" at bounding box center [551, 190] width 20 height 7
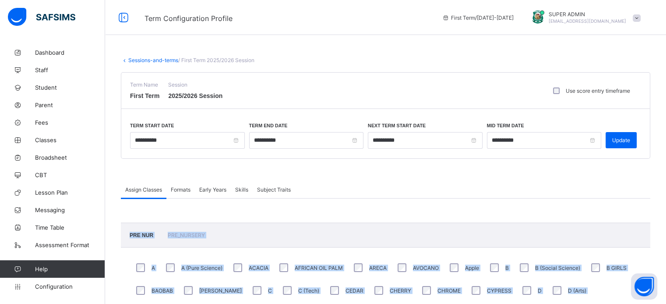
scroll to position [145, 0]
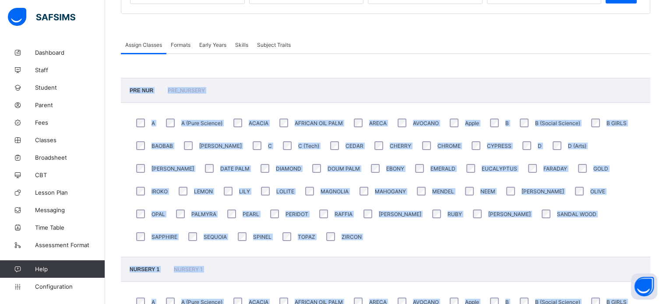
click at [380, 244] on div "A A (Pure Science) ACACIA AFRICAN OIL PALM ARECA AVOCANO Apple B B (Social Scie…" at bounding box center [385, 180] width 529 height 154
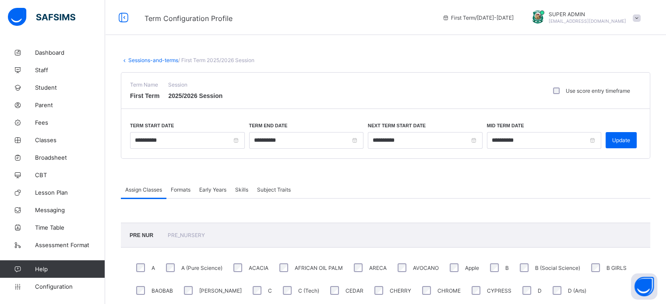
scroll to position [0, 0]
click at [44, 140] on span "Classes" at bounding box center [70, 140] width 70 height 7
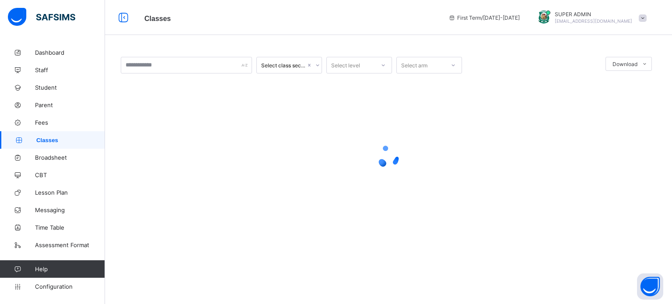
click at [44, 137] on span "Classes" at bounding box center [70, 140] width 69 height 7
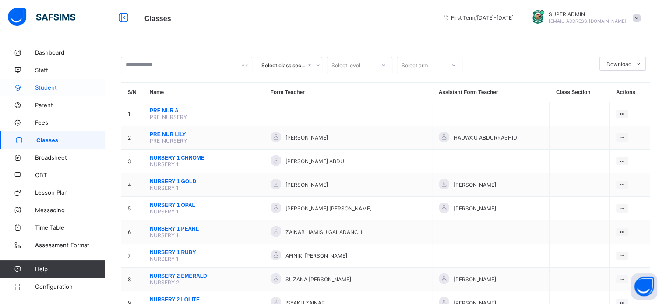
click at [44, 88] on span "Student" at bounding box center [70, 87] width 70 height 7
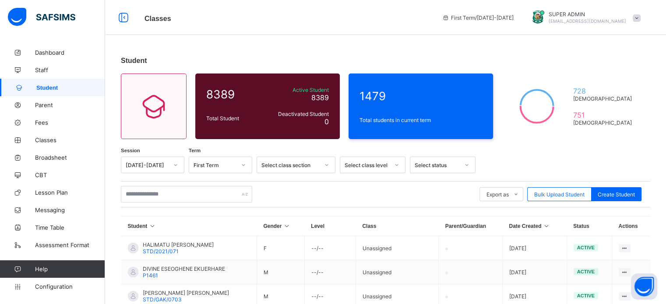
click at [155, 185] on div "Export as Pdf Report Excel Report Excel Report (LMS) Bulk Upload Student Create…" at bounding box center [385, 194] width 529 height 26
click at [161, 196] on input "text" at bounding box center [186, 194] width 131 height 17
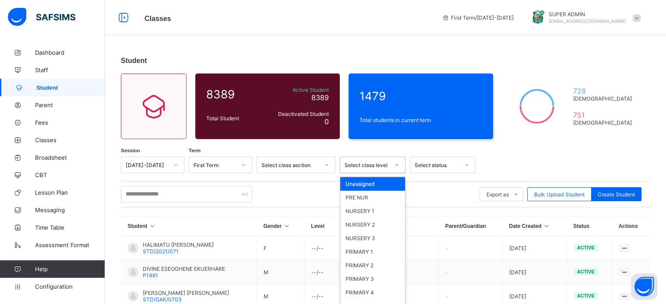
click at [365, 165] on div "Select class level" at bounding box center [364, 165] width 48 height 12
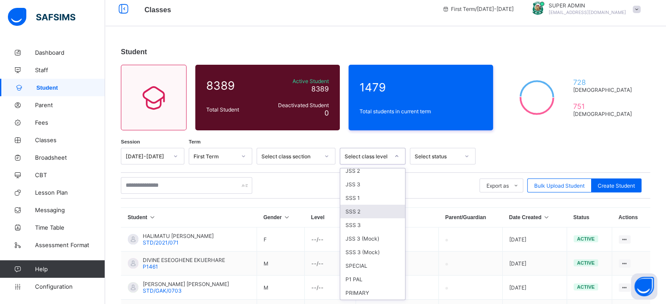
scroll to position [155, 0]
click at [366, 222] on div "SSS 3" at bounding box center [372, 225] width 65 height 14
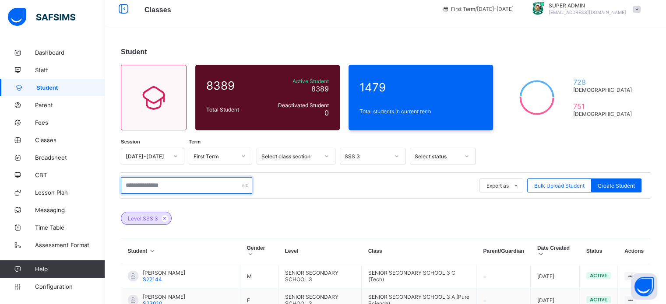
click at [177, 179] on input "text" at bounding box center [186, 185] width 131 height 17
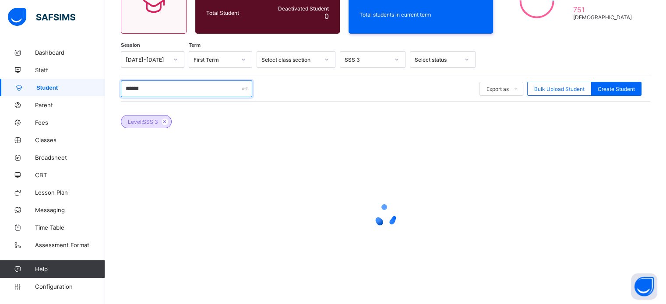
scroll to position [114, 0]
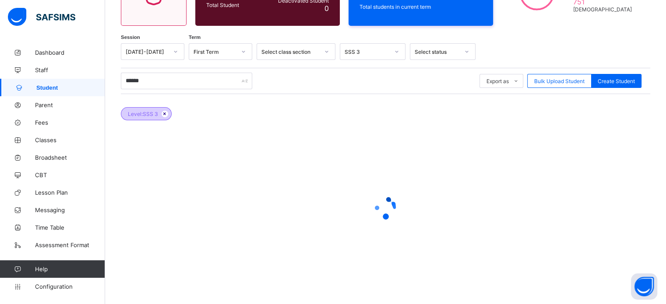
click at [161, 113] on icon at bounding box center [164, 113] width 7 height 5
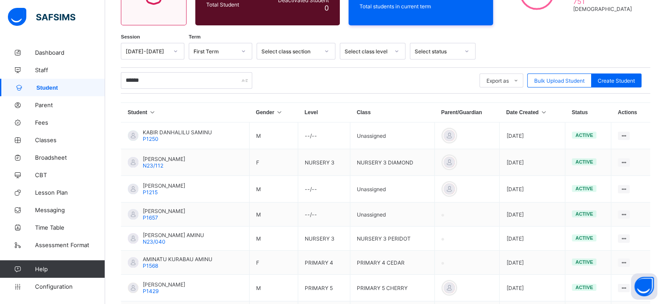
click at [165, 110] on th "Student" at bounding box center [185, 113] width 128 height 20
click at [166, 83] on input "******" at bounding box center [186, 80] width 131 height 17
type input "*"
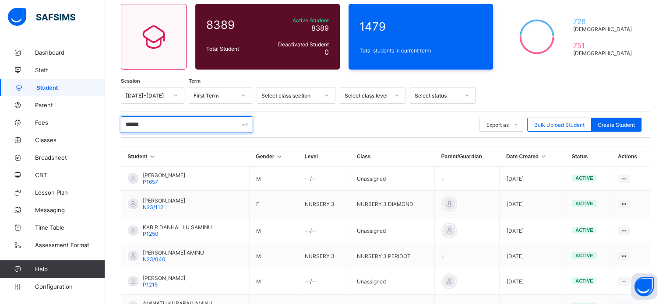
scroll to position [64, 0]
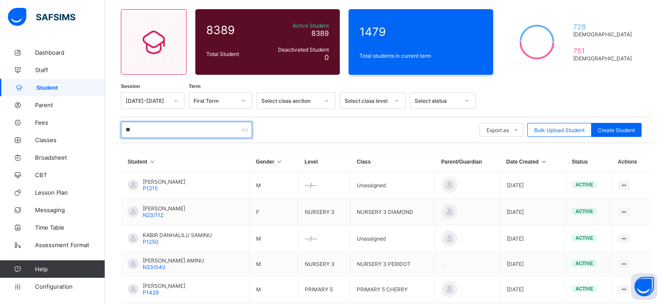
type input "*"
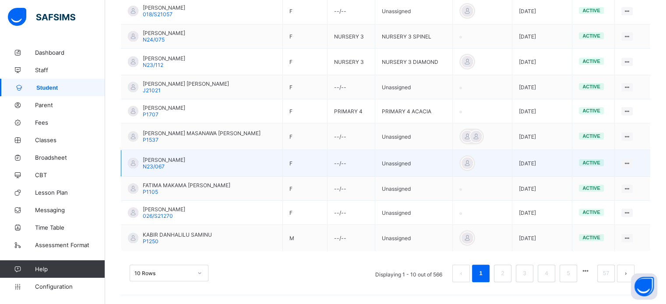
scroll to position [239, 0]
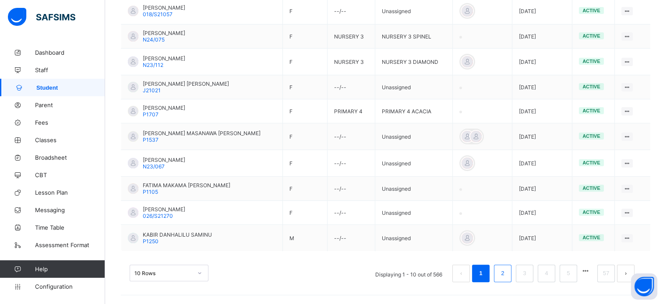
type input "**********"
click at [506, 274] on link "2" at bounding box center [502, 273] width 8 height 11
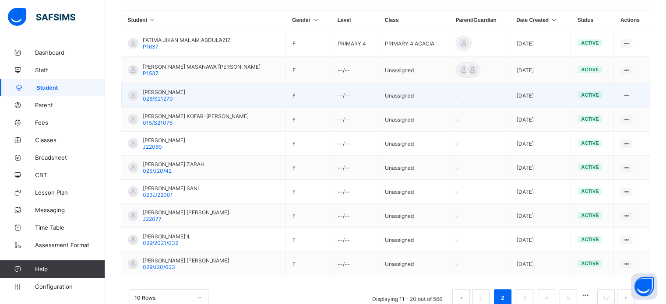
scroll to position [219, 0]
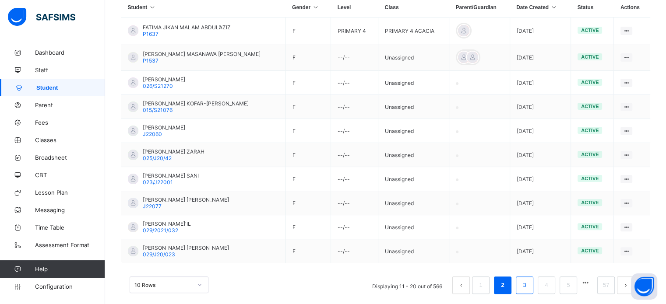
click at [528, 285] on link "3" at bounding box center [524, 285] width 8 height 11
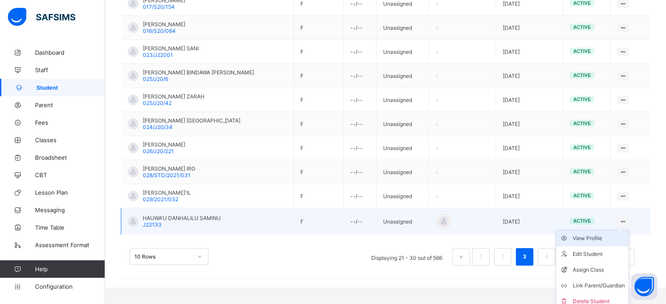
scroll to position [251, 0]
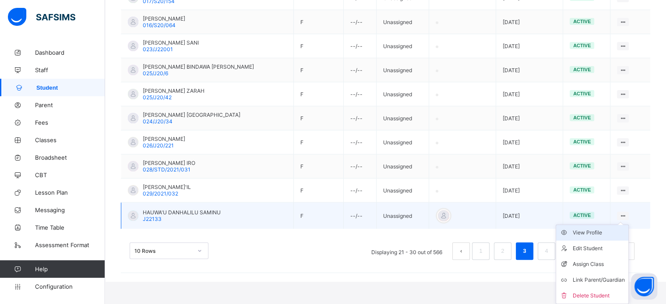
click at [601, 233] on div "View Profile" at bounding box center [599, 232] width 52 height 9
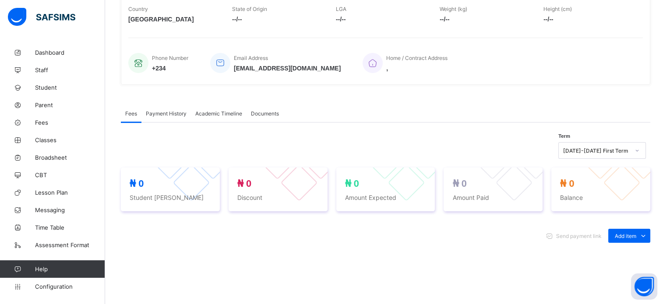
scroll to position [251, 0]
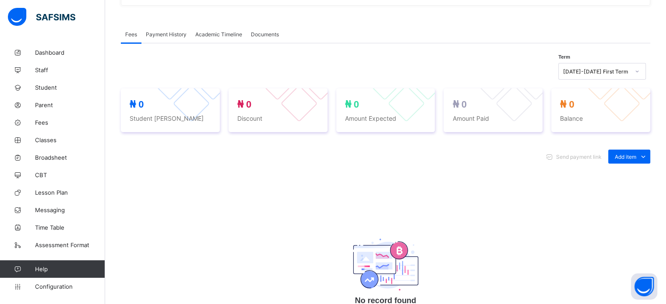
click at [201, 38] on span "Academic Timeline" at bounding box center [218, 34] width 47 height 7
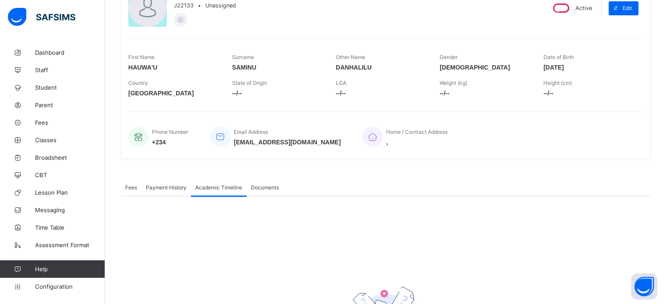
scroll to position [0, 0]
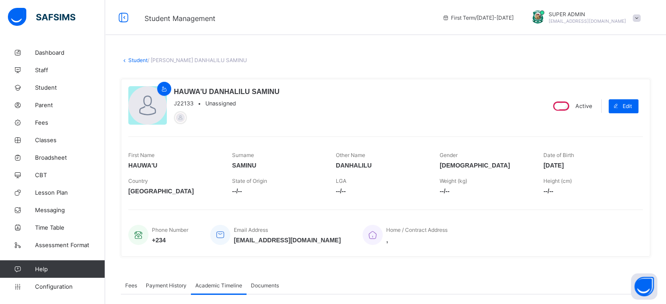
click at [133, 61] on link "Student" at bounding box center [137, 60] width 19 height 7
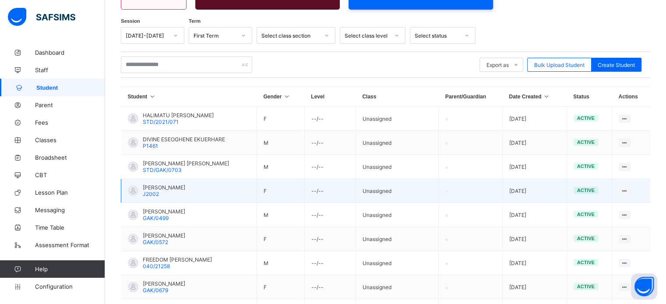
scroll to position [131, 0]
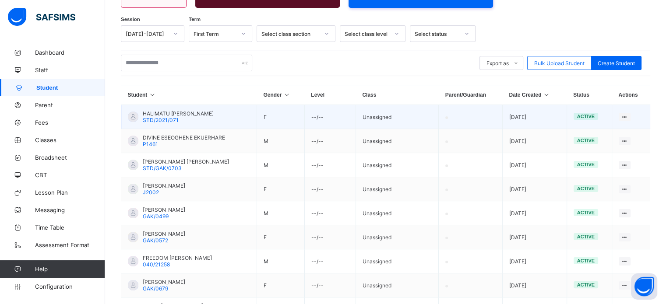
click at [163, 117] on span "HALIMATU SHITU MUHAMMAD" at bounding box center [178, 113] width 71 height 7
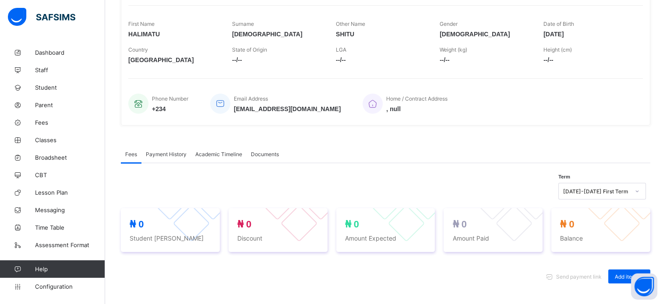
click at [179, 151] on div "Payment History" at bounding box center [165, 154] width 49 height 18
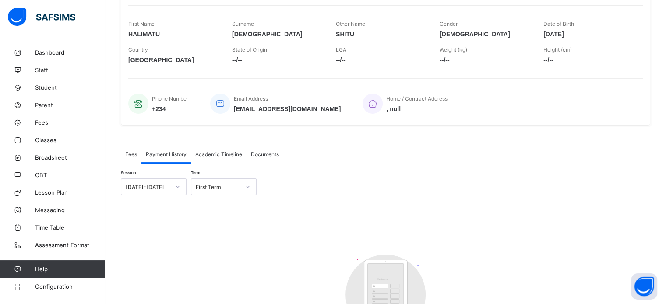
click at [215, 155] on span "Academic Timeline" at bounding box center [218, 154] width 47 height 7
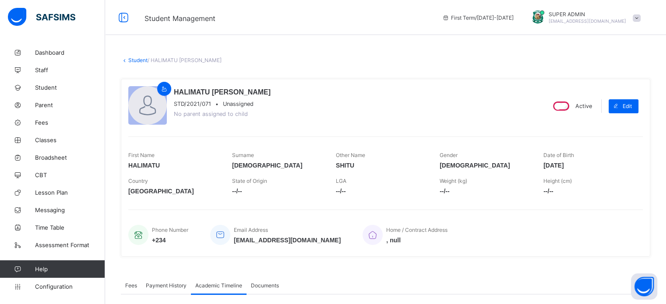
click at [138, 58] on link "Student" at bounding box center [137, 60] width 19 height 7
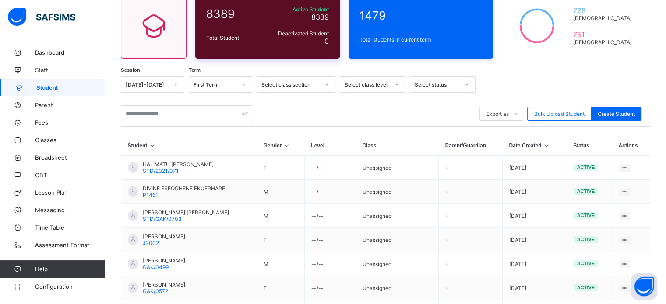
scroll to position [44, 0]
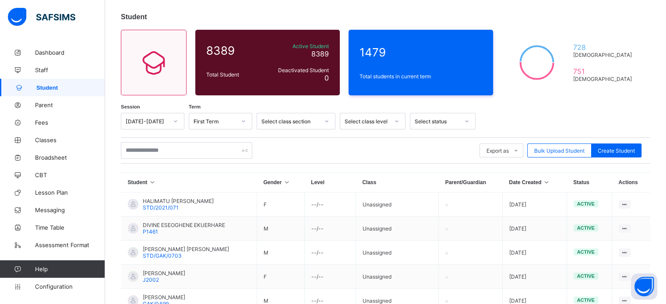
click at [373, 123] on div "Select class level" at bounding box center [366, 121] width 45 height 7
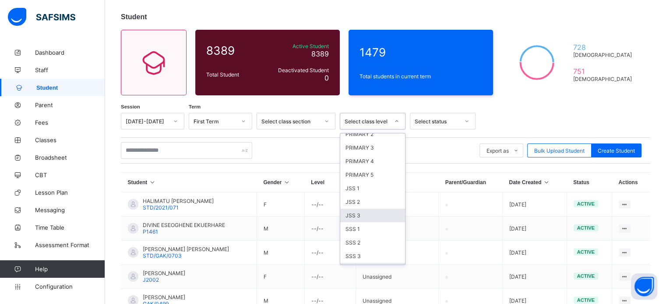
scroll to position [155, 0]
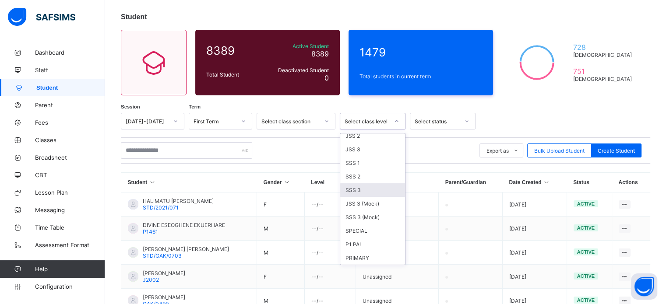
click at [362, 189] on div "SSS 3" at bounding box center [372, 190] width 65 height 14
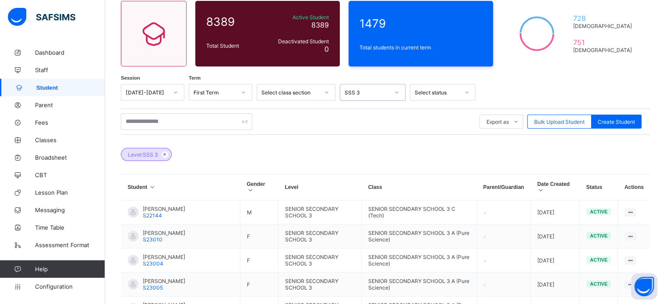
scroll to position [131, 0]
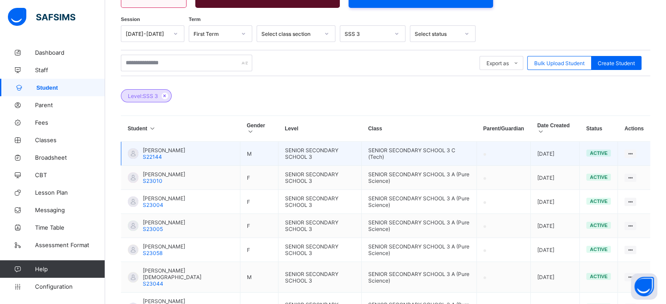
click at [164, 151] on span "UMAR MUHAMMAD ABDULAZEEZ" at bounding box center [164, 150] width 42 height 7
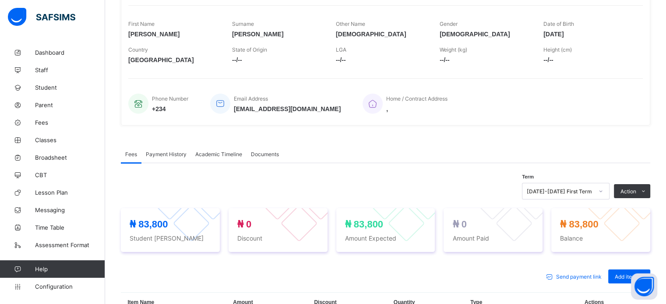
click at [217, 157] on span "Academic Timeline" at bounding box center [218, 154] width 47 height 7
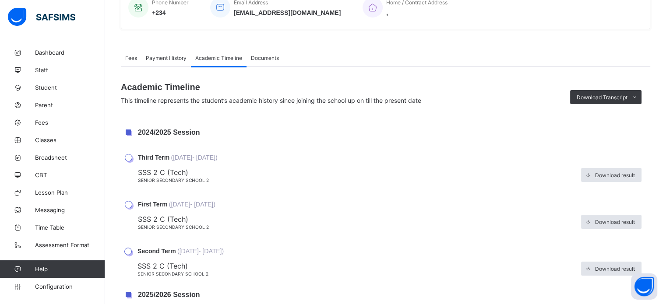
scroll to position [148, 0]
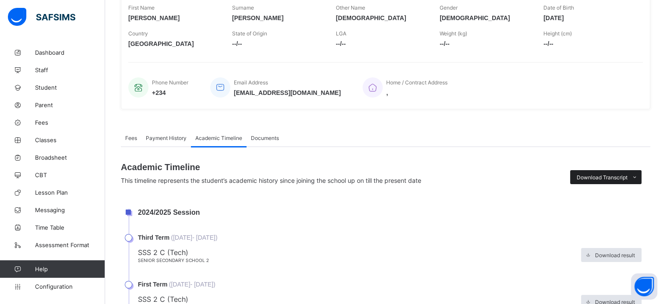
click at [627, 176] on span "Download Transcript" at bounding box center [601, 177] width 51 height 7
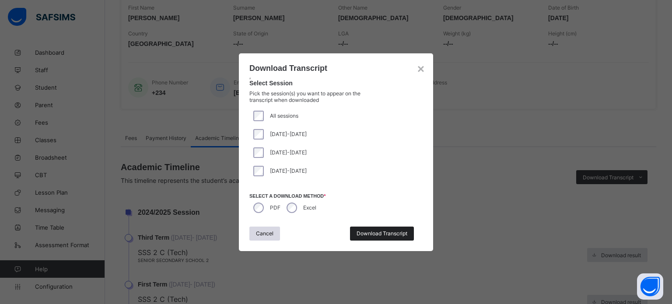
click at [387, 232] on span "Download Transcript" at bounding box center [382, 233] width 51 height 7
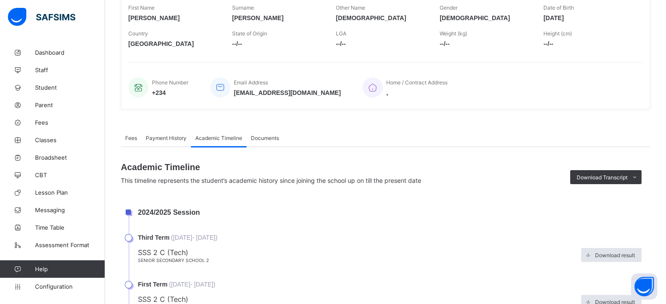
scroll to position [0, 0]
click at [571, 91] on div "Home / Contract Address ," at bounding box center [497, 87] width 271 height 29
click at [48, 87] on span "Student" at bounding box center [70, 87] width 70 height 7
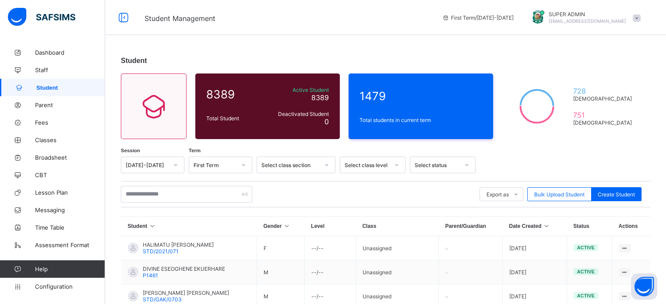
click at [443, 37] on div "Student 8389 Total Student Active Student 8389 Deactivated Student 0 1479 Total…" at bounding box center [385, 265] width 561 height 530
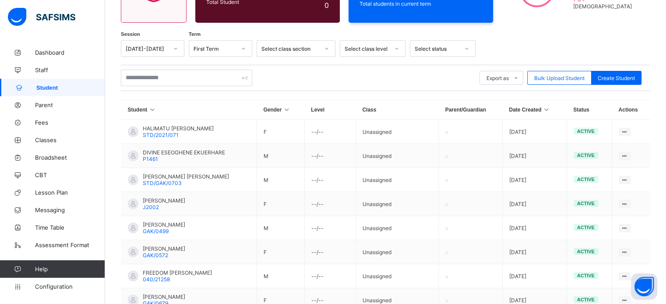
scroll to position [131, 0]
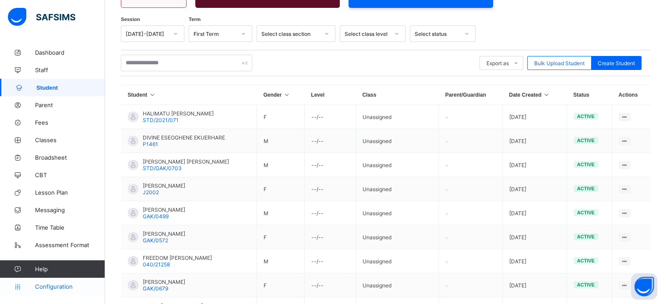
click at [62, 284] on span "Configuration" at bounding box center [70, 286] width 70 height 7
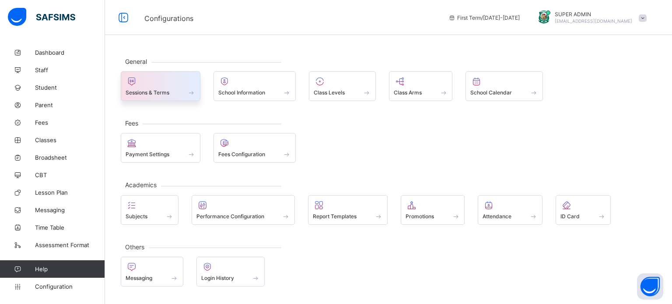
click at [159, 98] on div "Sessions & Terms" at bounding box center [161, 86] width 80 height 30
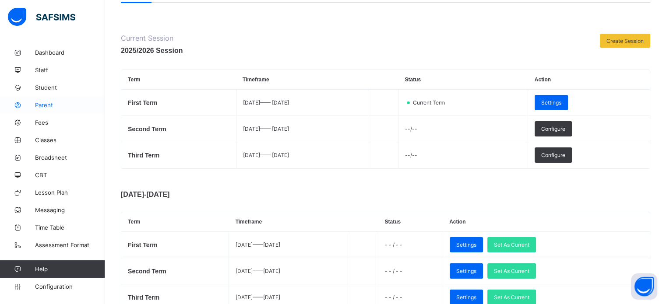
click at [53, 102] on span "Parent" at bounding box center [70, 105] width 70 height 7
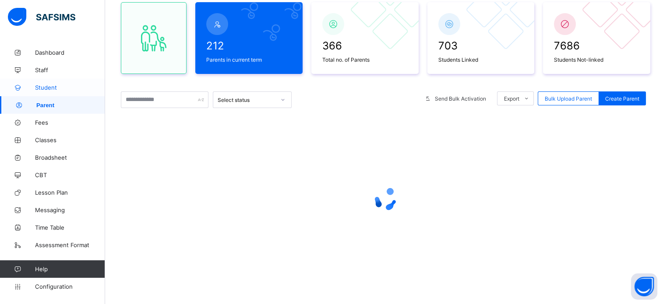
scroll to position [81, 0]
click at [47, 88] on span "Student" at bounding box center [70, 87] width 70 height 7
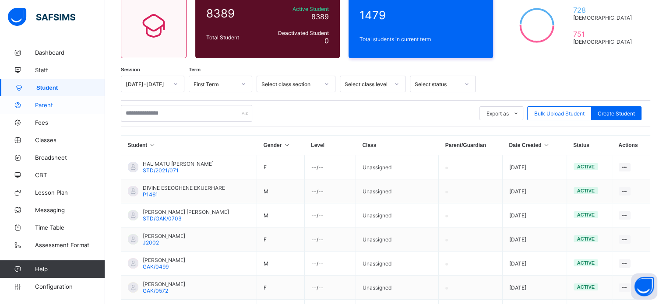
click at [50, 106] on span "Parent" at bounding box center [70, 105] width 70 height 7
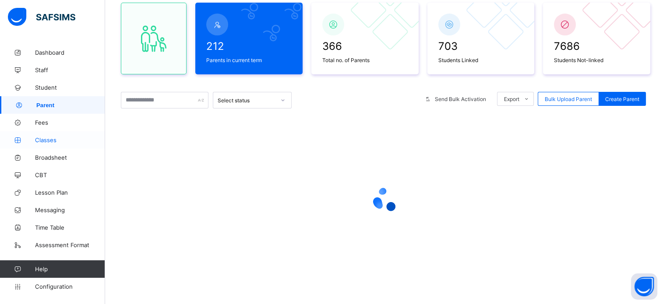
click at [46, 140] on span "Classes" at bounding box center [70, 140] width 70 height 7
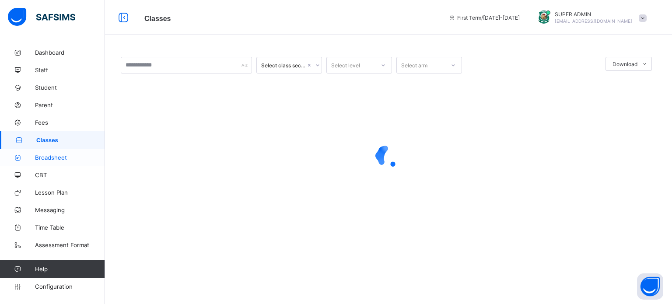
click at [54, 160] on span "Broadsheet" at bounding box center [70, 157] width 70 height 7
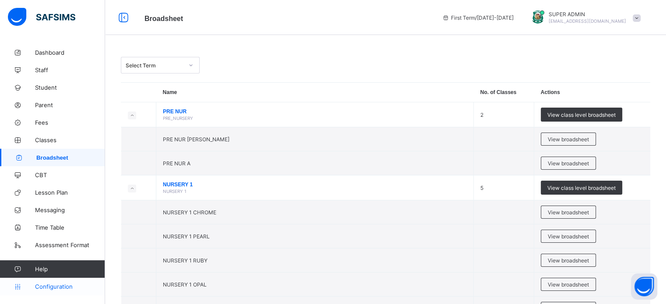
click at [55, 286] on span "Configuration" at bounding box center [70, 286] width 70 height 7
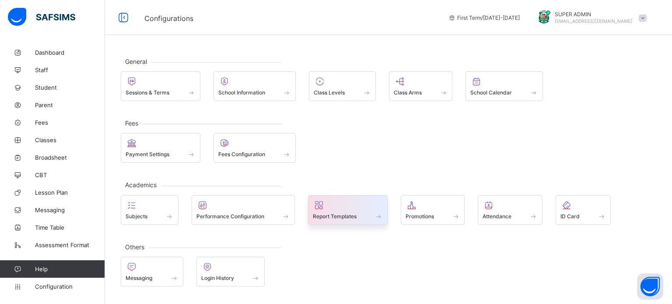
click at [344, 211] on span at bounding box center [348, 212] width 70 height 2
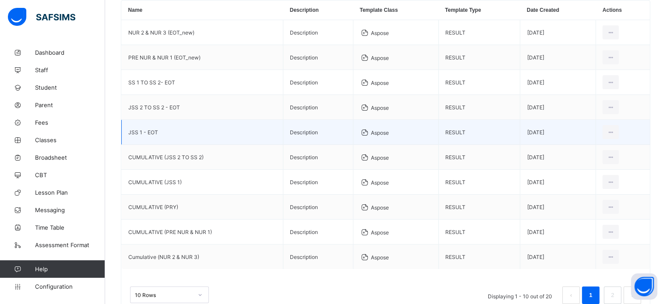
scroll to position [131, 0]
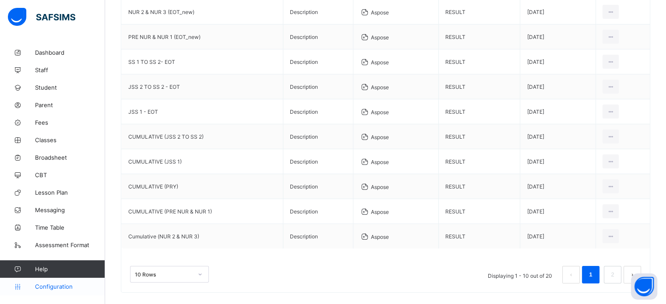
click at [62, 291] on link "Configuration" at bounding box center [52, 287] width 105 height 18
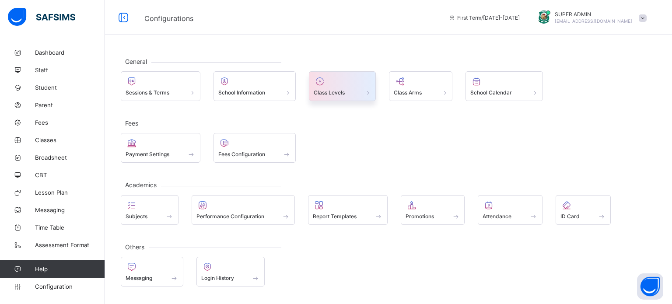
click at [340, 84] on div at bounding box center [342, 81] width 57 height 11
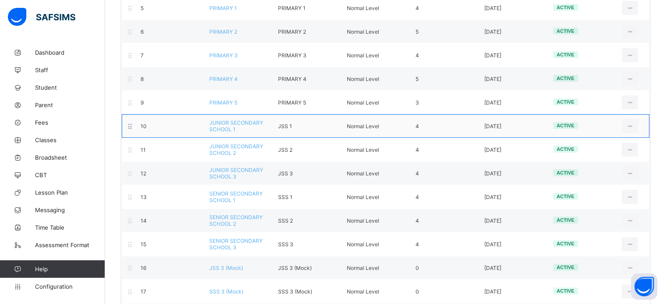
scroll to position [219, 0]
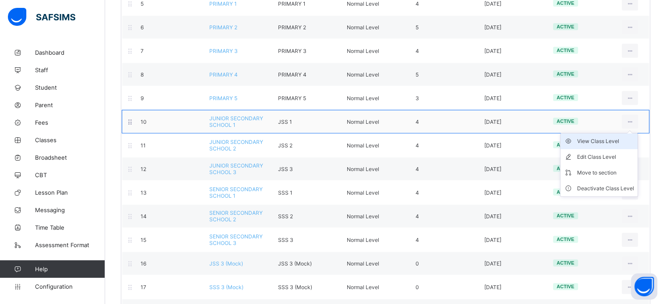
click at [610, 141] on div "View Class Level" at bounding box center [605, 141] width 57 height 9
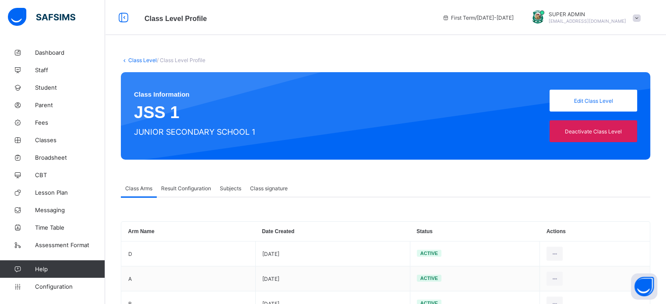
click at [187, 193] on div "Result Configuration" at bounding box center [186, 188] width 59 height 18
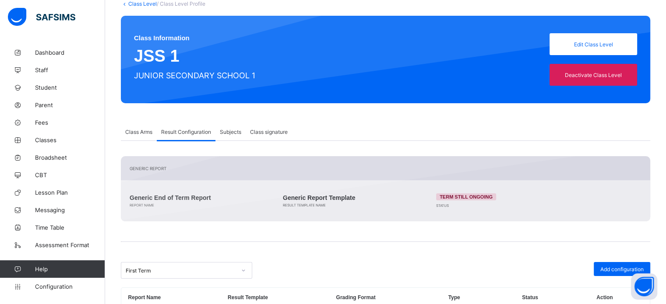
scroll to position [107, 0]
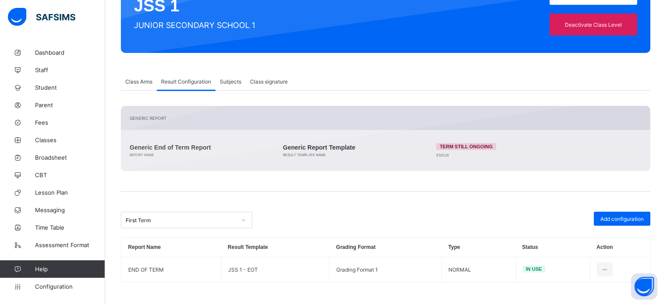
click at [231, 216] on div "First Term" at bounding box center [178, 220] width 114 height 12
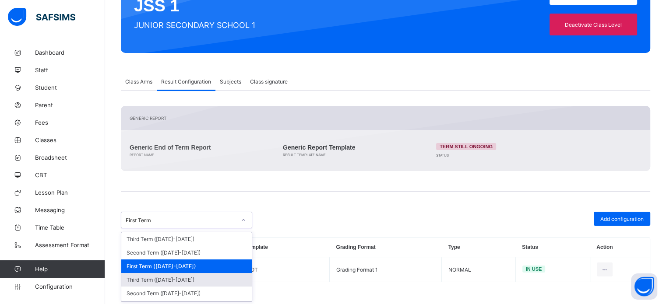
click at [179, 281] on div "Third Term (2024-2025)" at bounding box center [186, 280] width 130 height 14
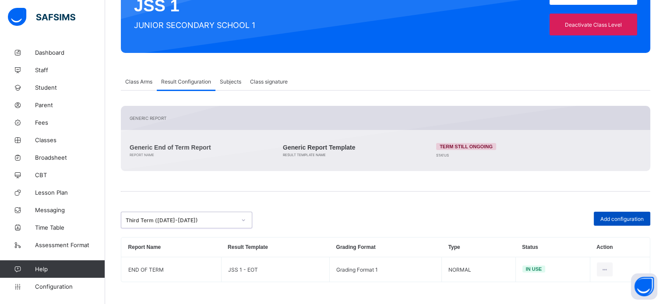
click at [612, 220] on span "Add configuration" at bounding box center [621, 219] width 43 height 7
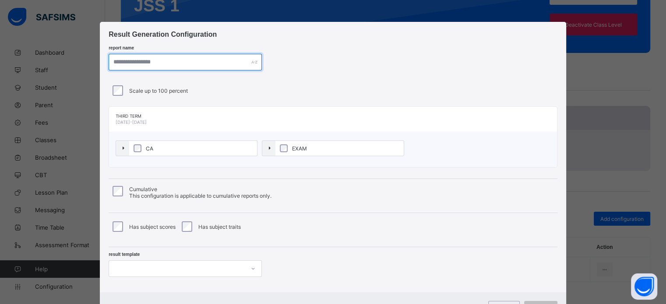
click at [185, 63] on input "text" at bounding box center [185, 62] width 153 height 17
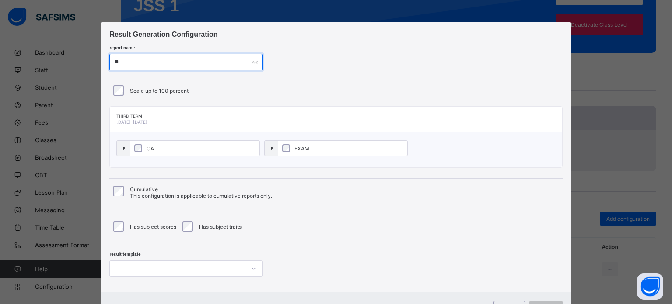
type input "*"
type input "**********"
click at [156, 265] on div at bounding box center [185, 268] width 153 height 17
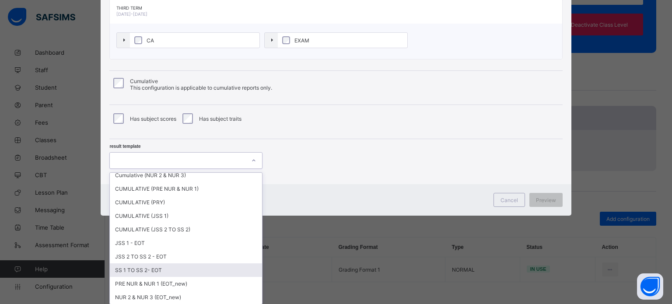
scroll to position [142, 0]
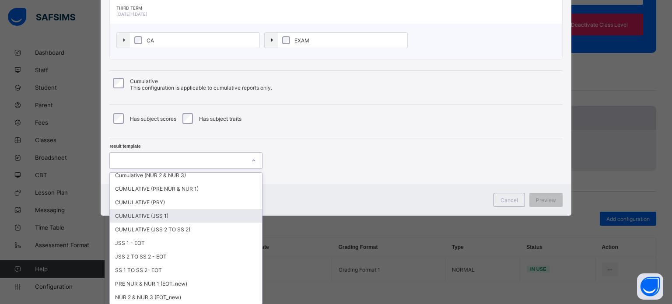
click at [148, 216] on div "CUMULATIVE (JSS 1)" at bounding box center [186, 216] width 152 height 14
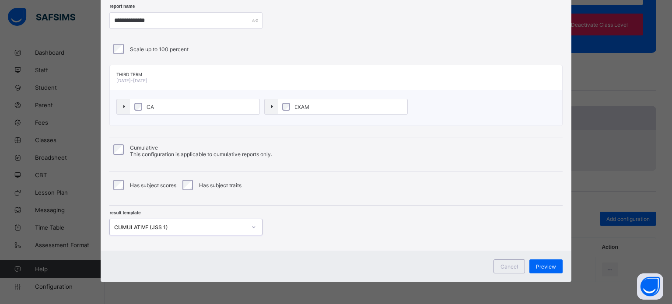
scroll to position [42, 0]
click at [123, 151] on div "Cumulative This configuration is applicable to cumulative reports only." at bounding box center [336, 150] width 449 height 13
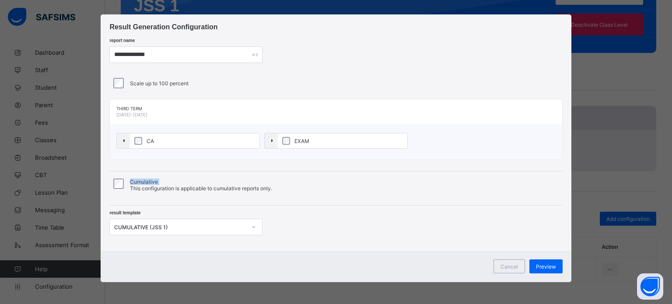
scroll to position [7, 0]
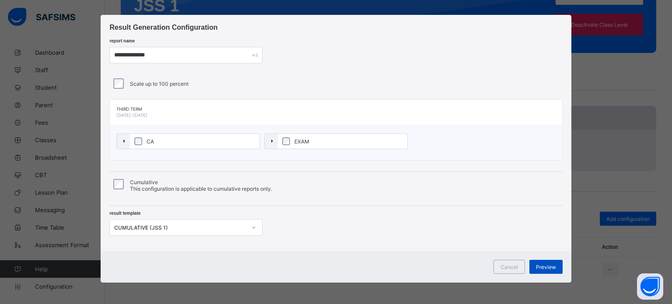
click at [539, 266] on span "Preview" at bounding box center [546, 267] width 20 height 7
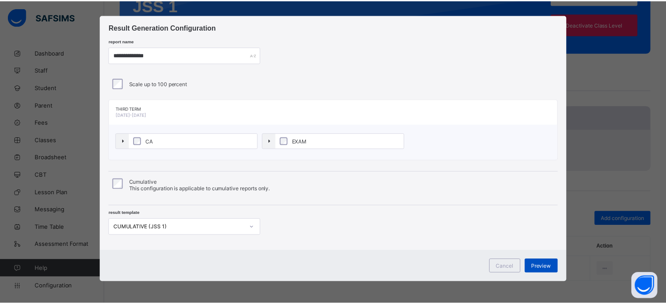
scroll to position [0, 0]
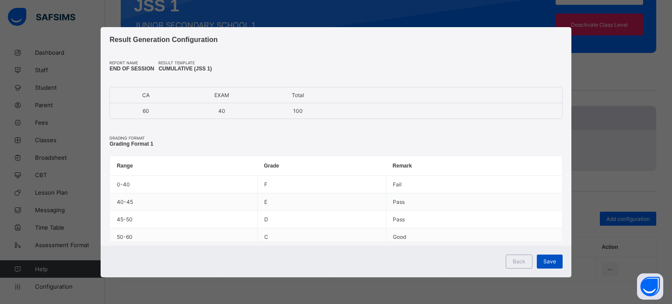
click at [543, 264] on div "Save" at bounding box center [550, 262] width 26 height 14
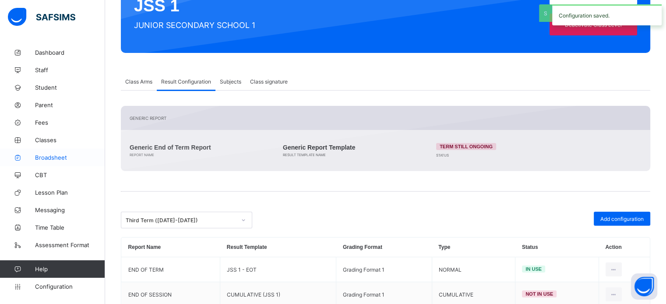
click at [58, 157] on span "Broadsheet" at bounding box center [70, 157] width 70 height 7
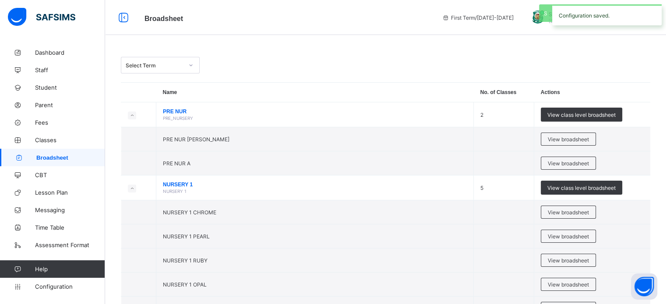
click at [183, 61] on div at bounding box center [191, 65] width 17 height 16
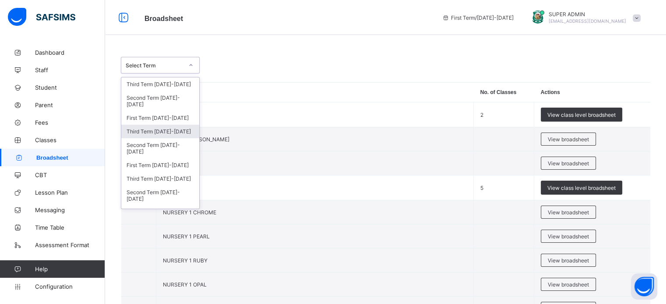
click at [163, 134] on div "Third Term 2024-2025" at bounding box center [160, 132] width 78 height 14
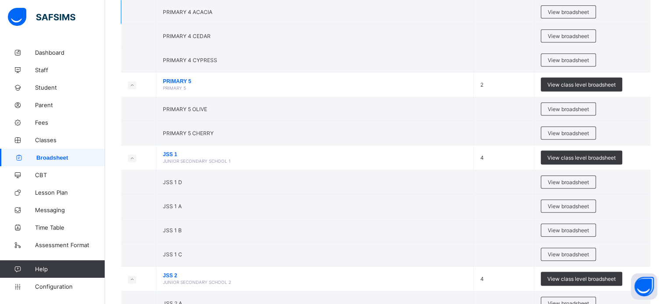
scroll to position [1094, 0]
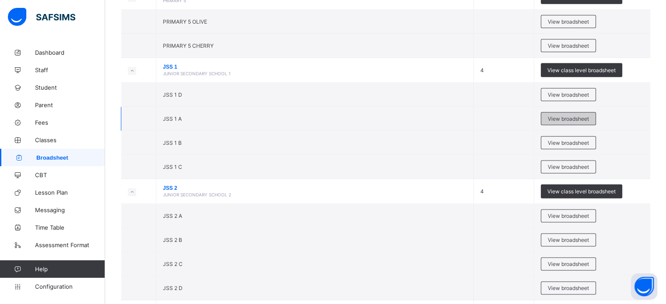
click at [575, 118] on span "View broadsheet" at bounding box center [568, 119] width 41 height 7
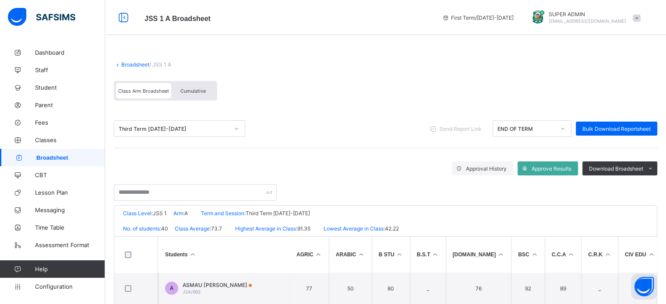
click at [203, 93] on span "Cumulative" at bounding box center [192, 91] width 25 height 6
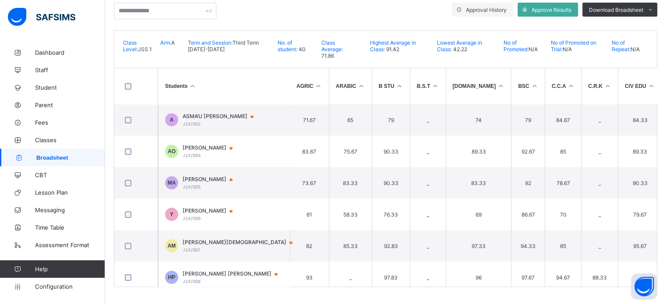
scroll to position [162, 0]
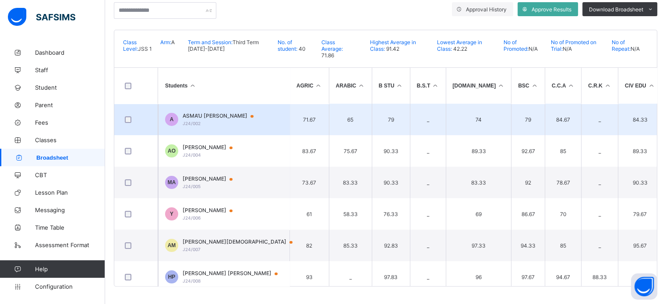
click at [203, 118] on span "ASMA’U LAWAL KABIR" at bounding box center [222, 115] width 79 height 7
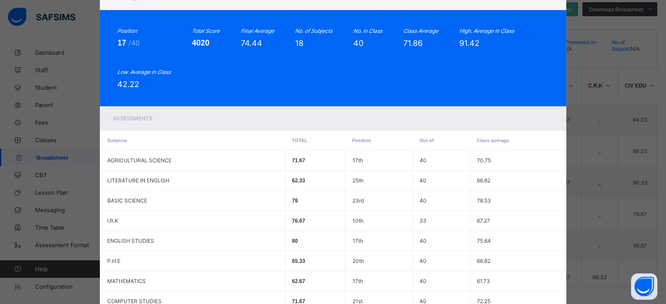
scroll to position [0, 0]
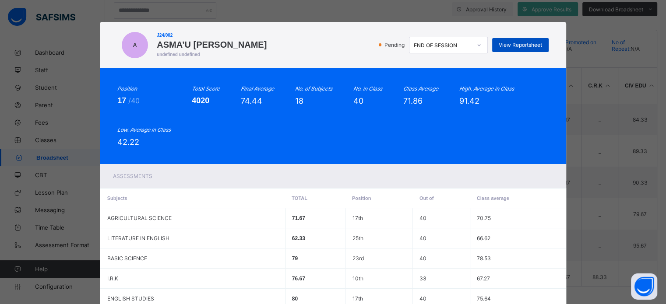
click at [527, 45] on span "View Reportsheet" at bounding box center [520, 45] width 43 height 7
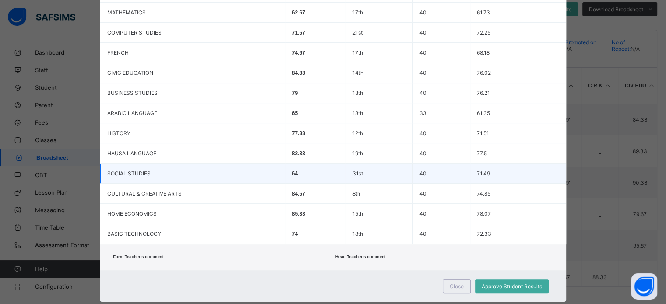
scroll to position [348, 0]
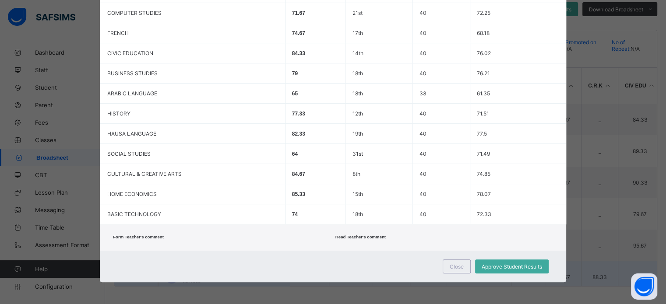
click at [456, 272] on div "Close" at bounding box center [457, 267] width 28 height 14
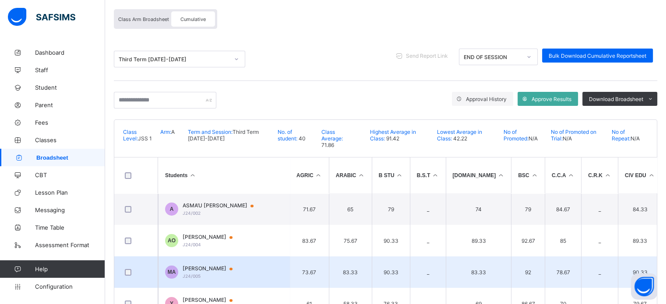
scroll to position [0, 0]
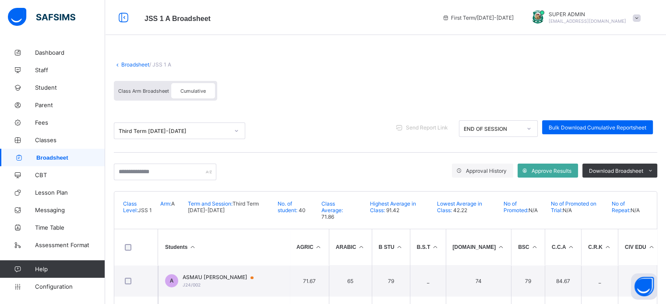
click at [152, 91] on span "Class Arm Broadsheet" at bounding box center [143, 91] width 51 height 6
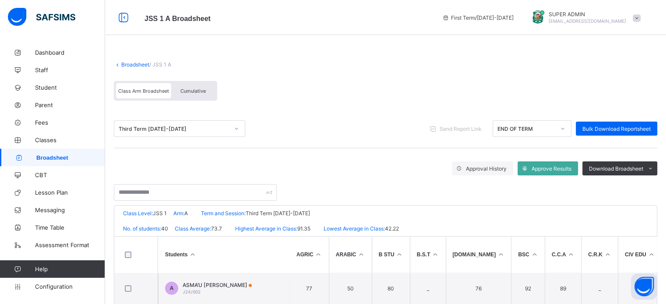
click at [196, 95] on div "Cumulative" at bounding box center [193, 90] width 44 height 15
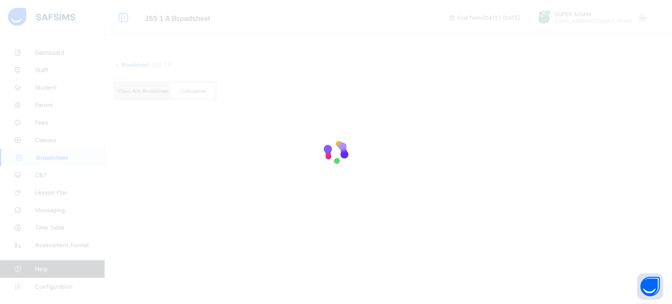
click at [56, 293] on div at bounding box center [336, 152] width 672 height 304
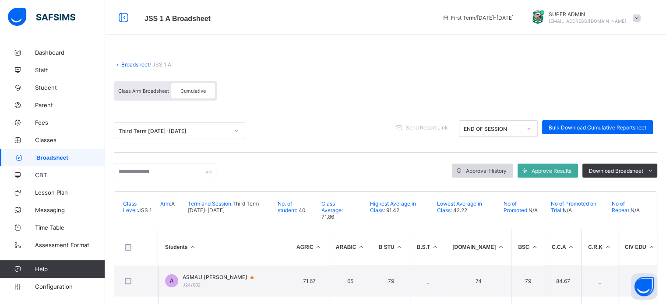
scroll to position [131, 0]
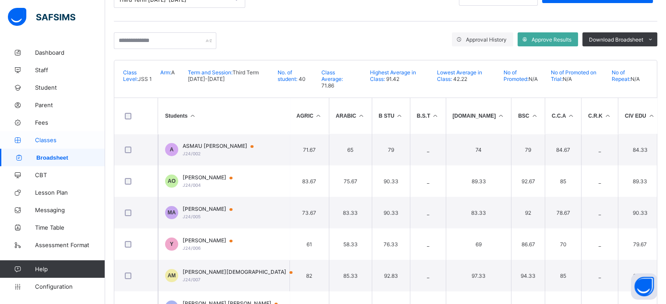
click at [45, 142] on span "Classes" at bounding box center [70, 140] width 70 height 7
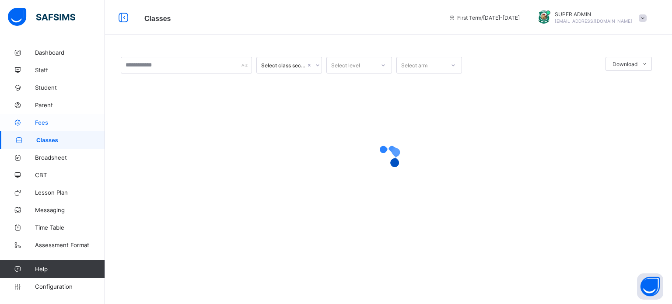
click at [40, 114] on link "Fees" at bounding box center [52, 123] width 105 height 18
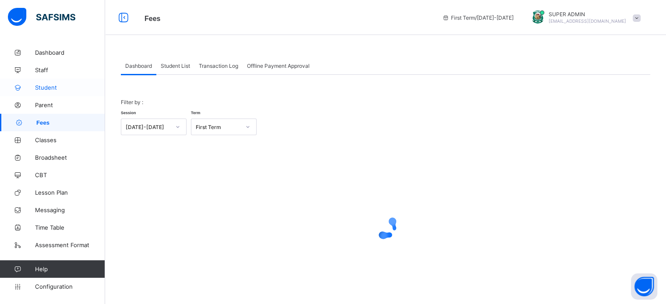
click at [37, 86] on span "Student" at bounding box center [70, 87] width 70 height 7
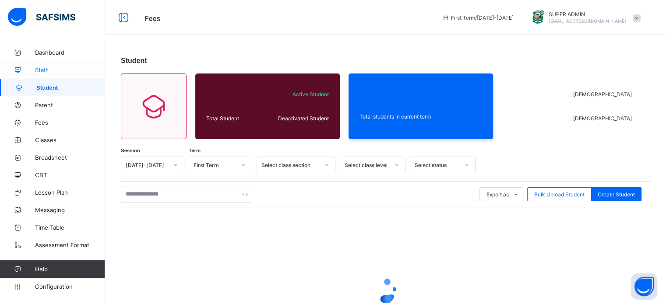
click at [39, 77] on link "Staff" at bounding box center [52, 70] width 105 height 18
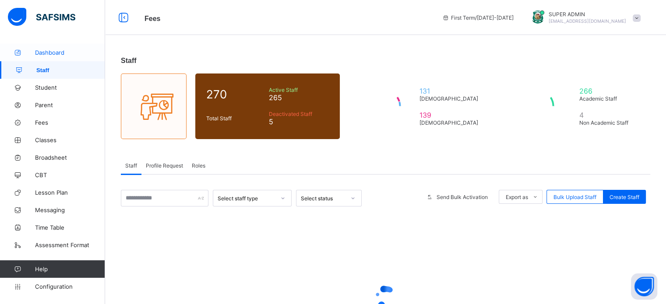
click at [40, 60] on link "Dashboard" at bounding box center [52, 53] width 105 height 18
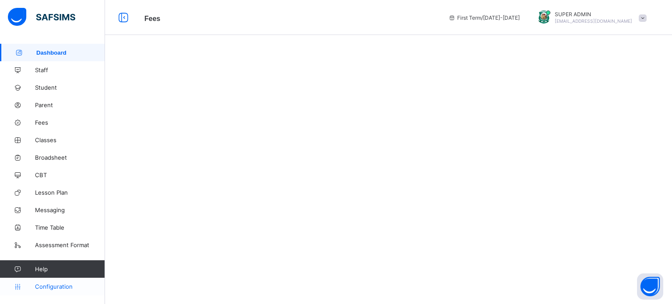
click at [57, 288] on span "Configuration" at bounding box center [70, 286] width 70 height 7
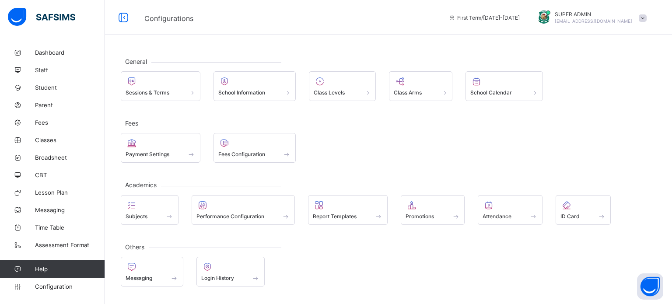
click at [399, 36] on div "General Sessions & Terms School Information Class Levels Class Arms School Cale…" at bounding box center [388, 152] width 567 height 304
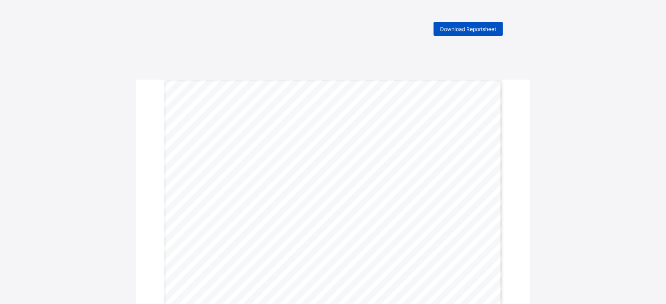
click at [445, 28] on span "Download Reportsheet" at bounding box center [468, 29] width 56 height 7
